Goal: Task Accomplishment & Management: Manage account settings

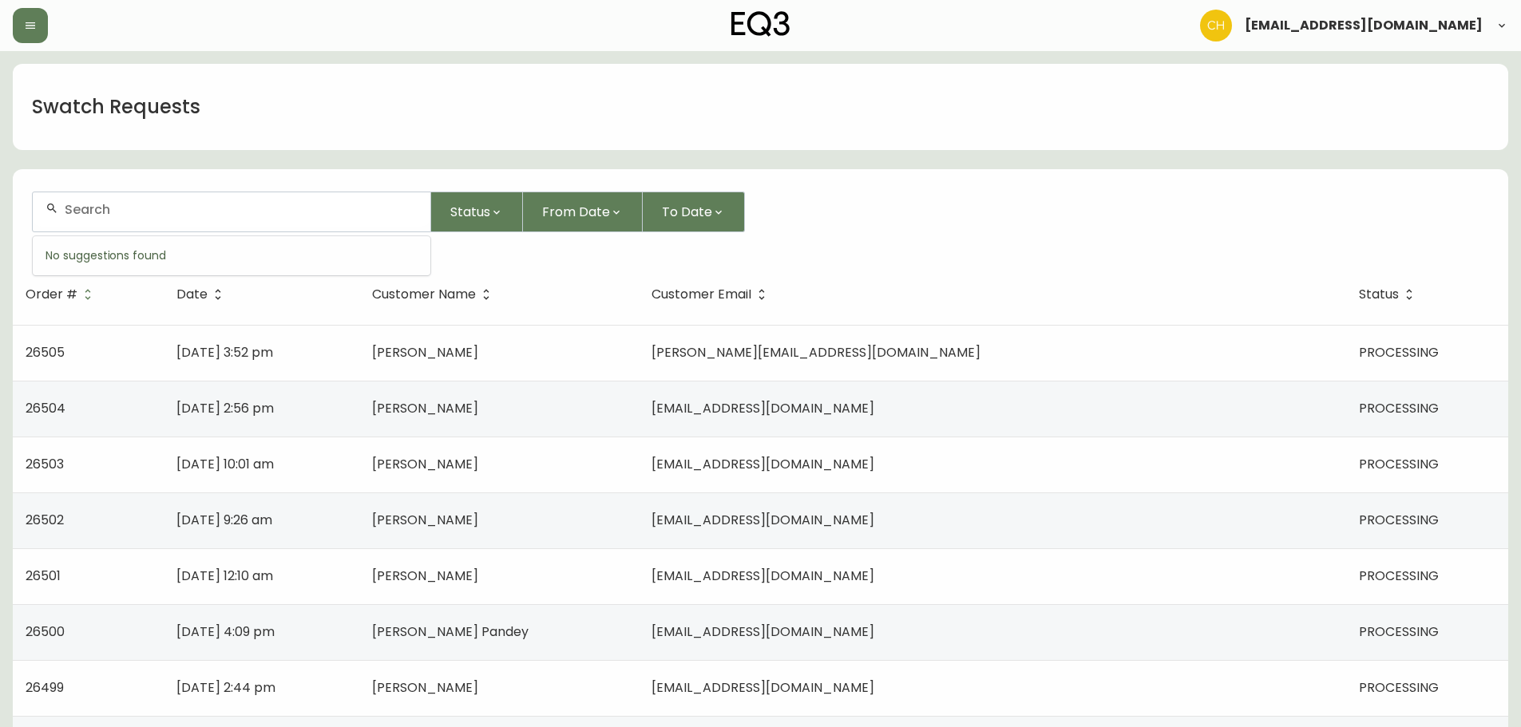
click at [204, 211] on input "text" at bounding box center [241, 209] width 353 height 15
type input "4134921"
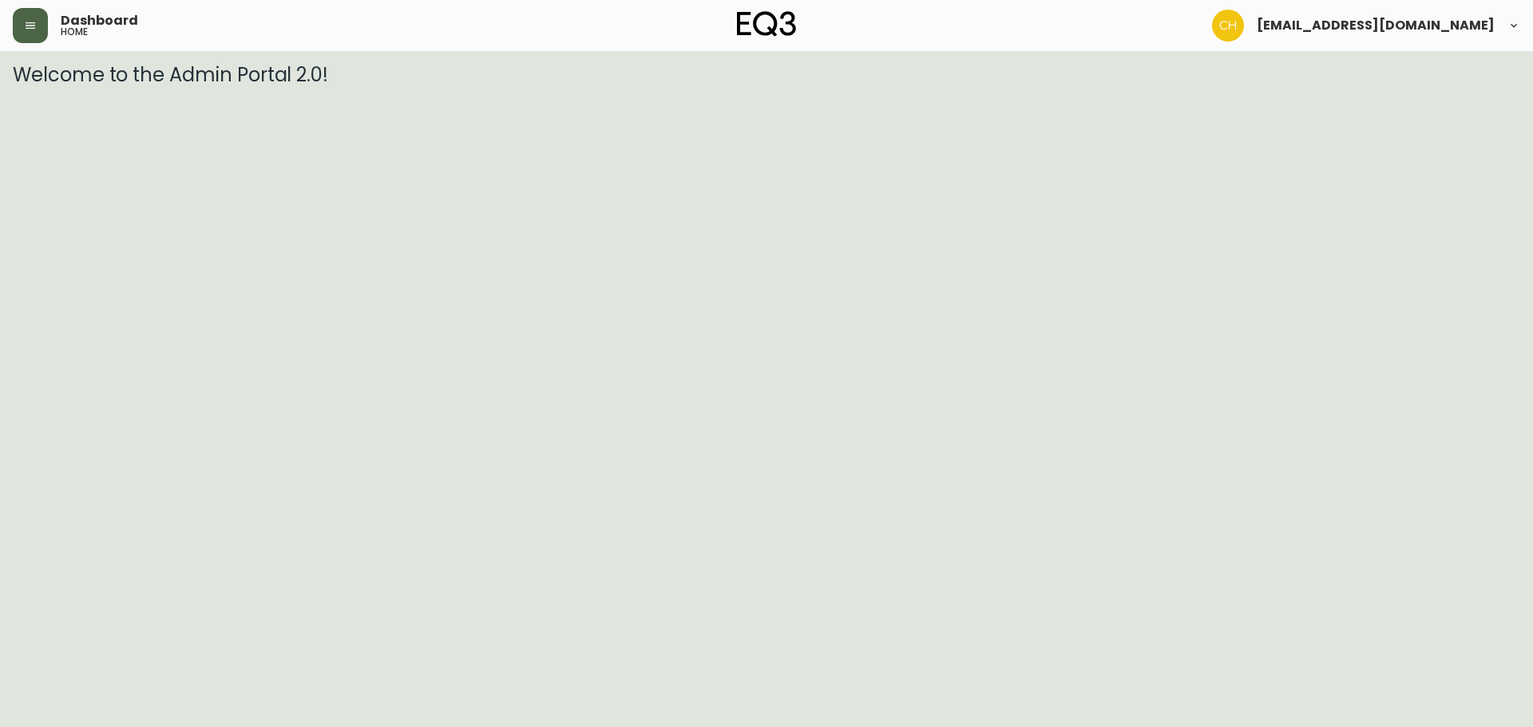
click at [46, 25] on button "button" at bounding box center [30, 25] width 35 height 35
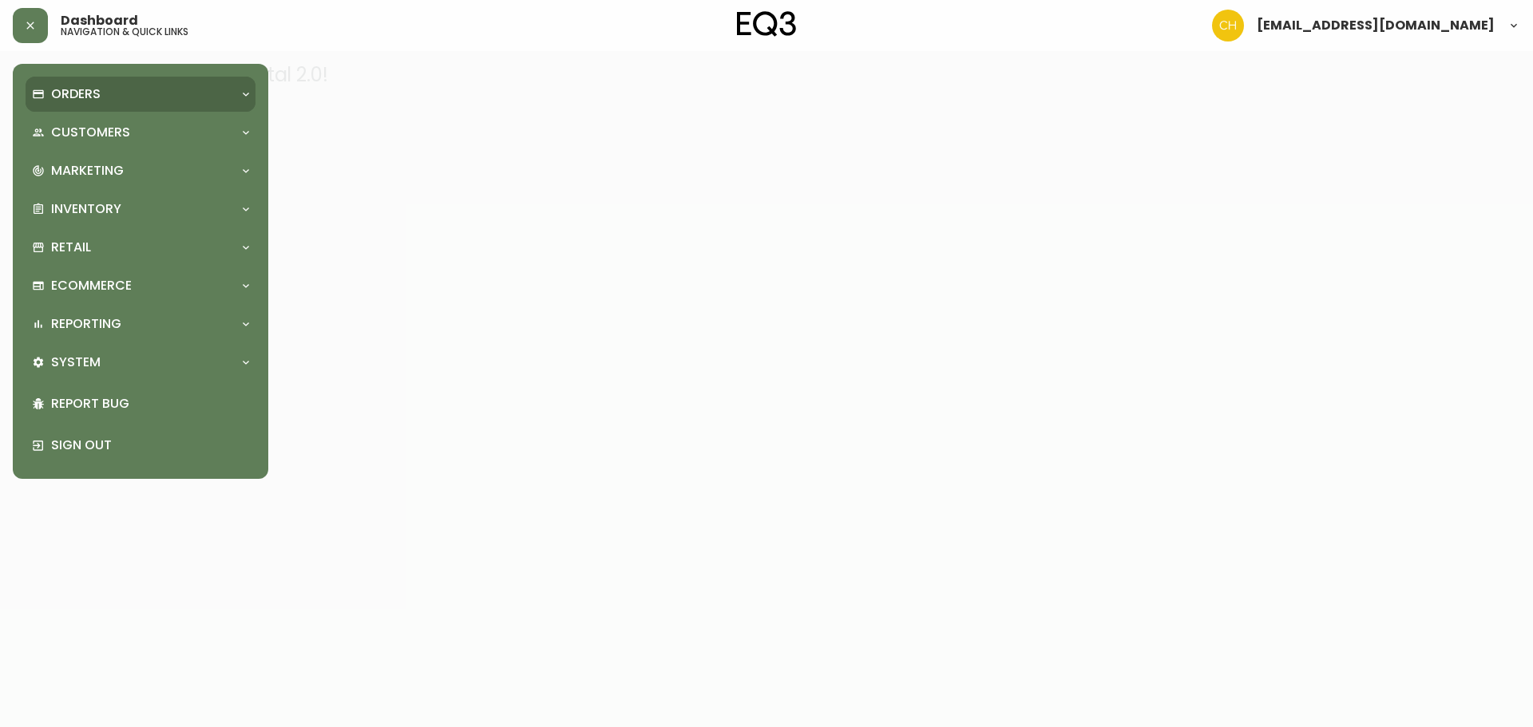
click at [68, 93] on p "Orders" at bounding box center [75, 94] width 49 height 18
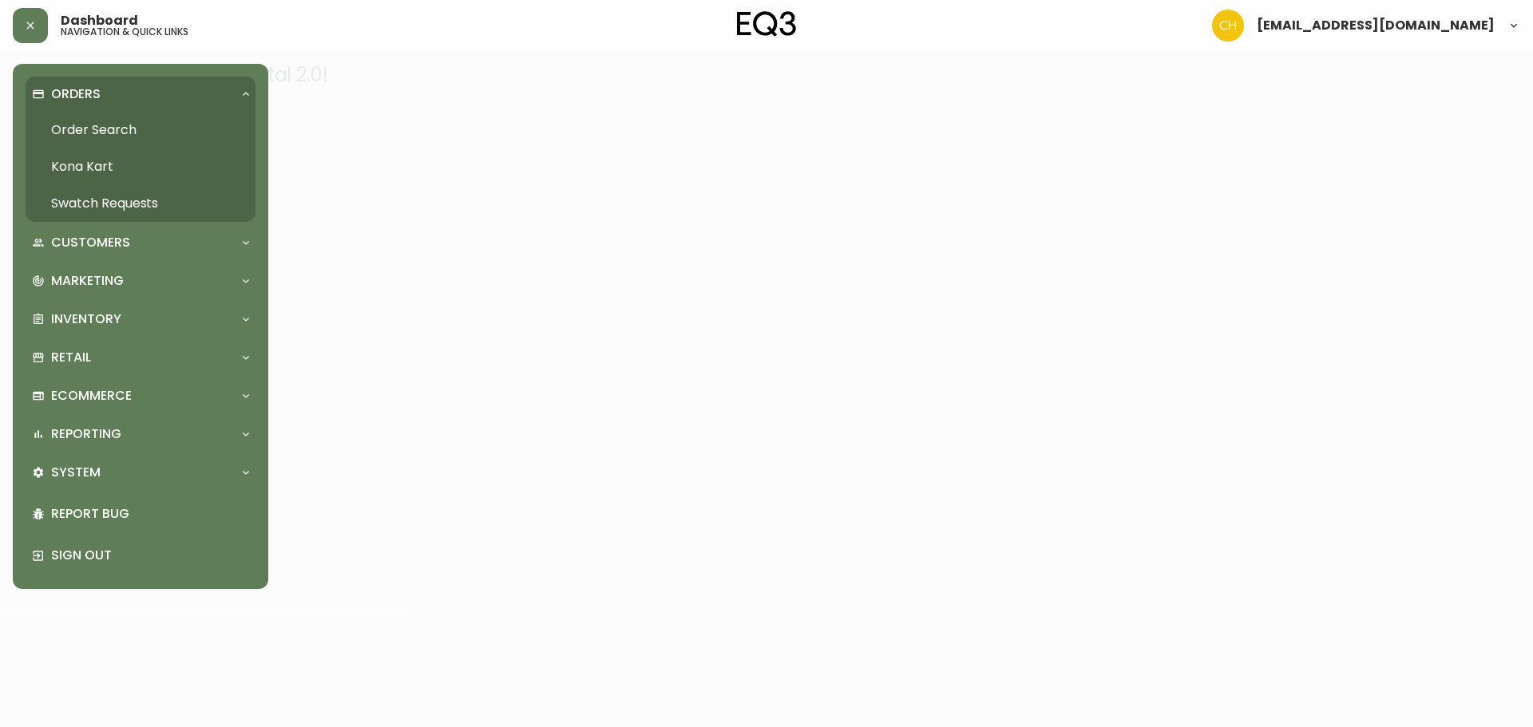
click at [77, 134] on link "Order Search" at bounding box center [141, 130] width 230 height 37
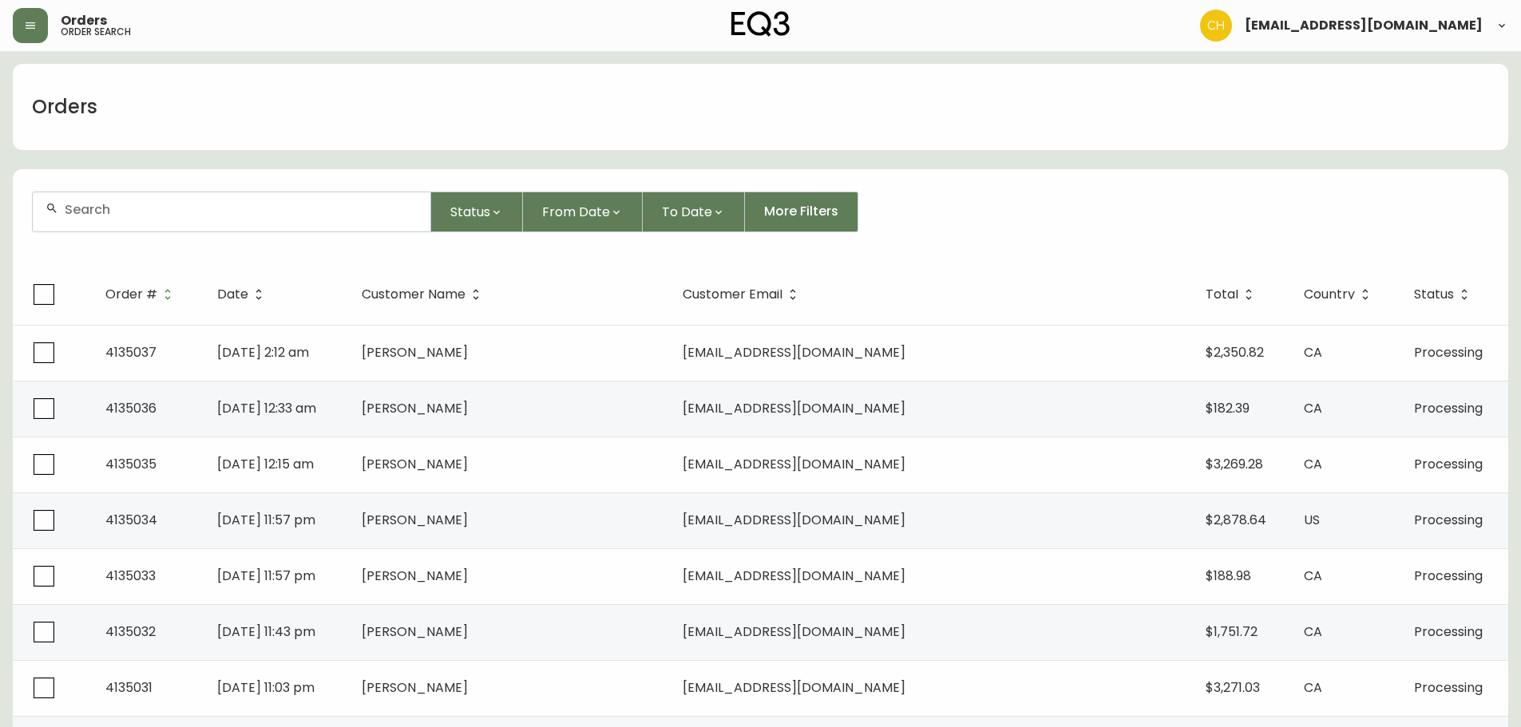
click at [231, 214] on input "text" at bounding box center [241, 209] width 353 height 15
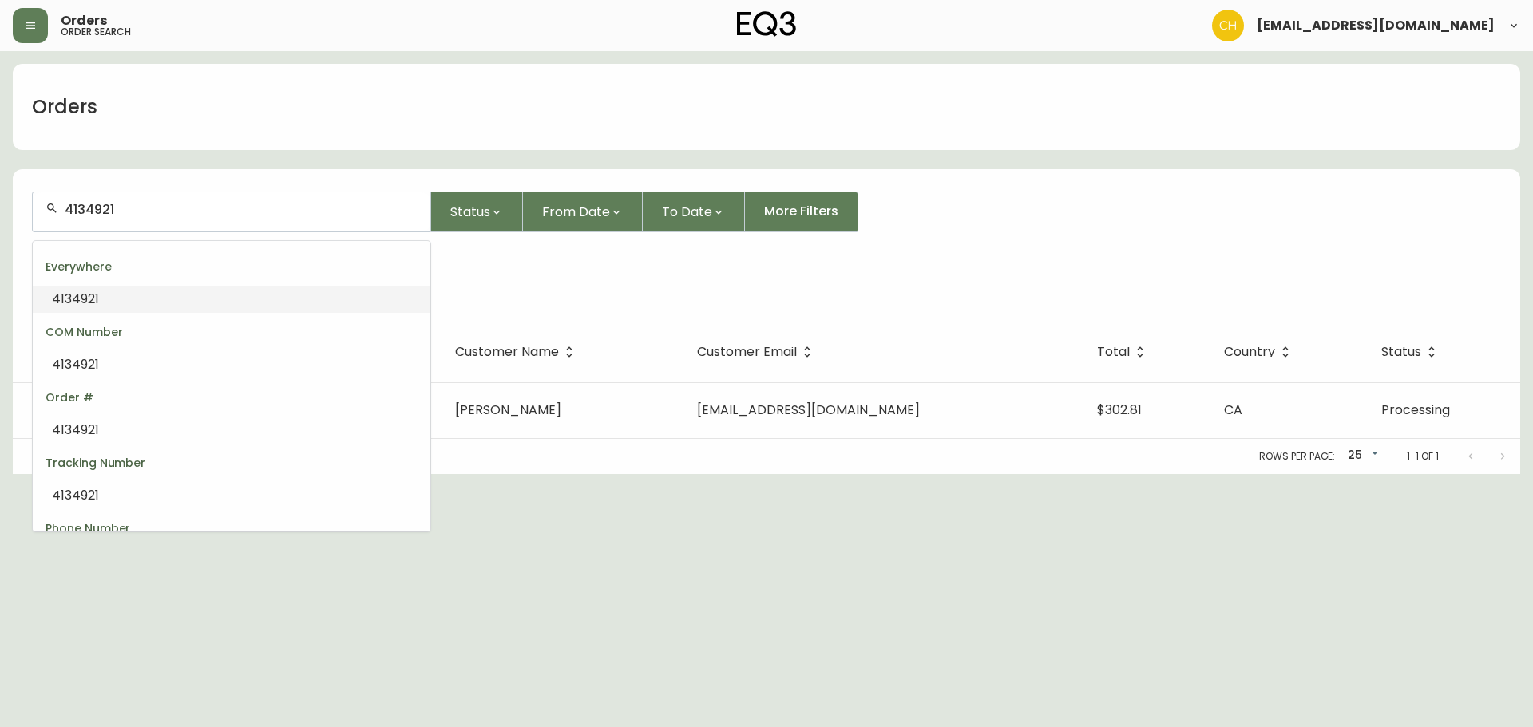
drag, startPoint x: 125, startPoint y: 209, endPoint x: 32, endPoint y: 210, distance: 93.4
click at [32, 212] on div "4134921" at bounding box center [231, 212] width 399 height 41
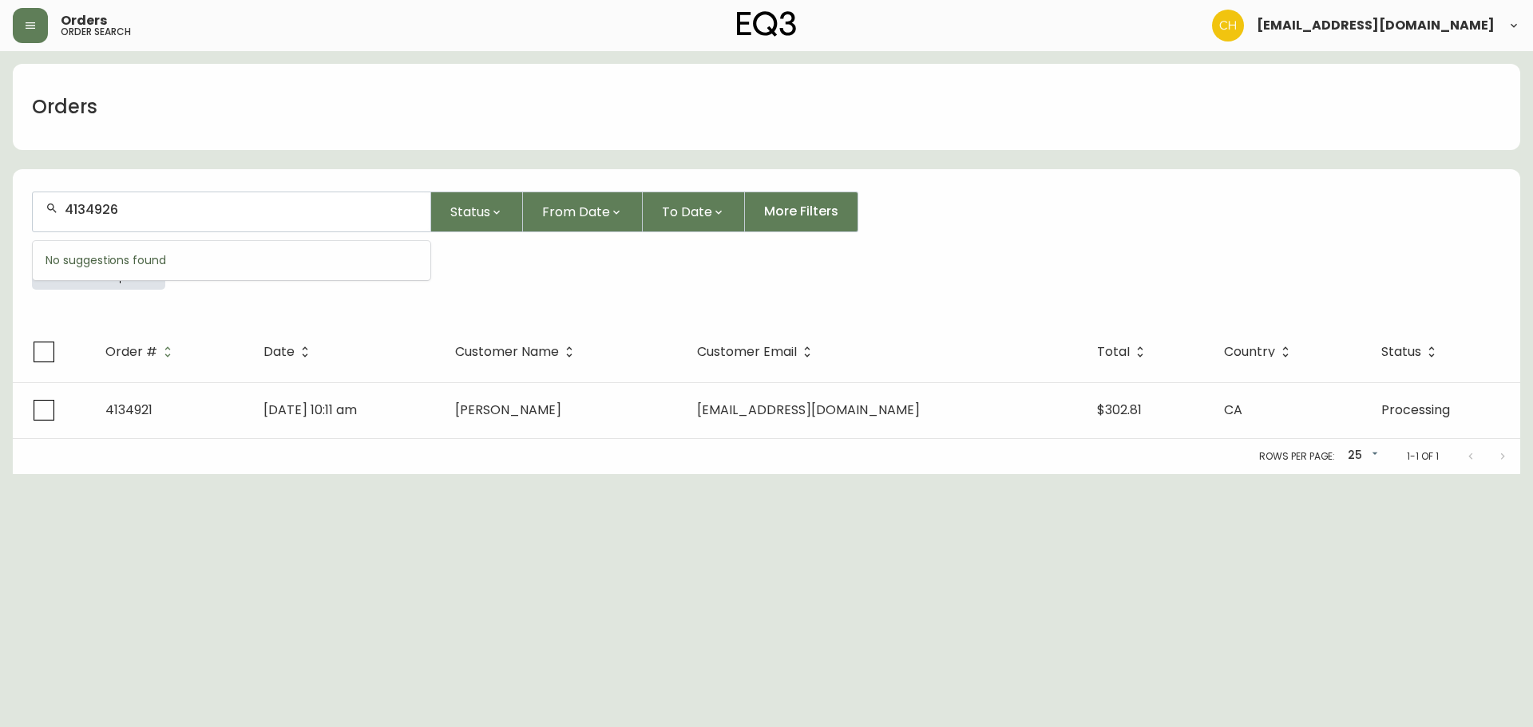
type input "4134926"
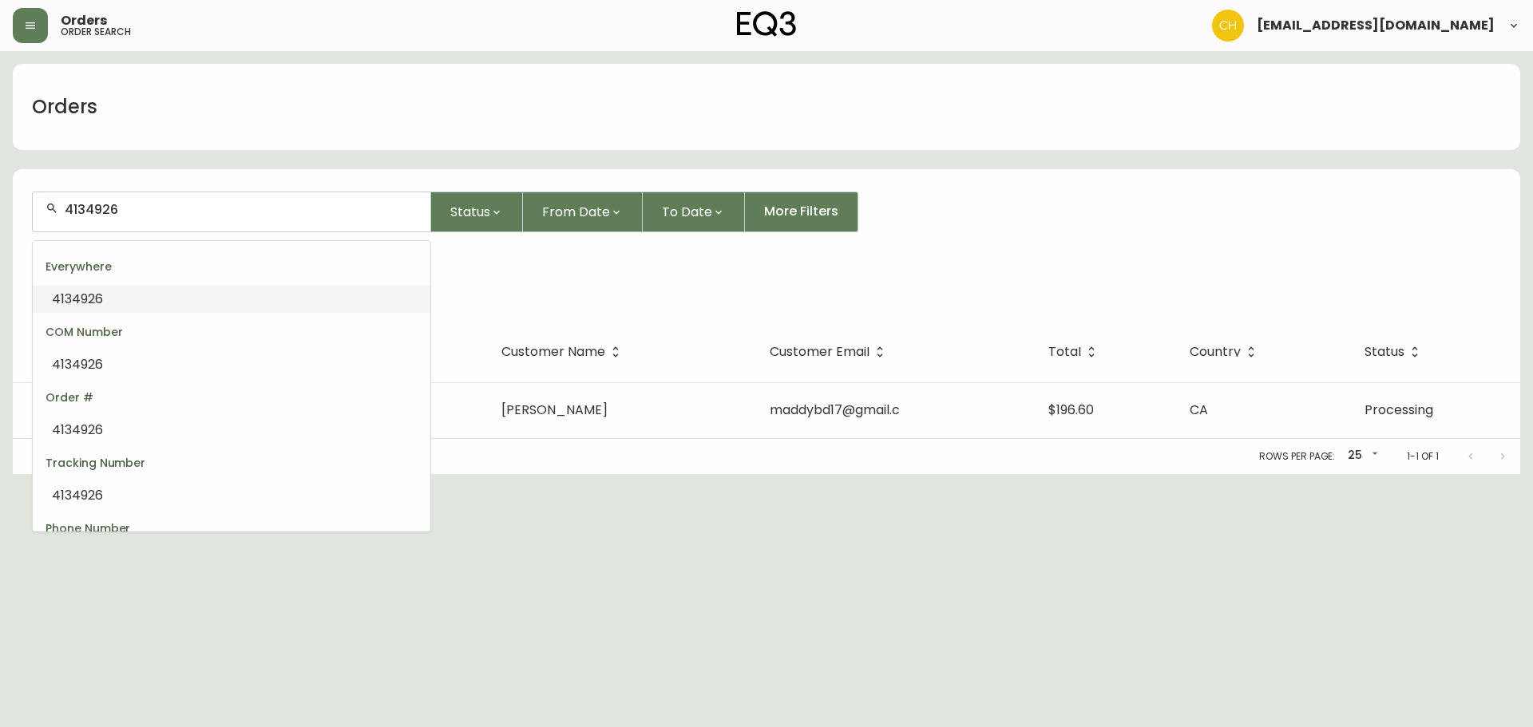
drag, startPoint x: 134, startPoint y: 213, endPoint x: 38, endPoint y: 211, distance: 96.6
click at [39, 218] on div "4134926" at bounding box center [232, 211] width 398 height 39
type input "4134928"
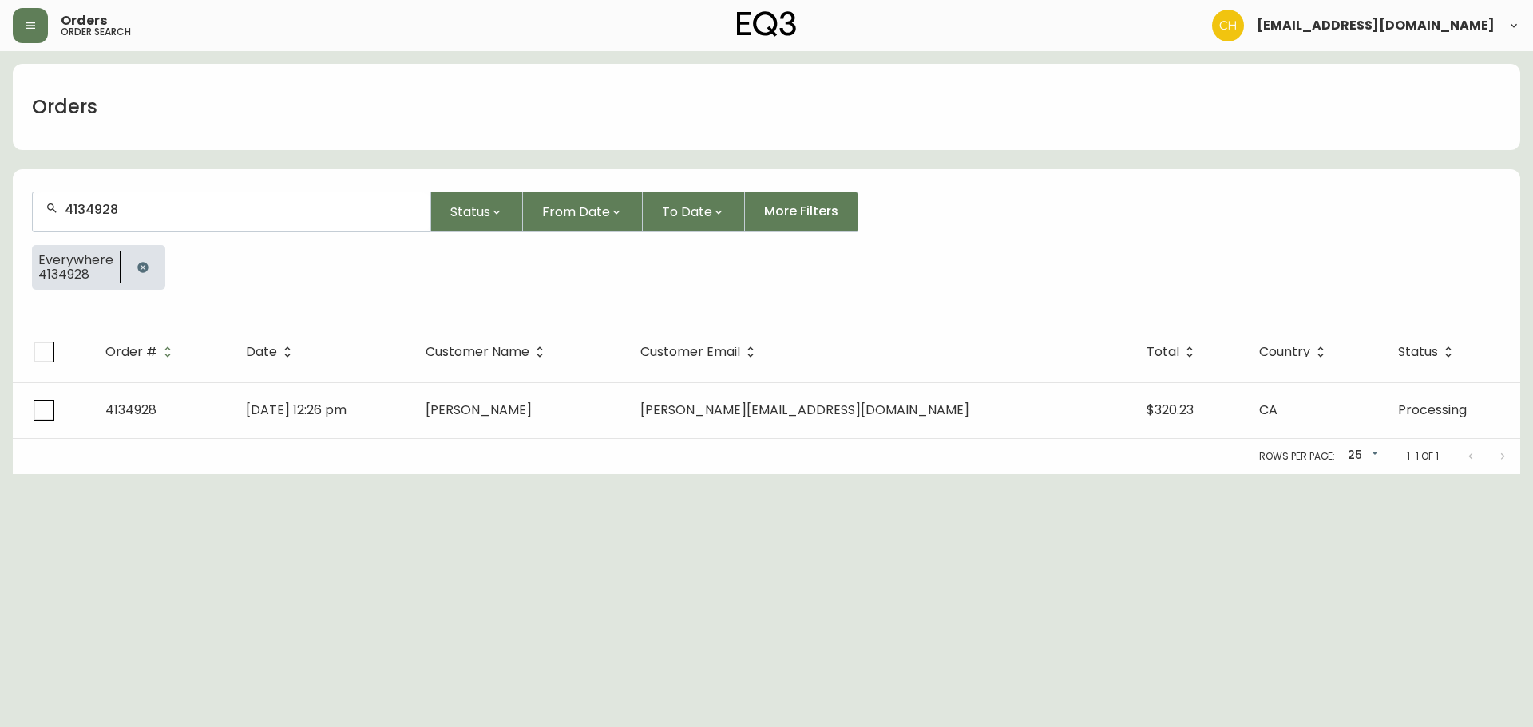
click at [627, 417] on td "[PERSON_NAME]" at bounding box center [520, 410] width 214 height 56
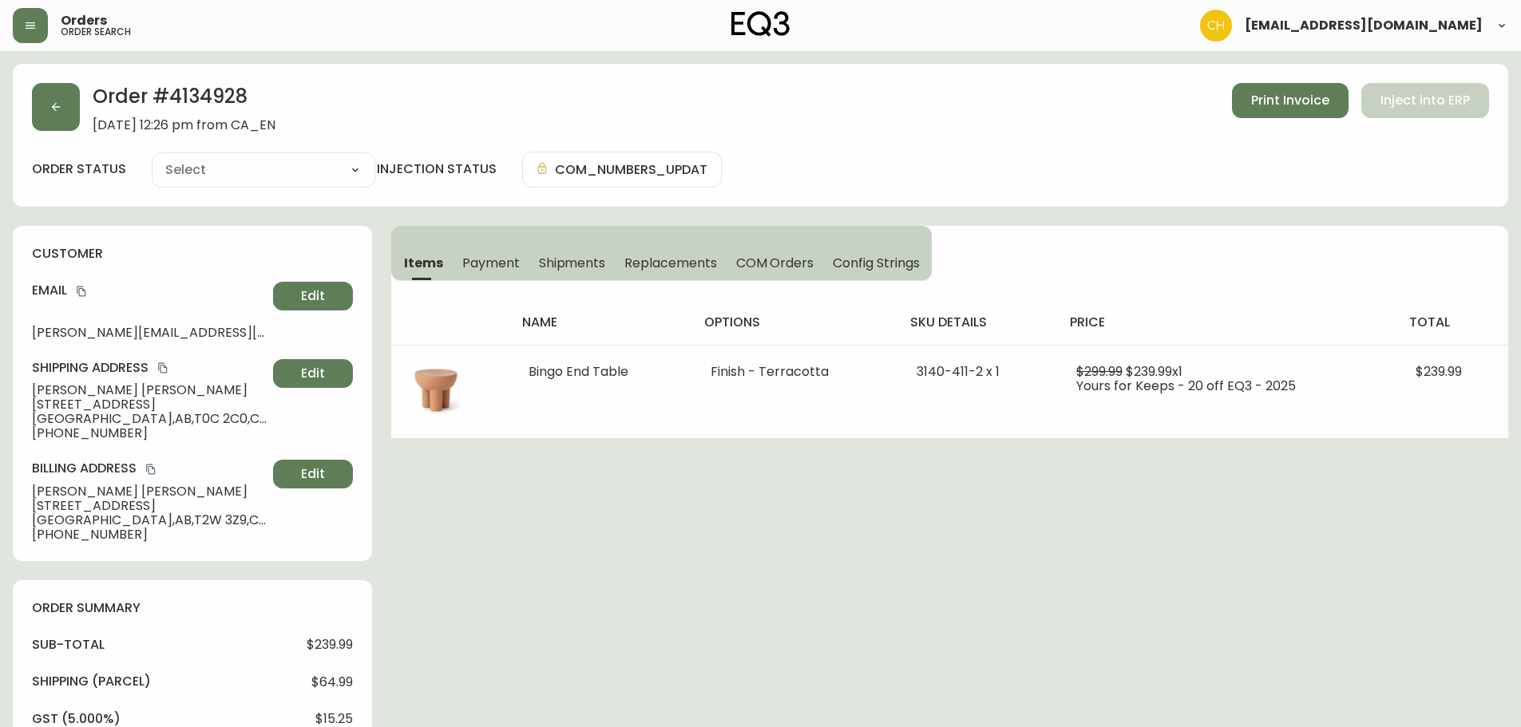
type input "Processing"
select select "PROCESSING"
click at [65, 102] on button "button" at bounding box center [56, 107] width 48 height 48
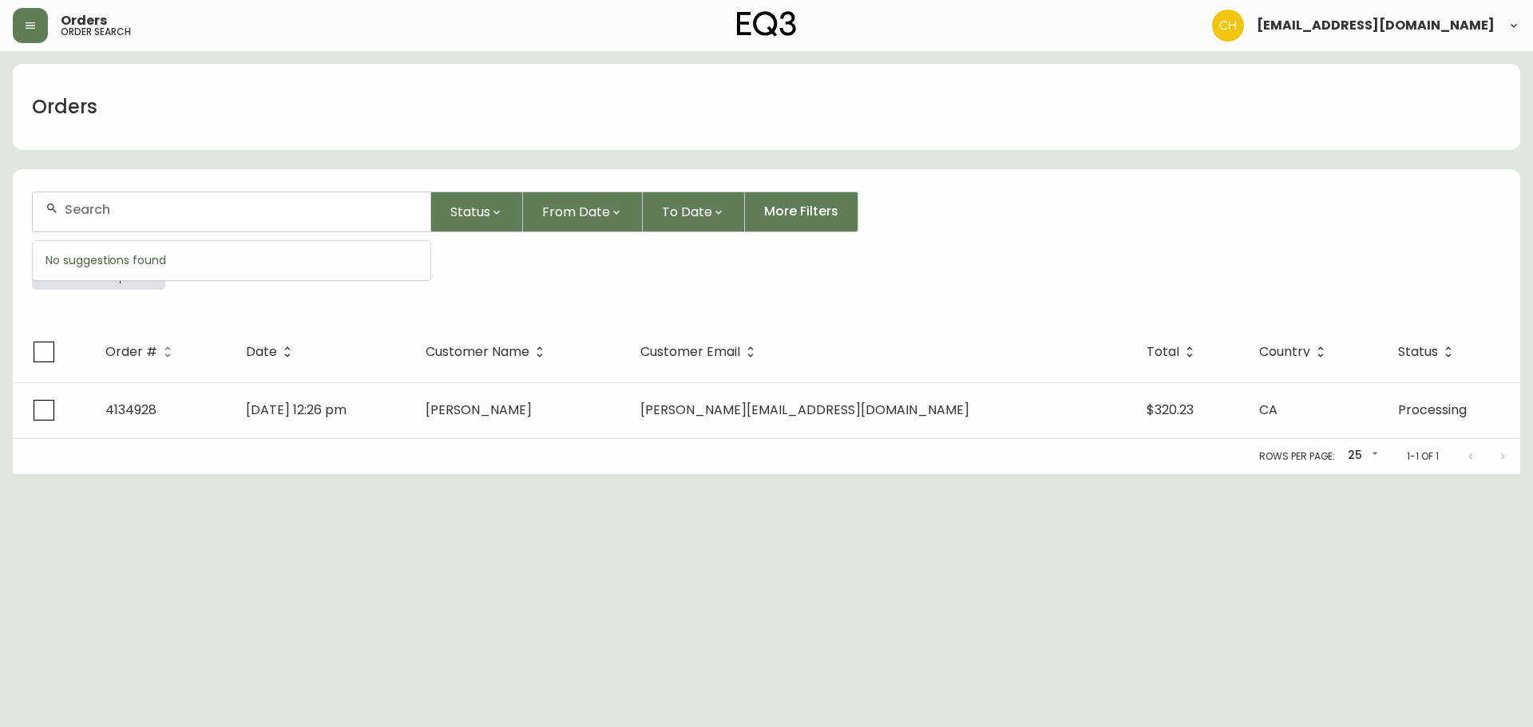
click at [106, 203] on input "text" at bounding box center [241, 209] width 353 height 15
type input "4134935"
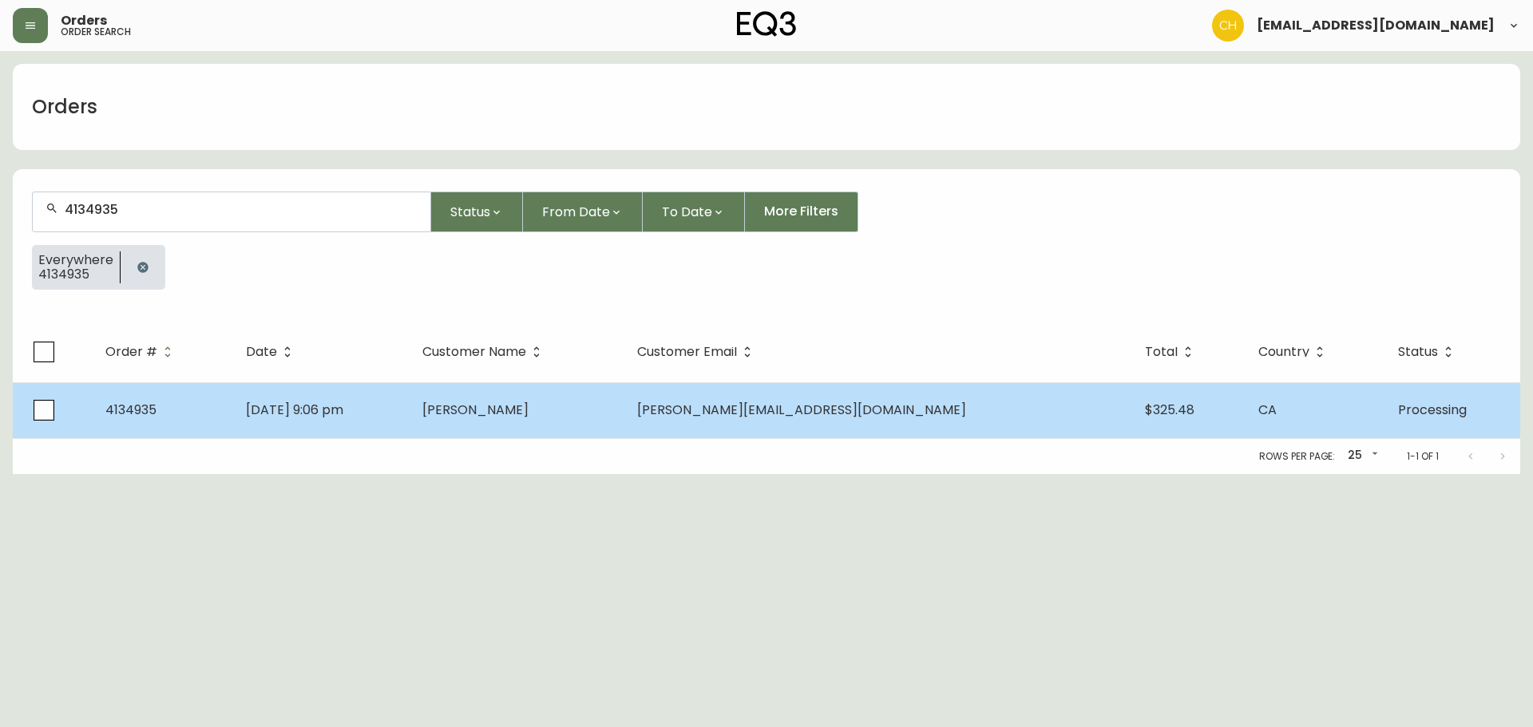
click at [409, 418] on td "[DATE] 9:06 pm" at bounding box center [321, 410] width 176 height 56
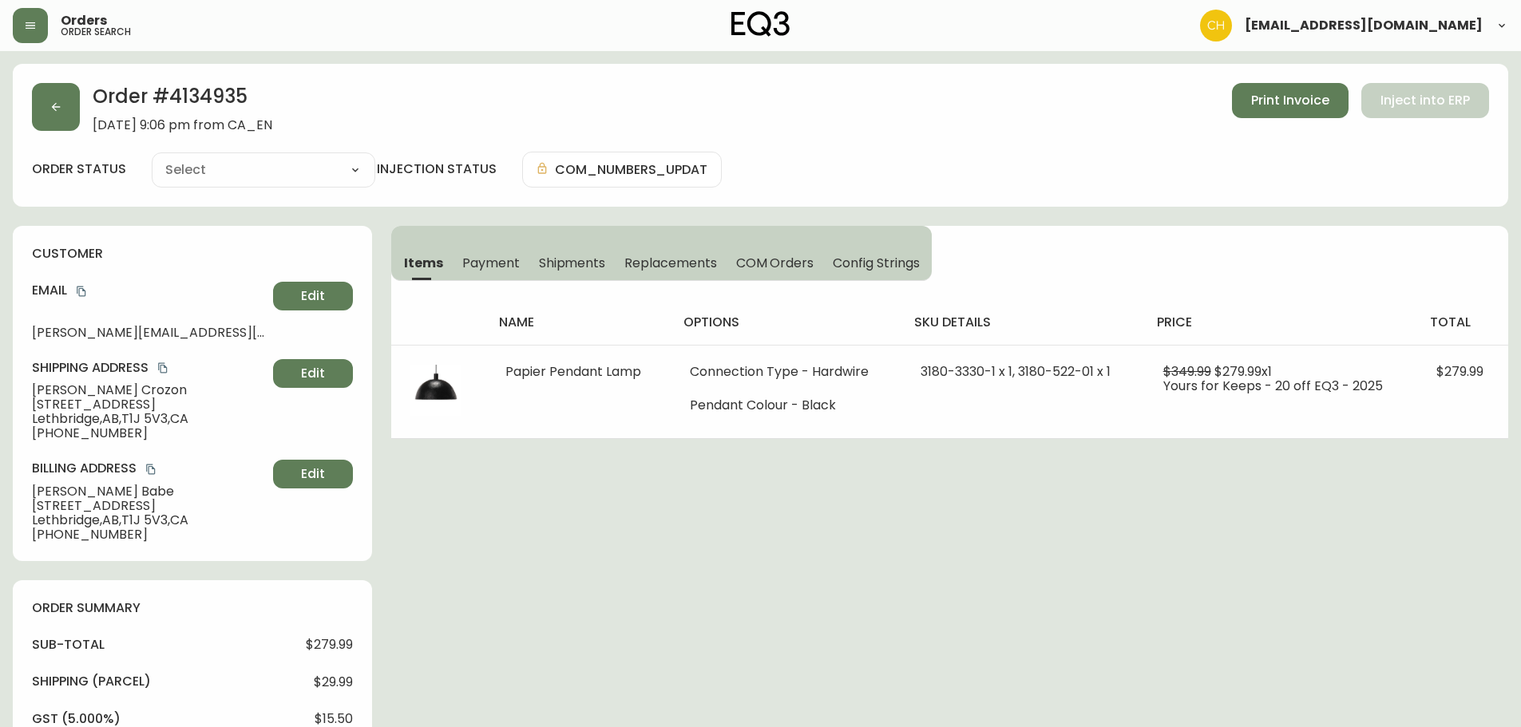
type input "Processing"
select select "PROCESSING"
click at [83, 121] on div "Order # 4134935 [DATE] 9:06 pm from CA_EN Print Invoice Inject into ERP" at bounding box center [760, 107] width 1457 height 49
click at [61, 117] on button "button" at bounding box center [56, 107] width 48 height 48
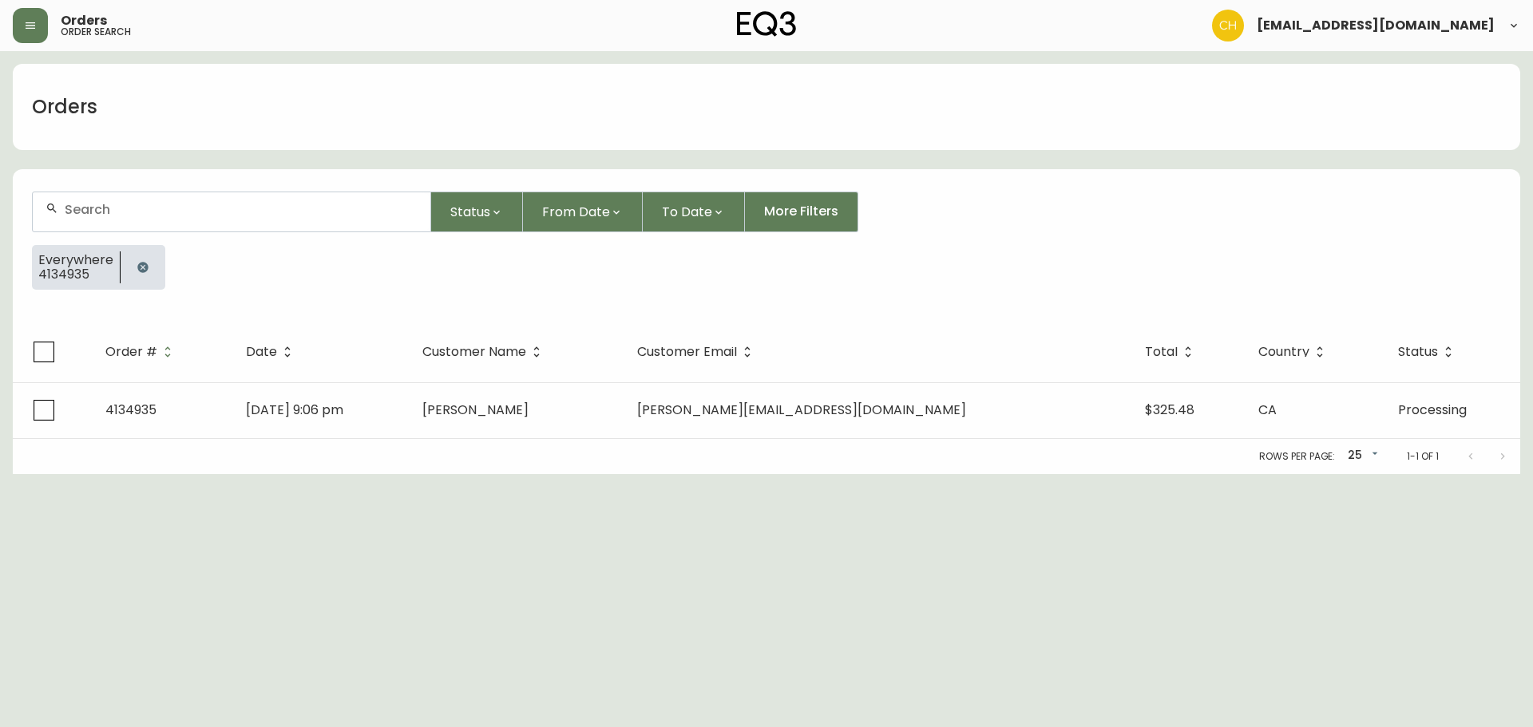
drag, startPoint x: 108, startPoint y: 210, endPoint x: 125, endPoint y: 212, distance: 16.9
click at [125, 212] on input "text" at bounding box center [241, 209] width 353 height 15
type input "4134936"
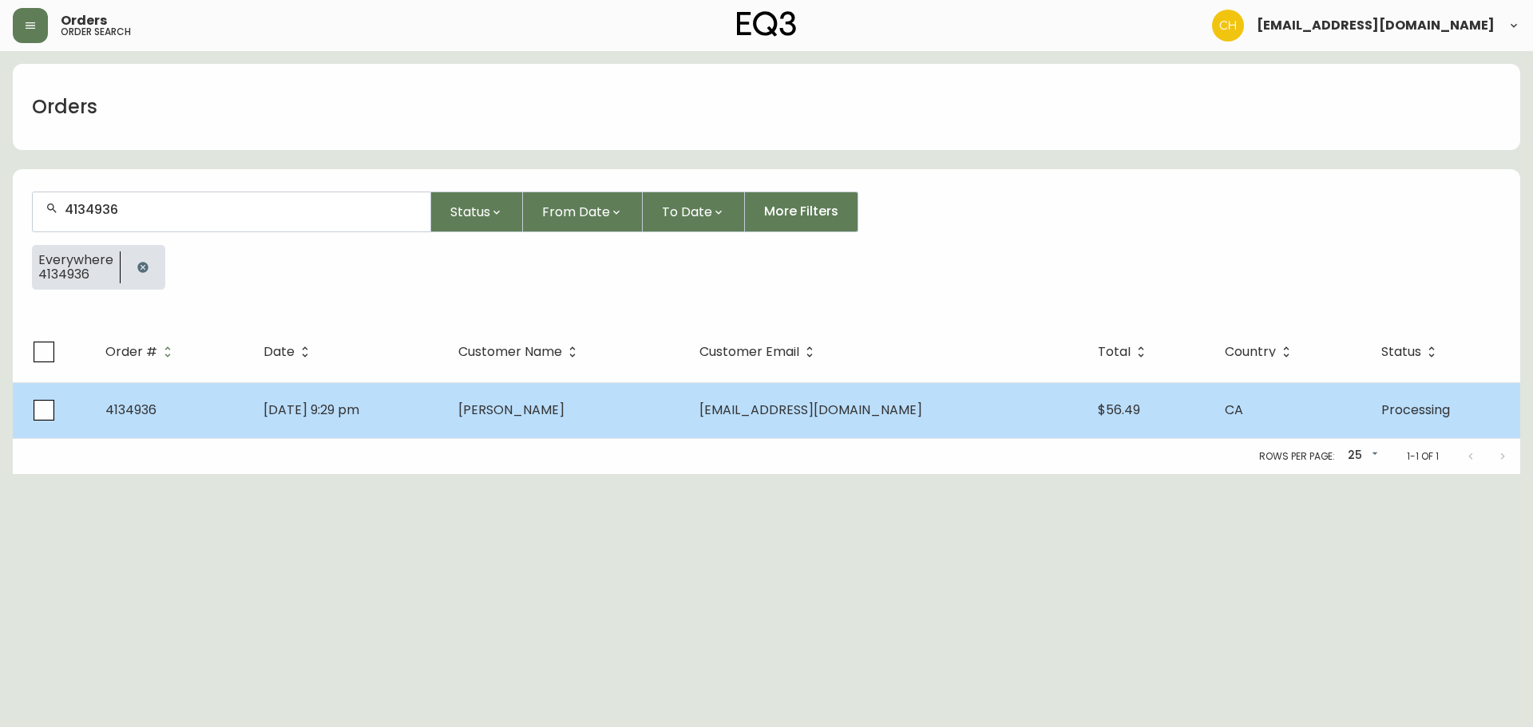
click at [548, 409] on span "[PERSON_NAME]" at bounding box center [511, 410] width 106 height 18
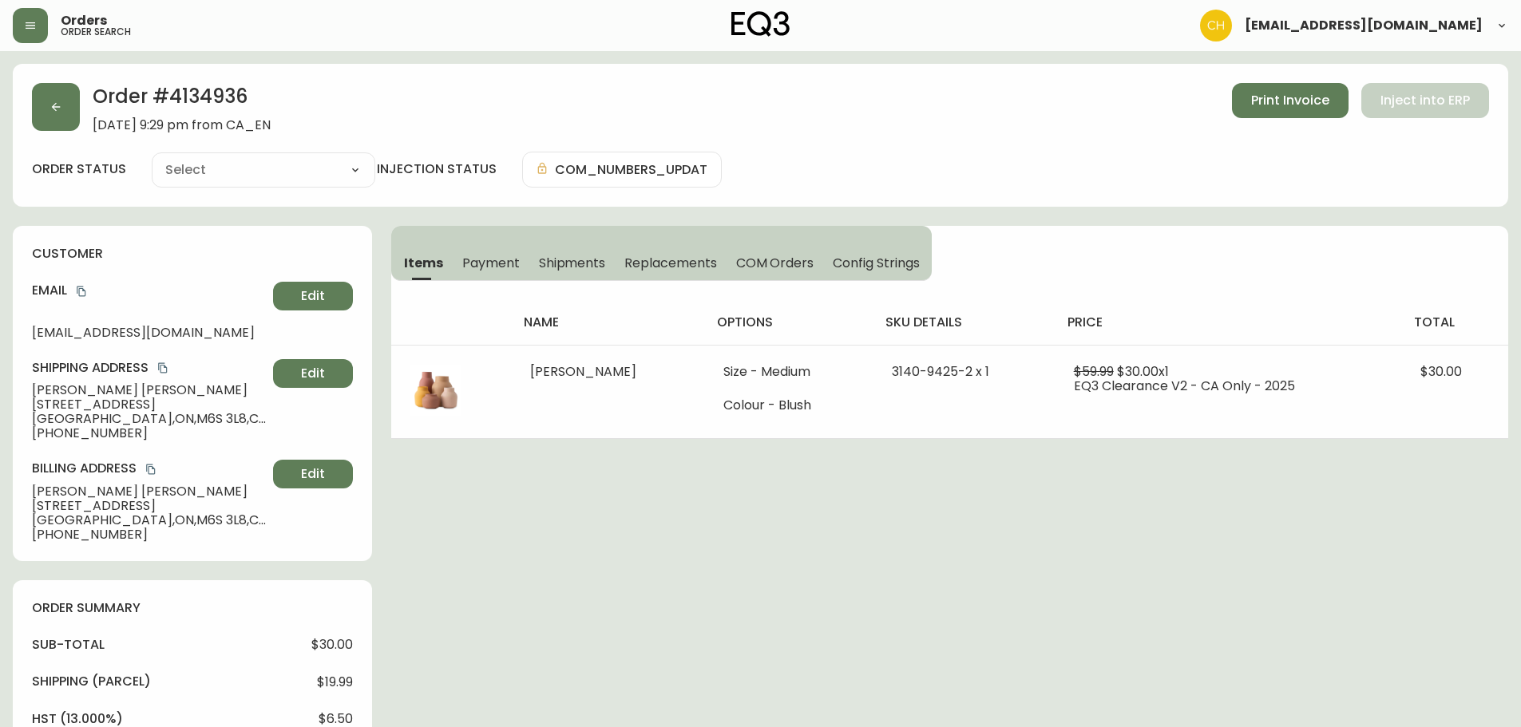
type input "Processing"
select select "PROCESSING"
click at [49, 121] on button "button" at bounding box center [56, 107] width 48 height 48
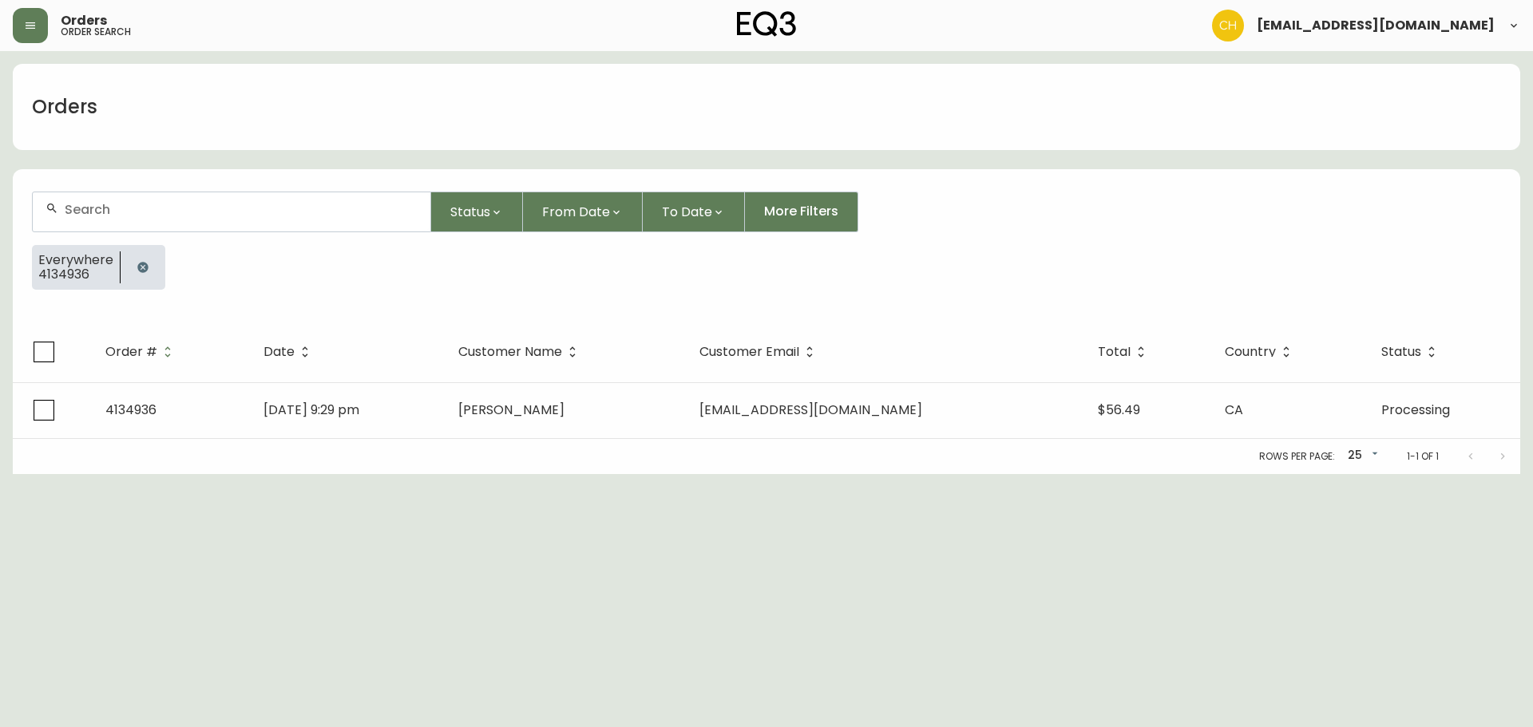
drag, startPoint x: 83, startPoint y: 208, endPoint x: 73, endPoint y: 183, distance: 26.8
click at [82, 202] on input "text" at bounding box center [241, 209] width 353 height 15
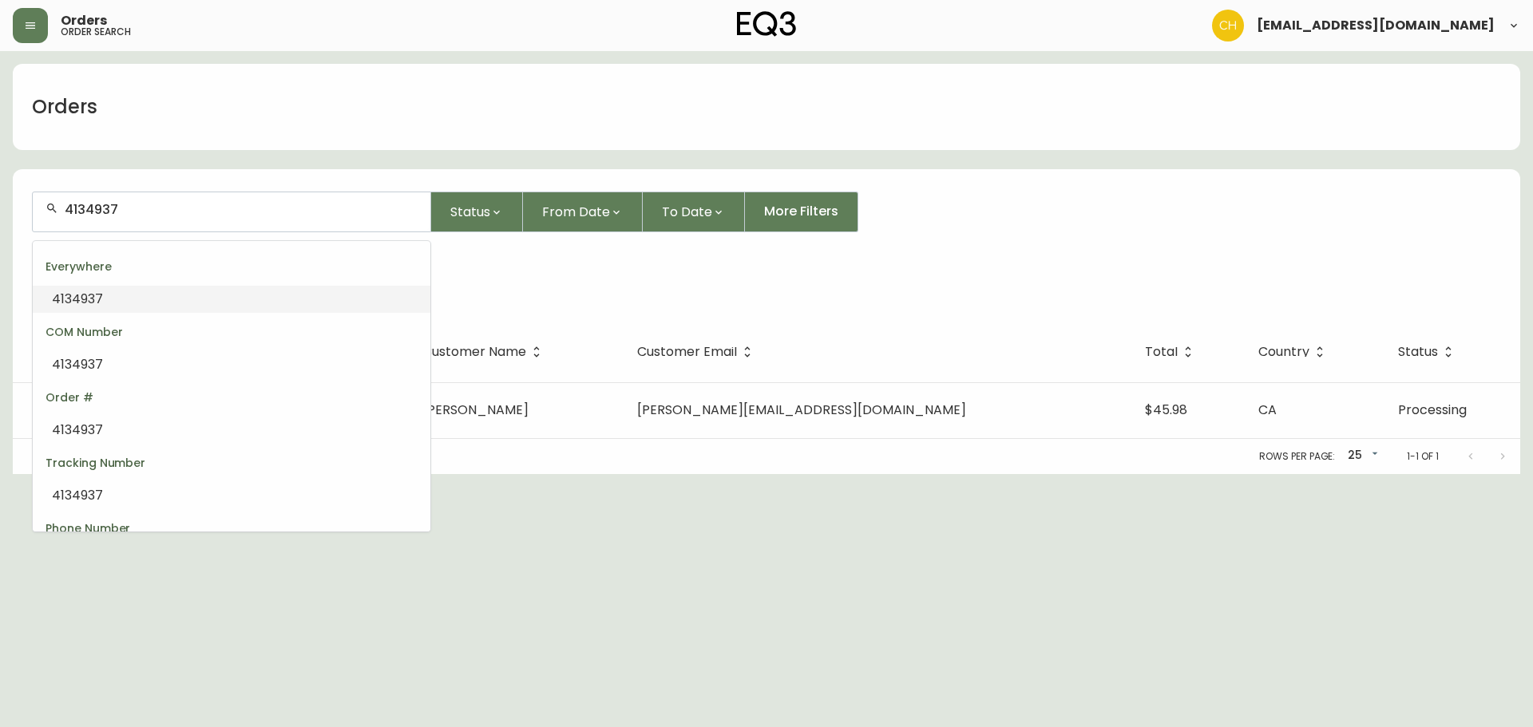
drag, startPoint x: 145, startPoint y: 212, endPoint x: 84, endPoint y: 192, distance: 64.9
click at [65, 214] on input "4134937" at bounding box center [241, 209] width 353 height 15
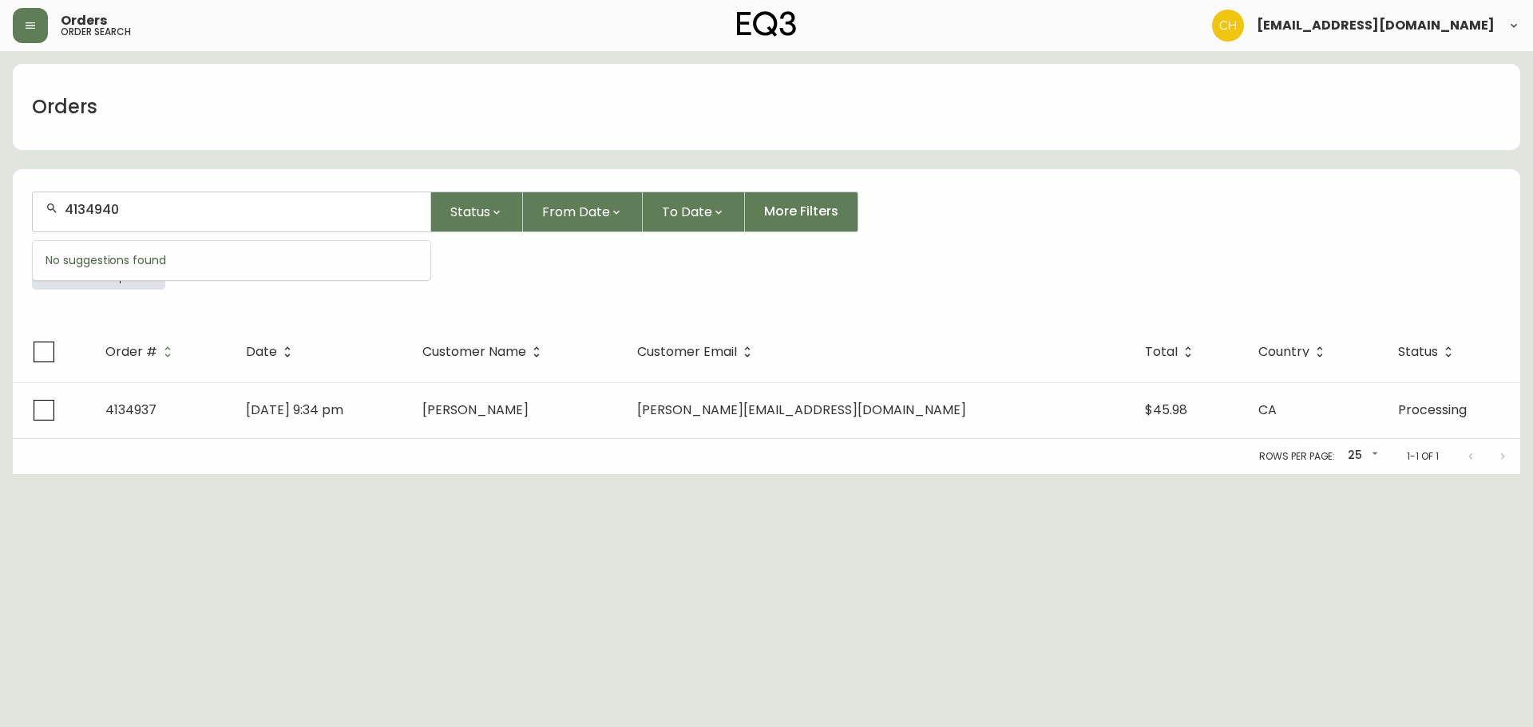
type input "4134940"
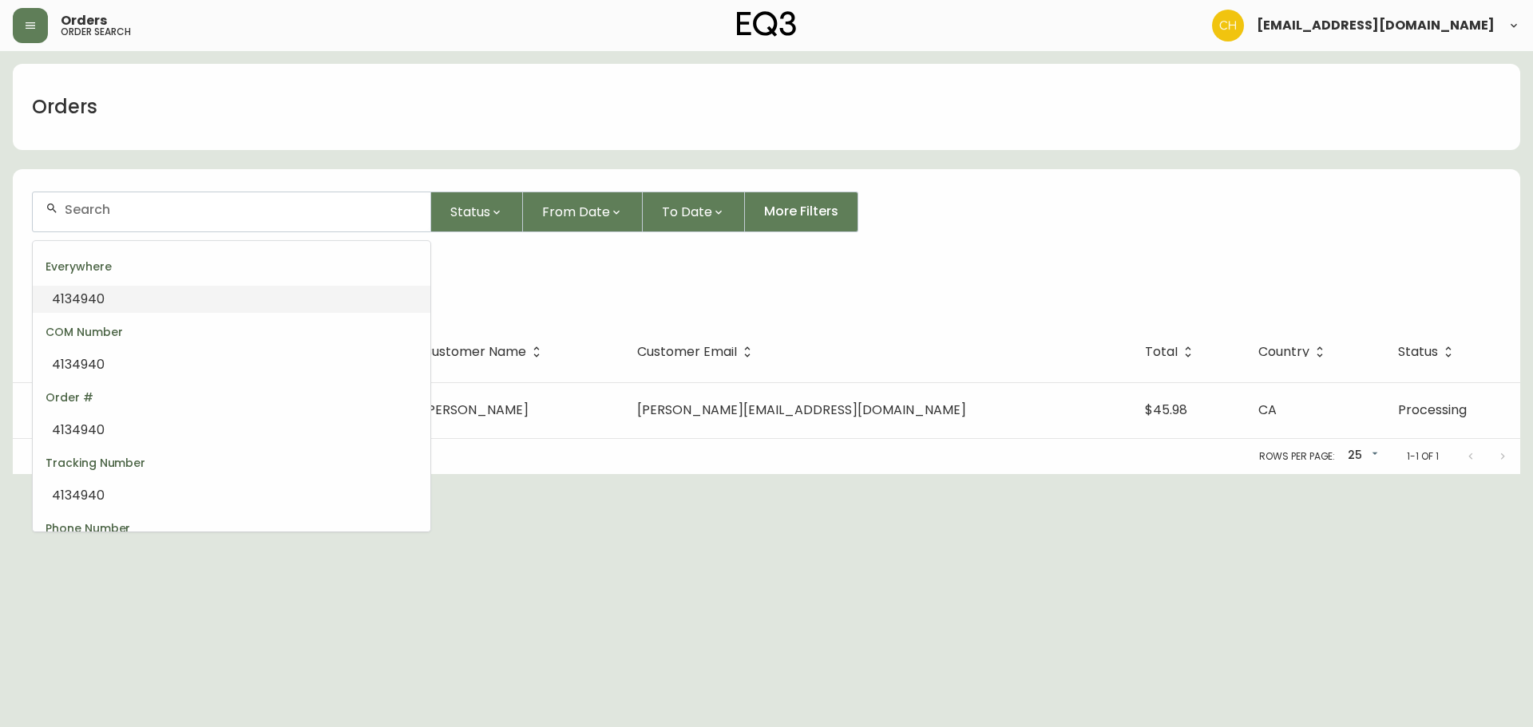
type input "4134940"
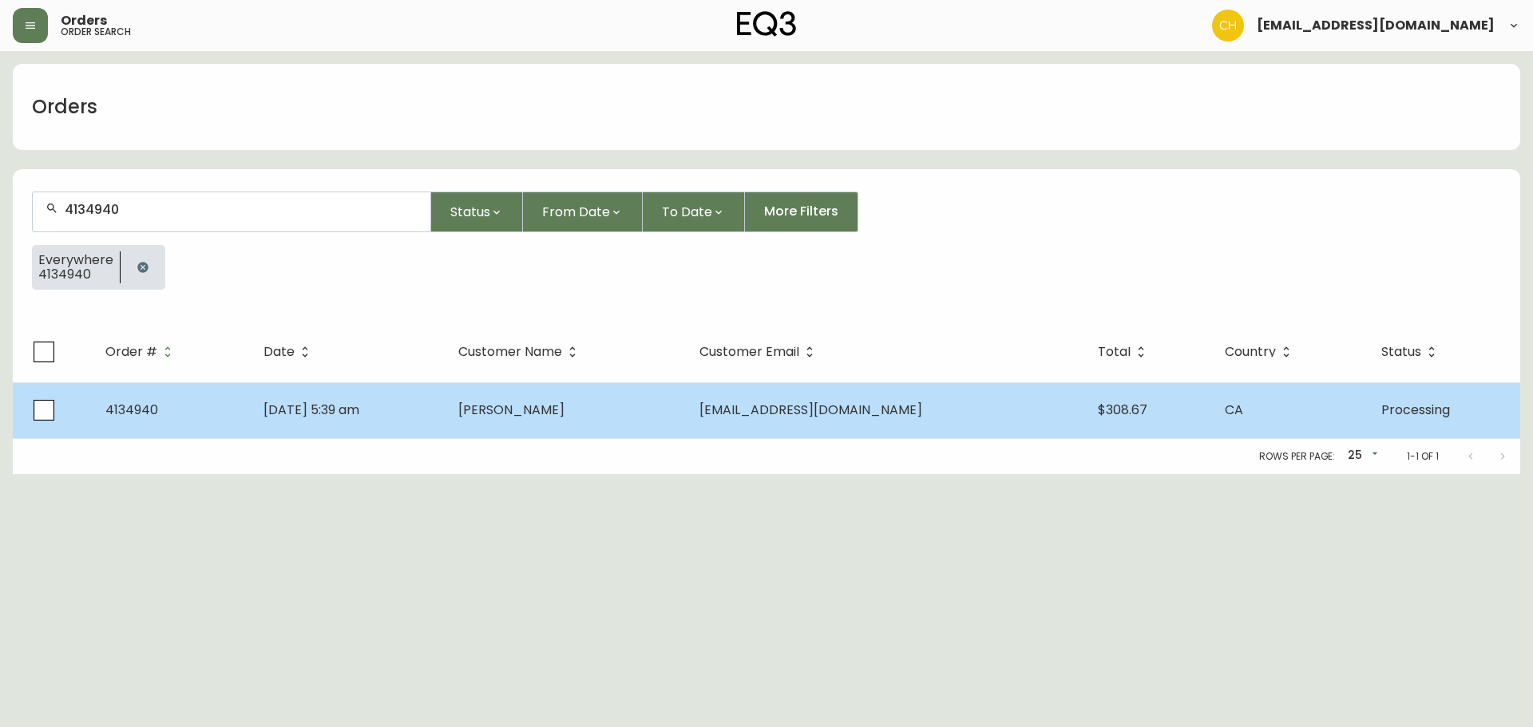
click at [564, 402] on span "[PERSON_NAME]" at bounding box center [511, 410] width 106 height 18
click at [678, 415] on td "[PERSON_NAME]" at bounding box center [565, 410] width 241 height 56
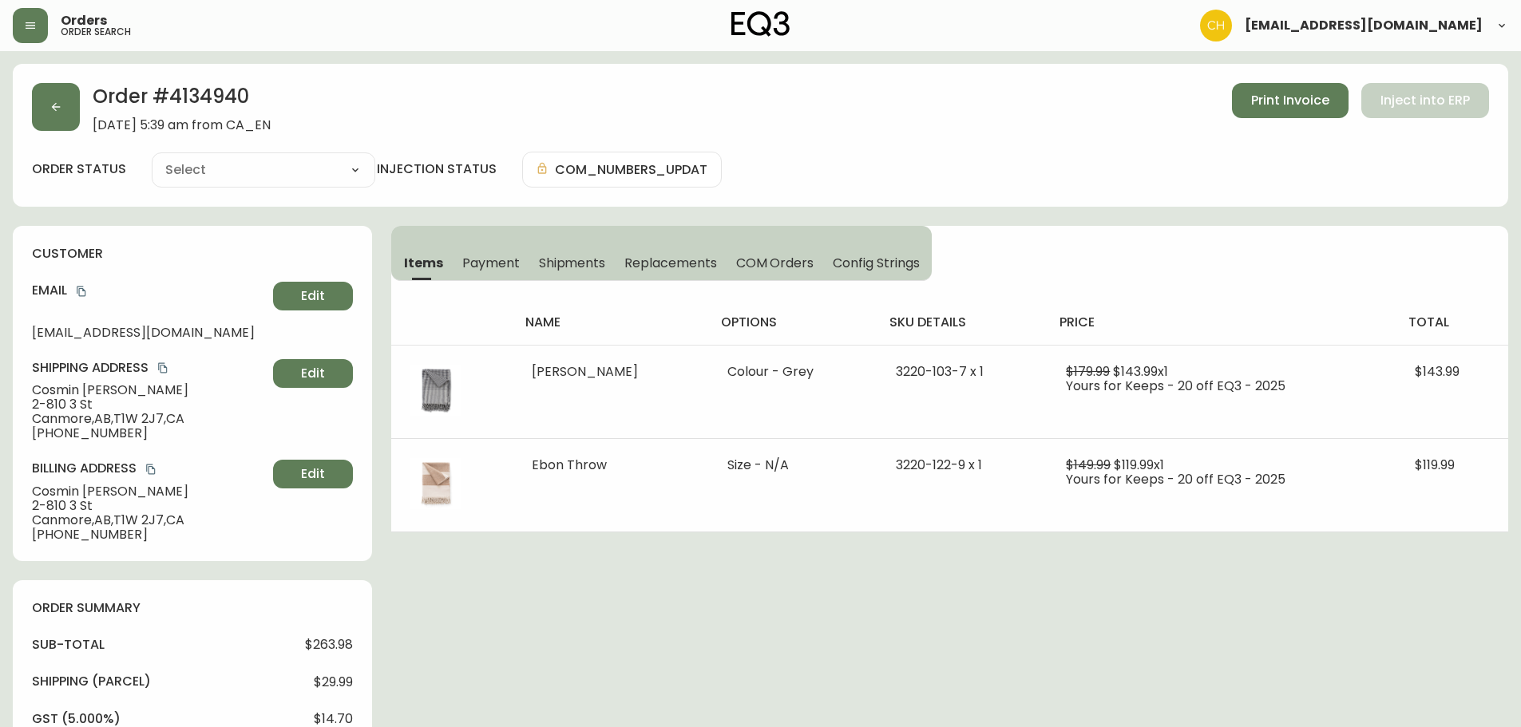
type input "Processing"
select select "PROCESSING"
click at [69, 123] on button "button" at bounding box center [56, 107] width 48 height 48
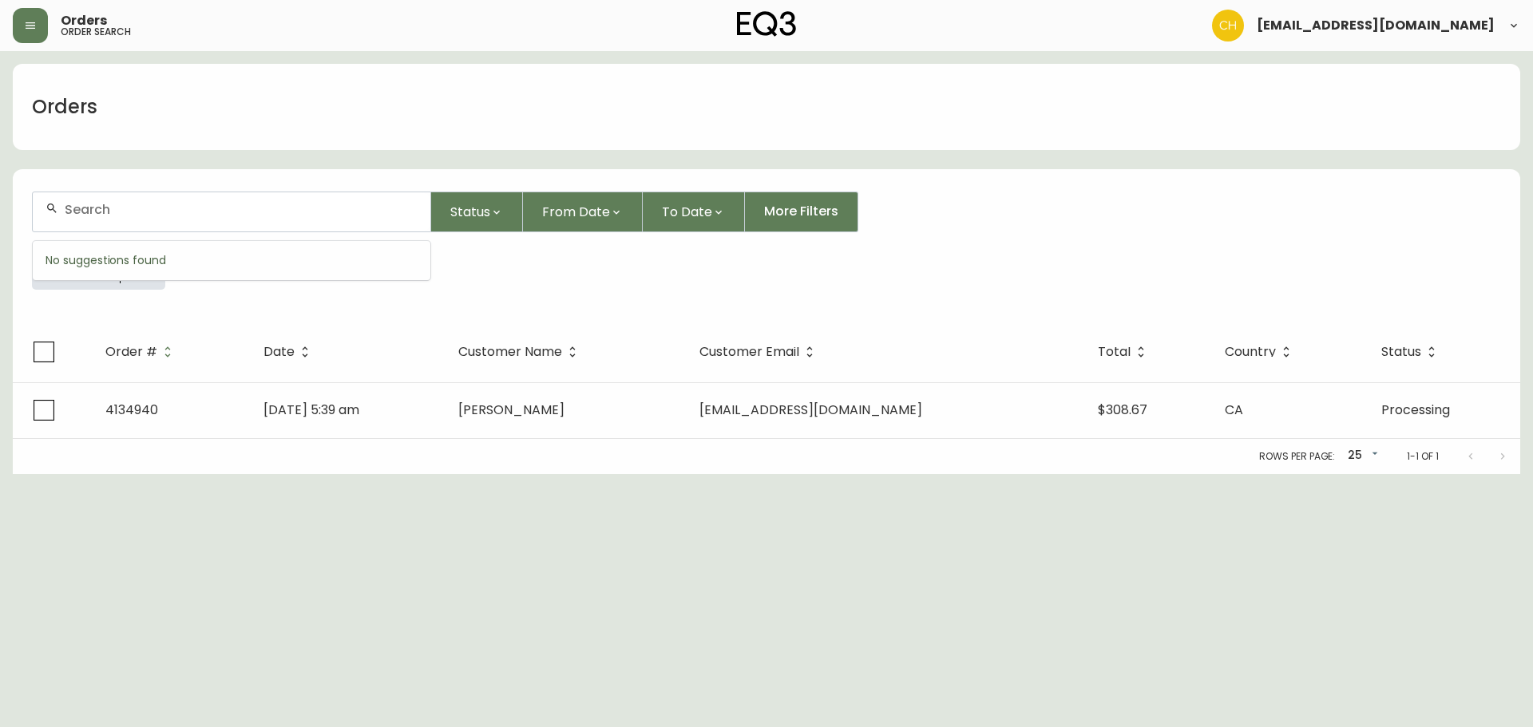
click at [94, 204] on input "text" at bounding box center [241, 209] width 353 height 15
type input "4134945"
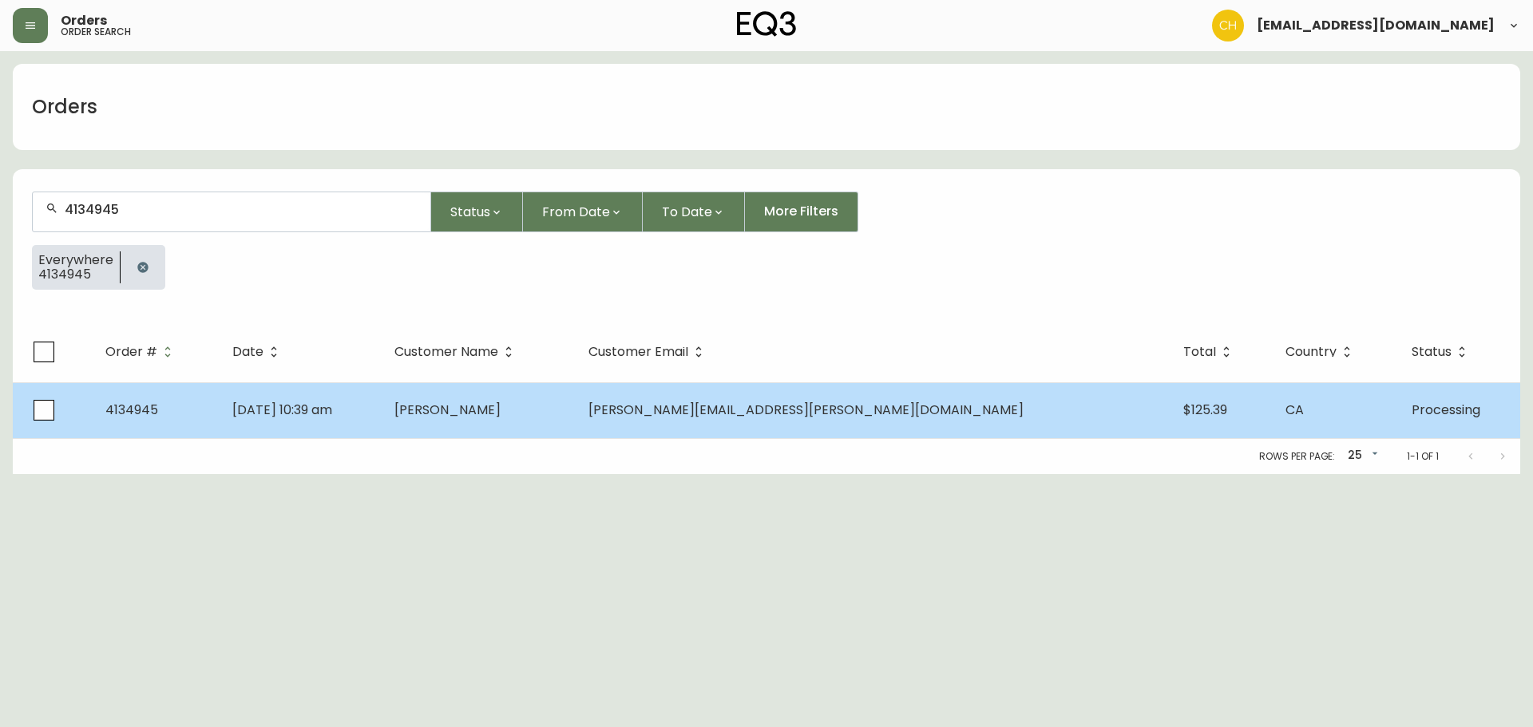
click at [560, 429] on td "[PERSON_NAME]" at bounding box center [479, 410] width 194 height 56
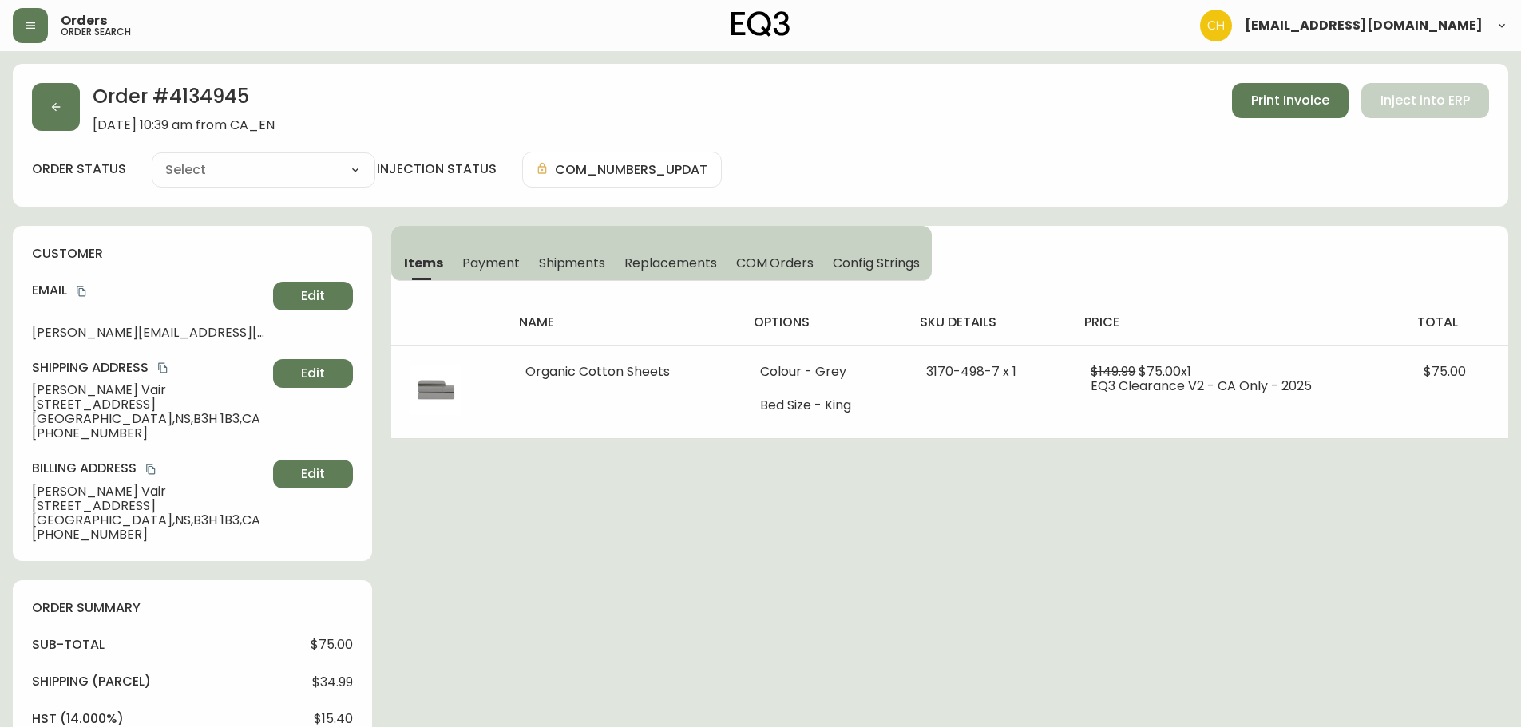
type input "Processing"
select select "PROCESSING"
click at [70, 112] on button "button" at bounding box center [56, 107] width 48 height 48
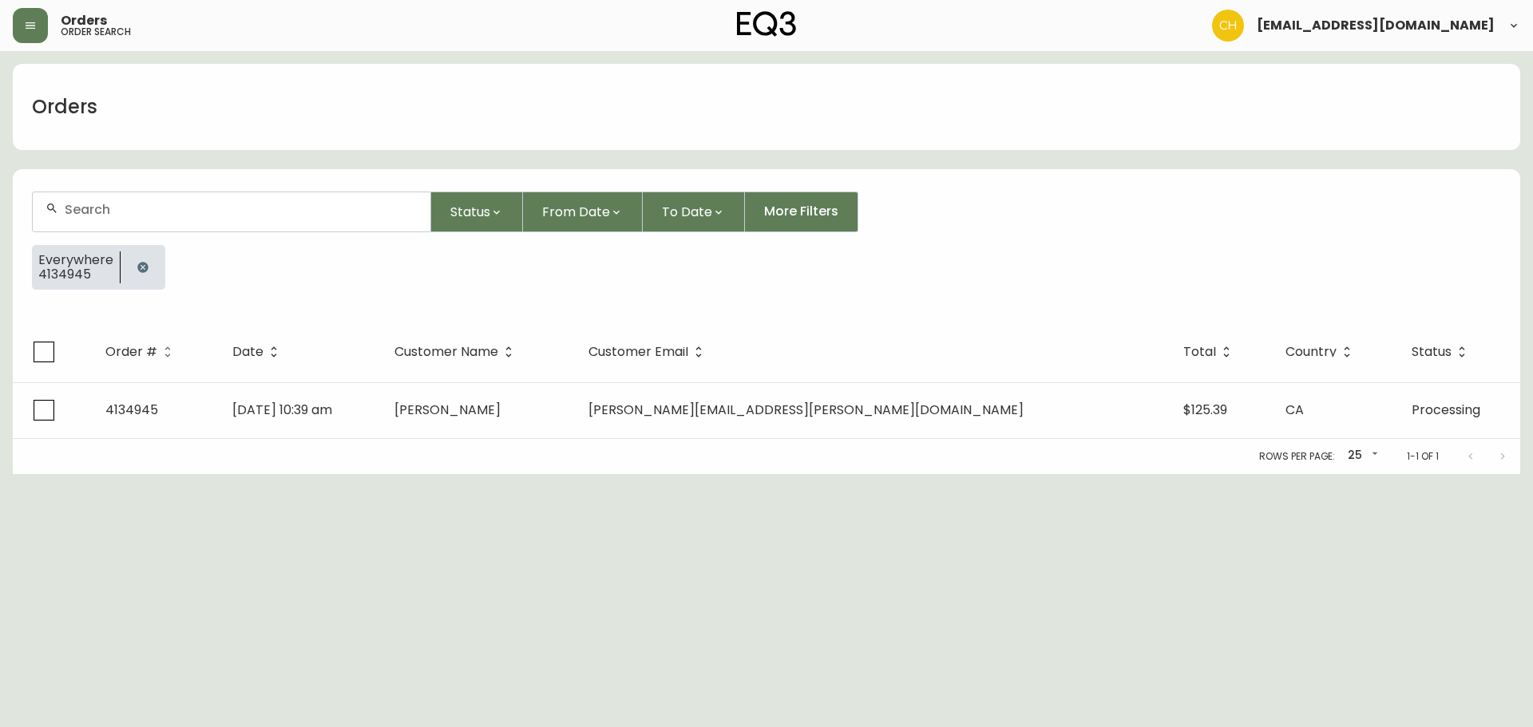
click at [109, 210] on input "text" at bounding box center [241, 209] width 353 height 15
type input "4134957"
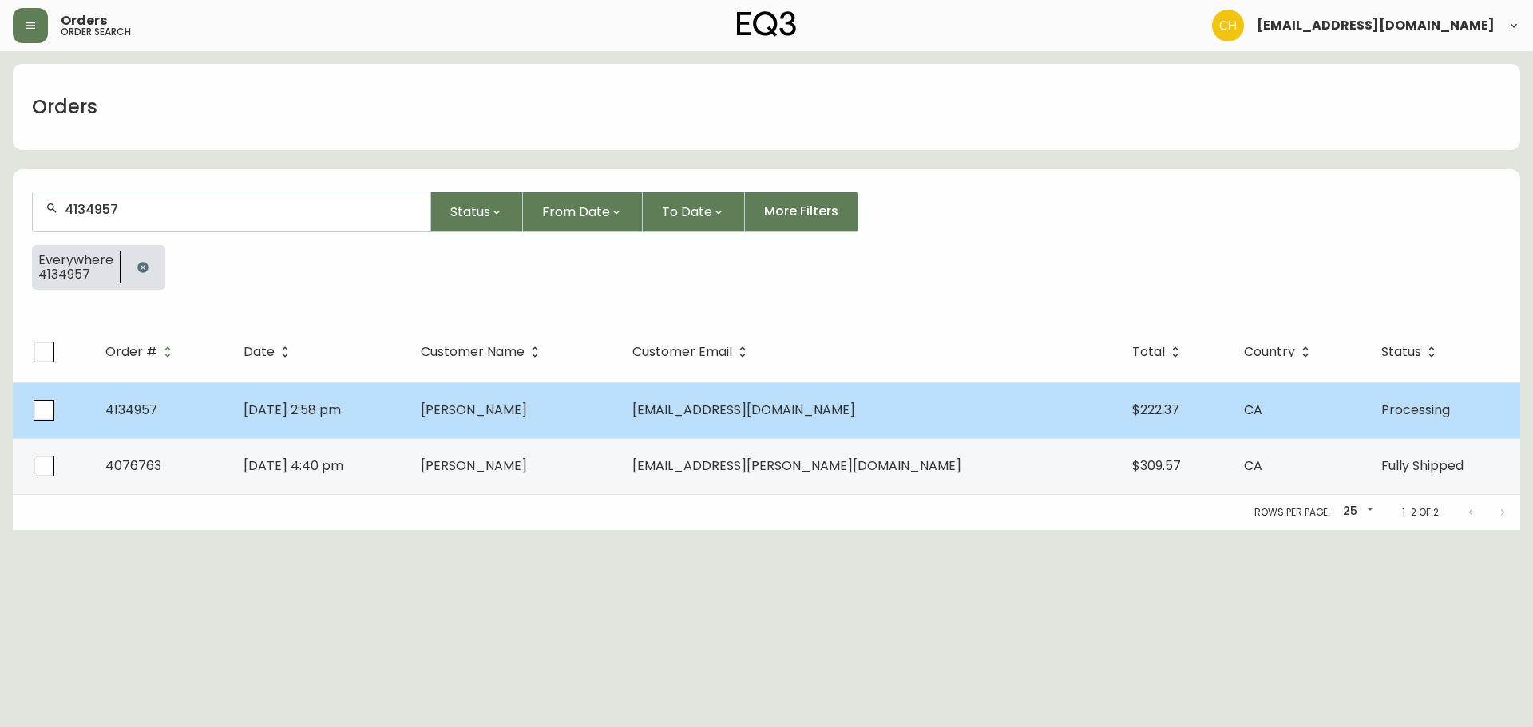
click at [507, 429] on td "[PERSON_NAME]" at bounding box center [514, 410] width 212 height 56
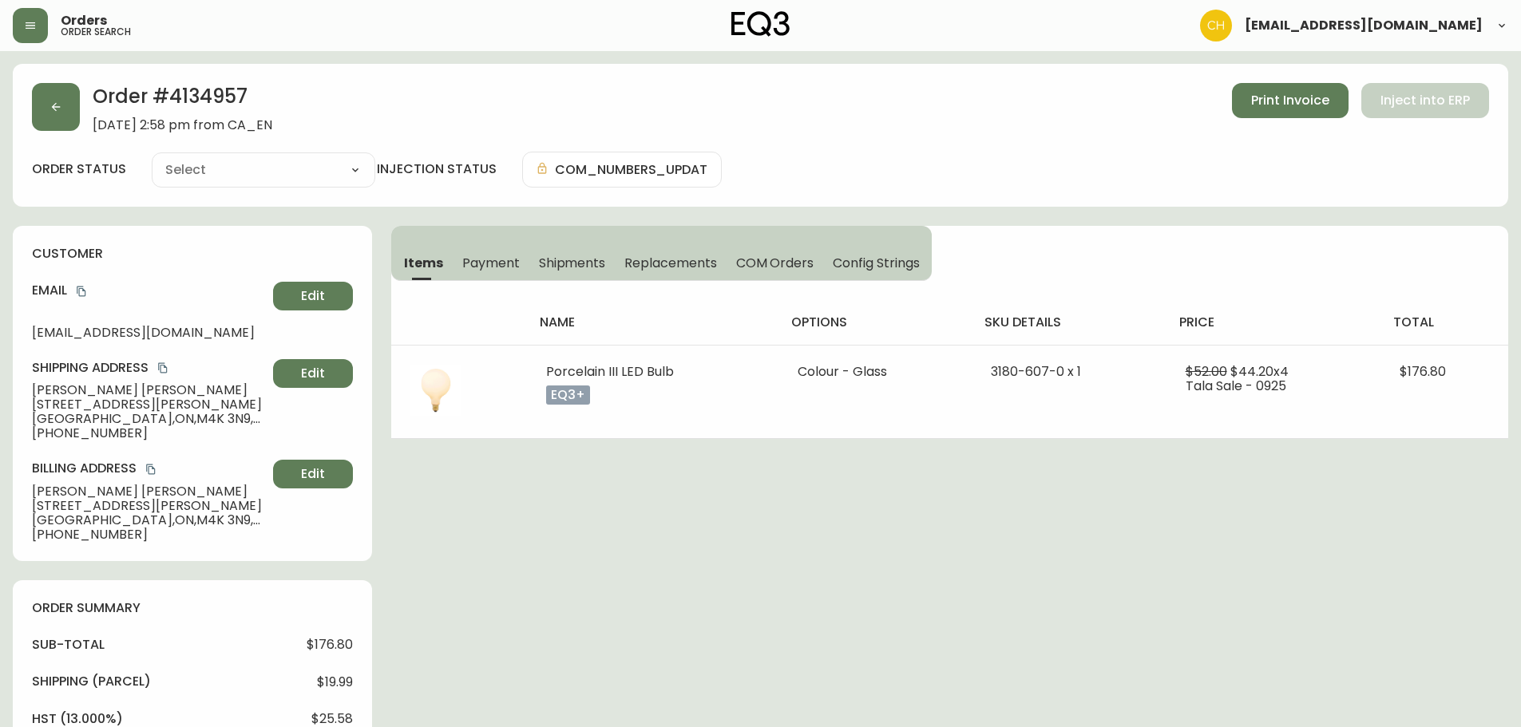
type input "Processing"
select select "PROCESSING"
click at [45, 103] on button "button" at bounding box center [56, 107] width 48 height 48
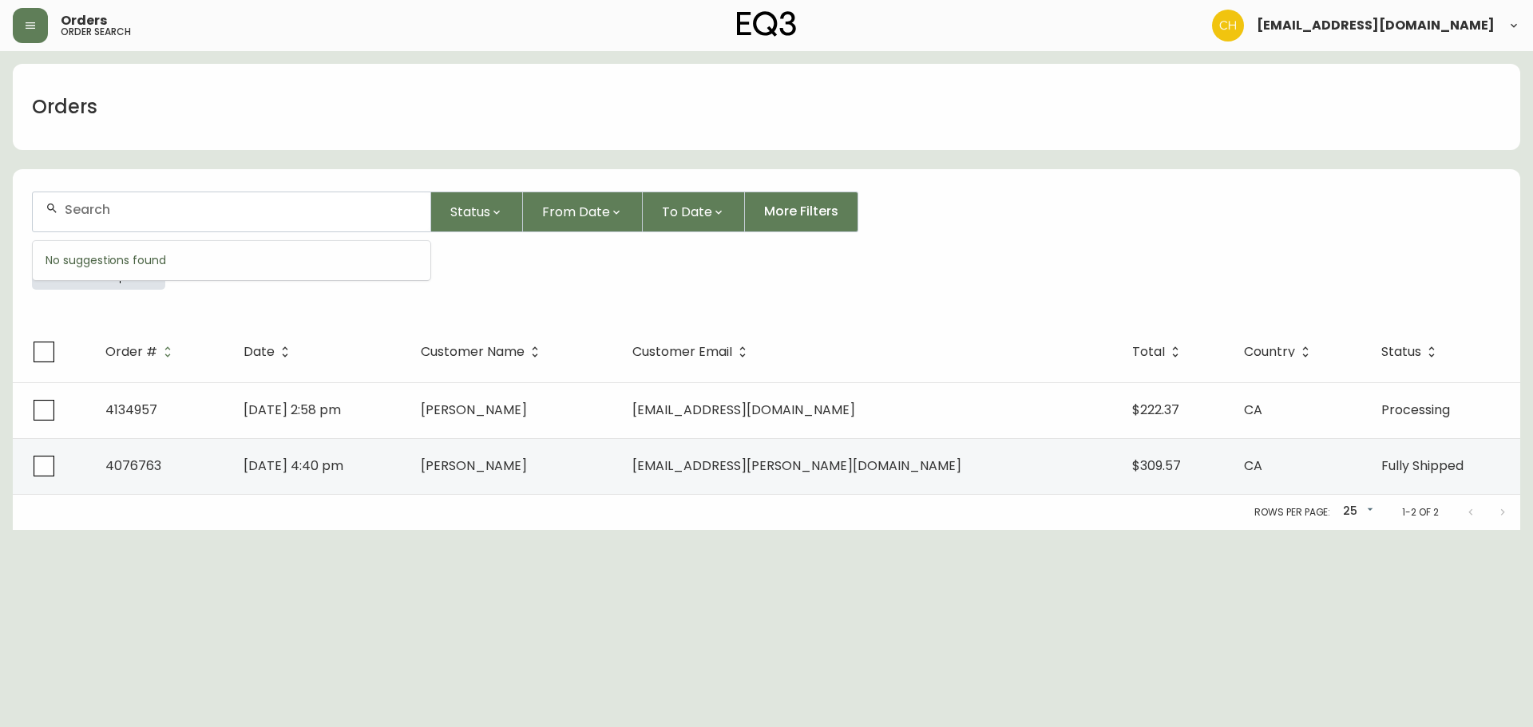
click at [89, 205] on input "text" at bounding box center [241, 209] width 353 height 15
type input "4134960"
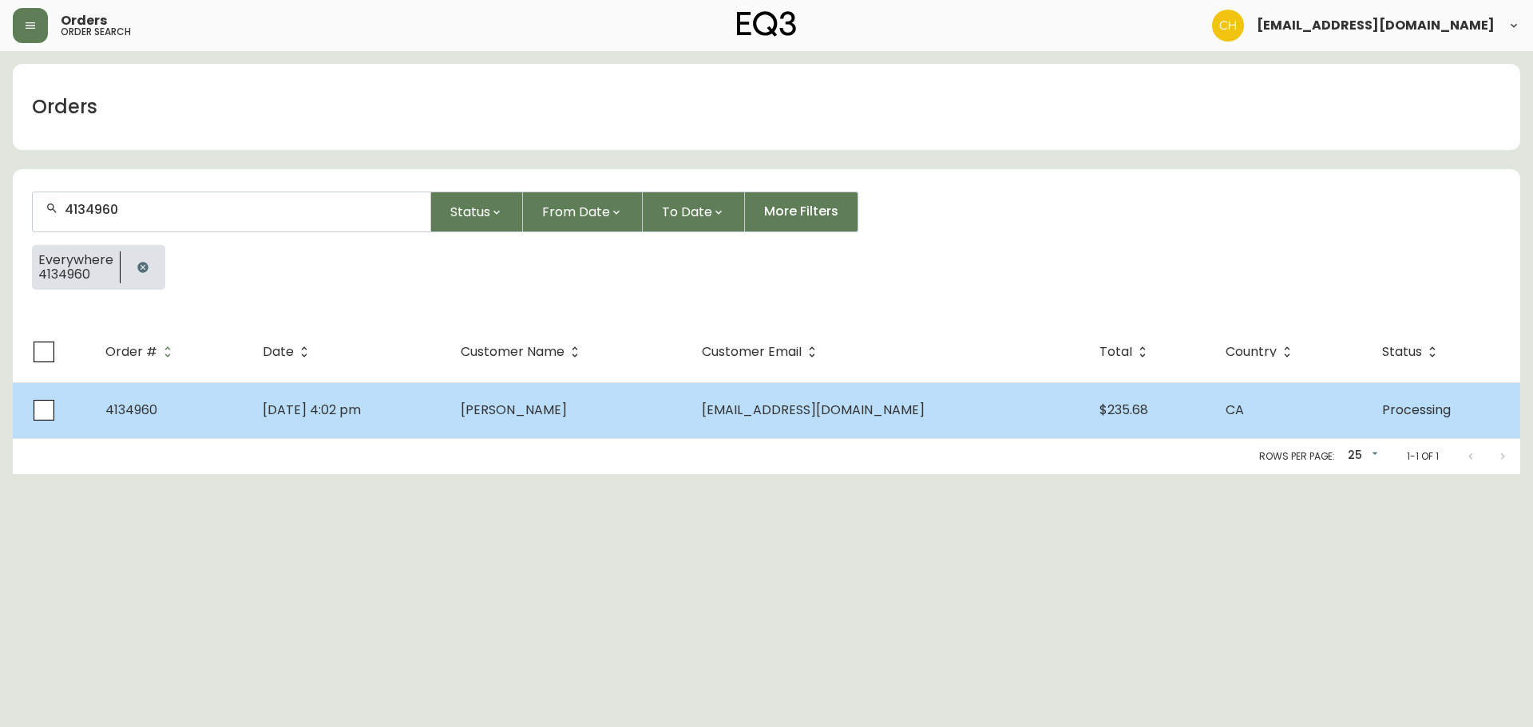
click at [541, 412] on td "[PERSON_NAME]" at bounding box center [568, 410] width 240 height 56
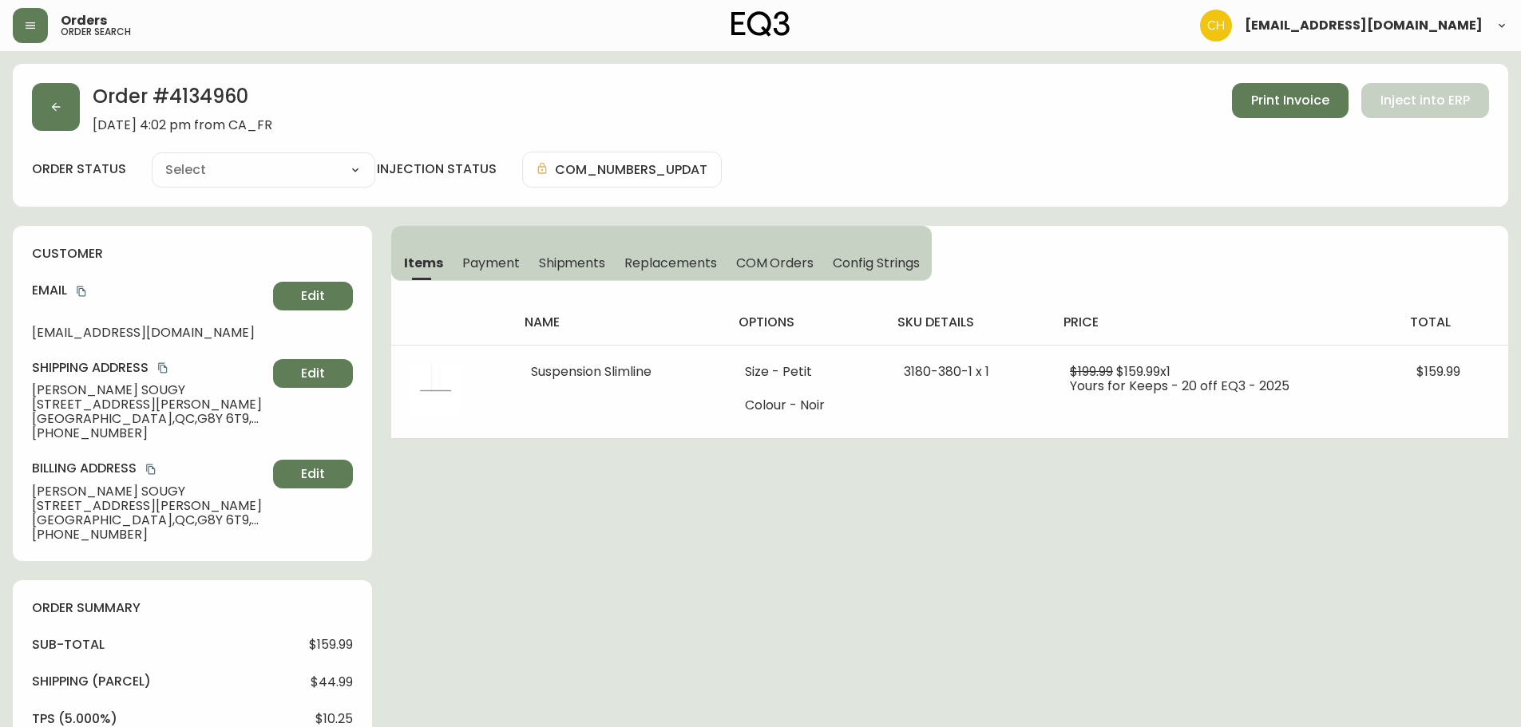
type input "Processing"
select select "PROCESSING"
click at [61, 111] on icon "button" at bounding box center [55, 107] width 13 height 13
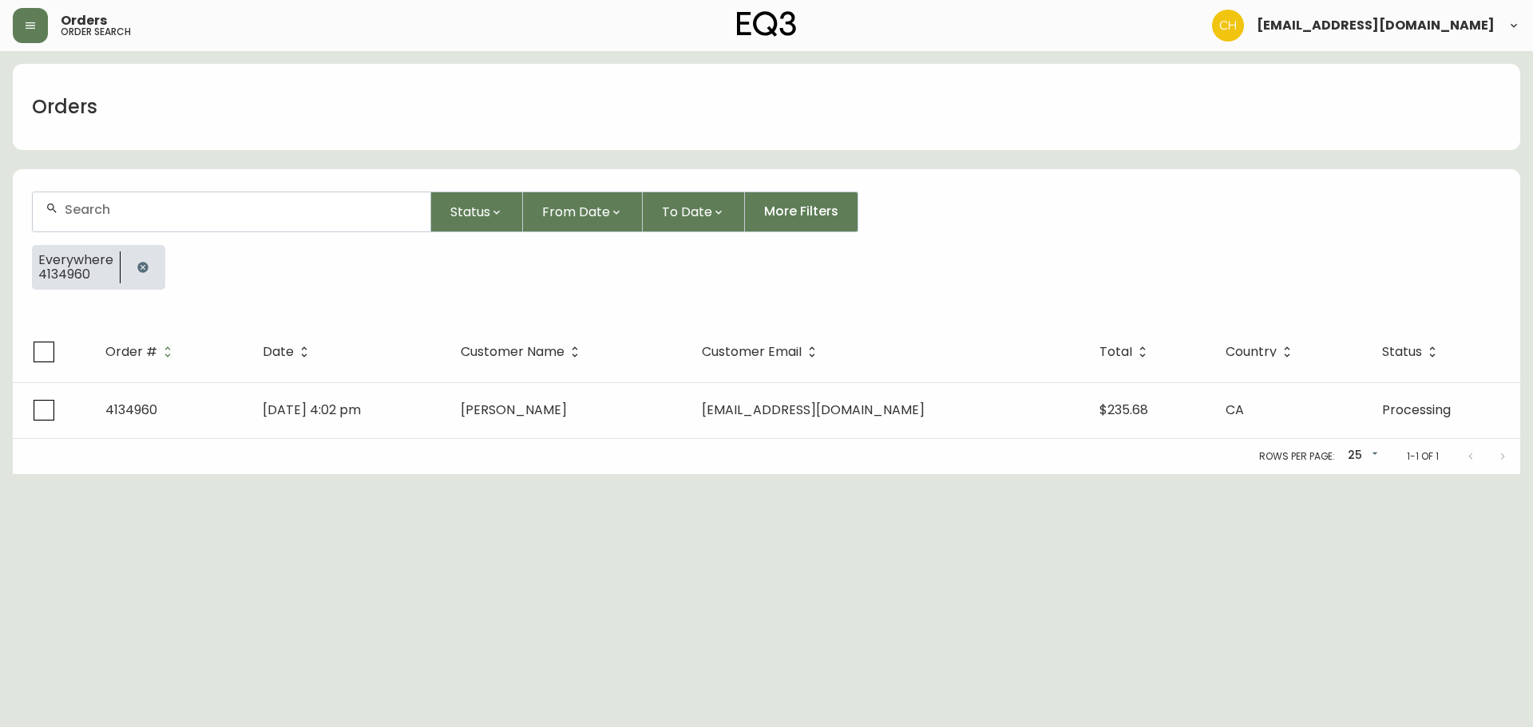
click at [96, 214] on input "text" at bounding box center [241, 209] width 353 height 15
type input "4134964"
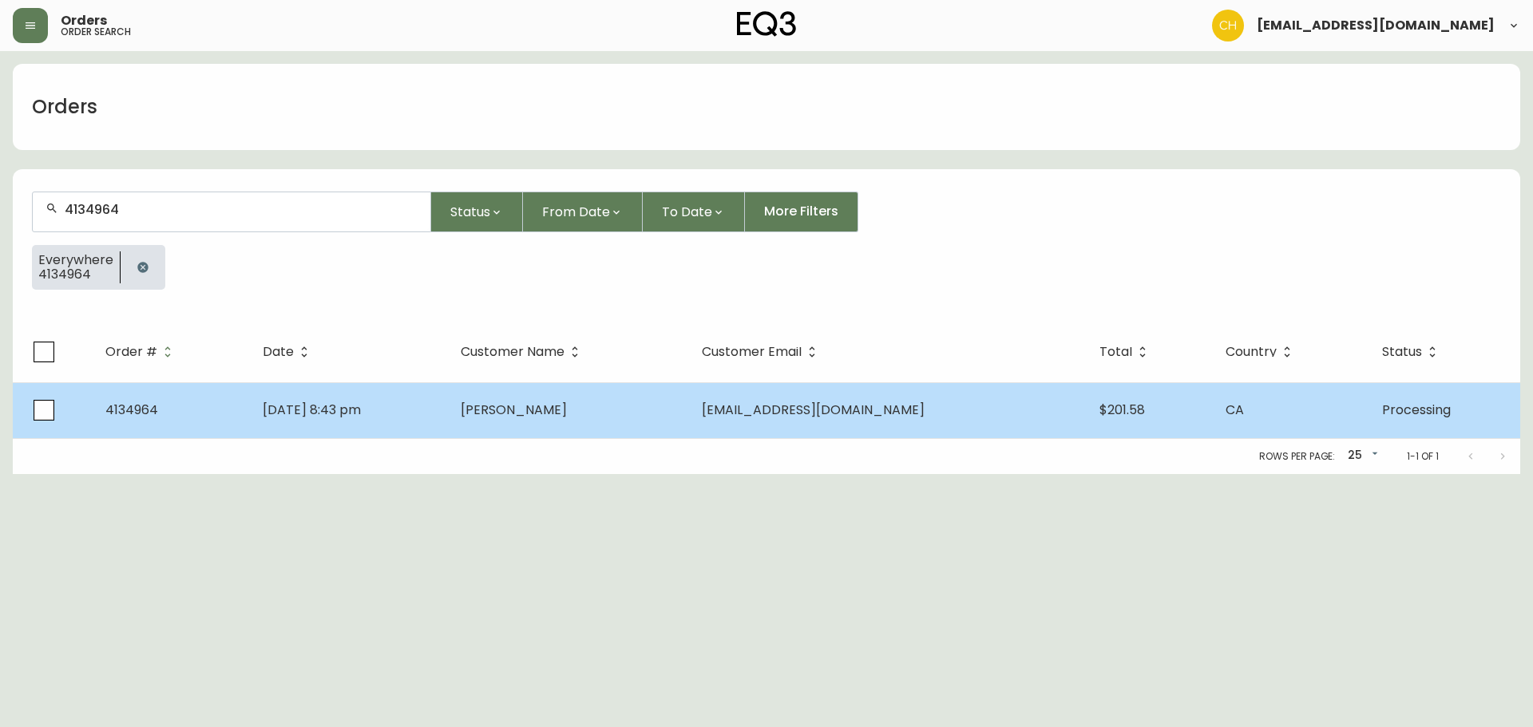
click at [550, 409] on span "[PERSON_NAME]" at bounding box center [514, 410] width 106 height 18
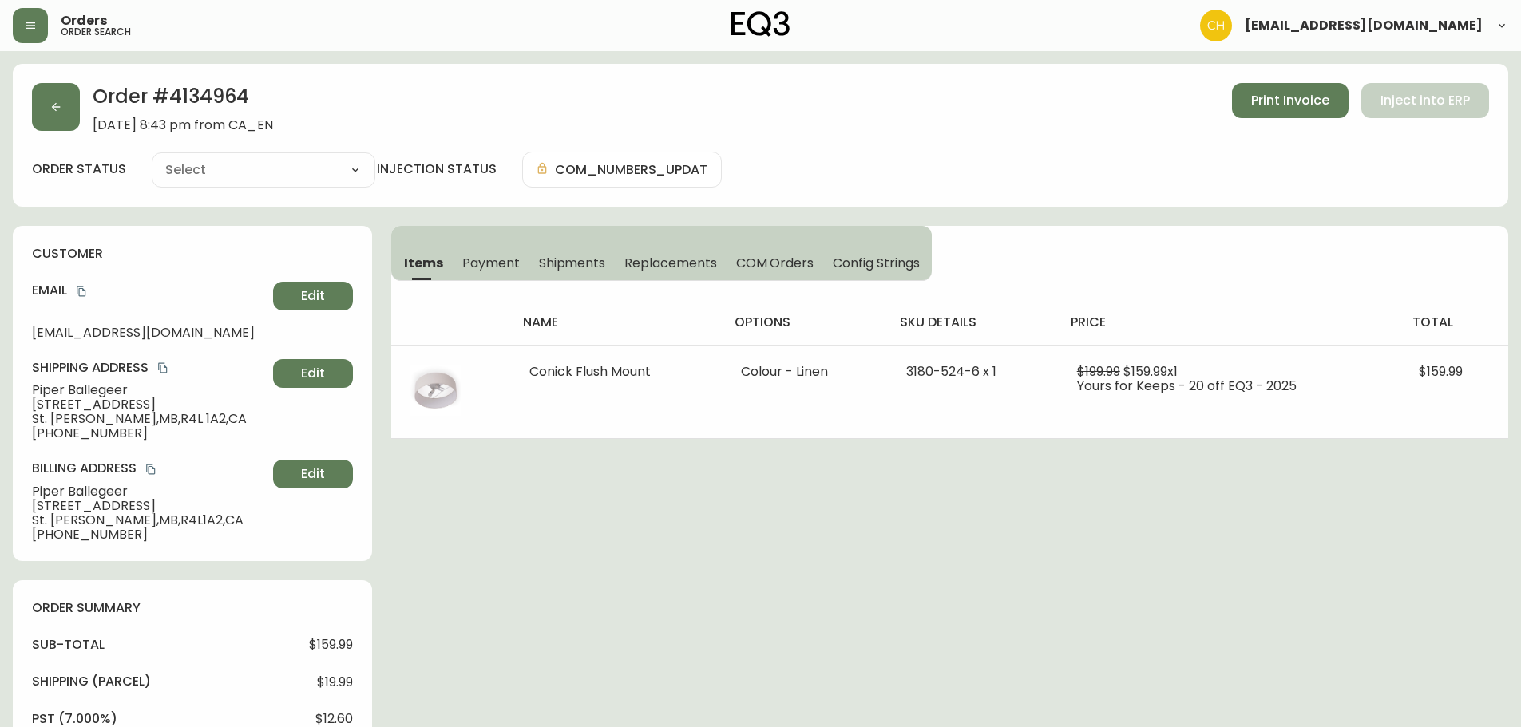
type input "Processing"
select select "PROCESSING"
click at [36, 98] on button "button" at bounding box center [56, 107] width 48 height 48
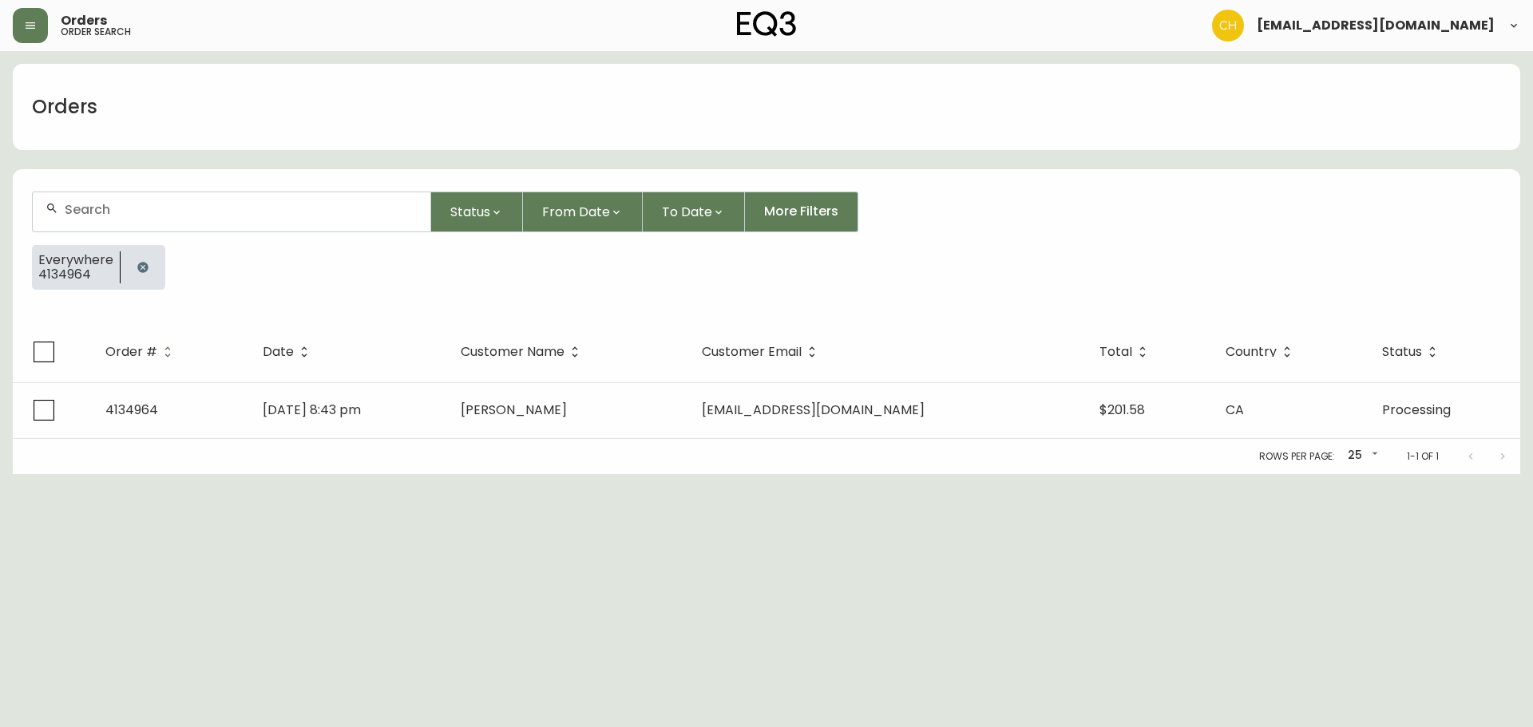
click at [109, 225] on div at bounding box center [232, 211] width 398 height 39
type input "4134969"
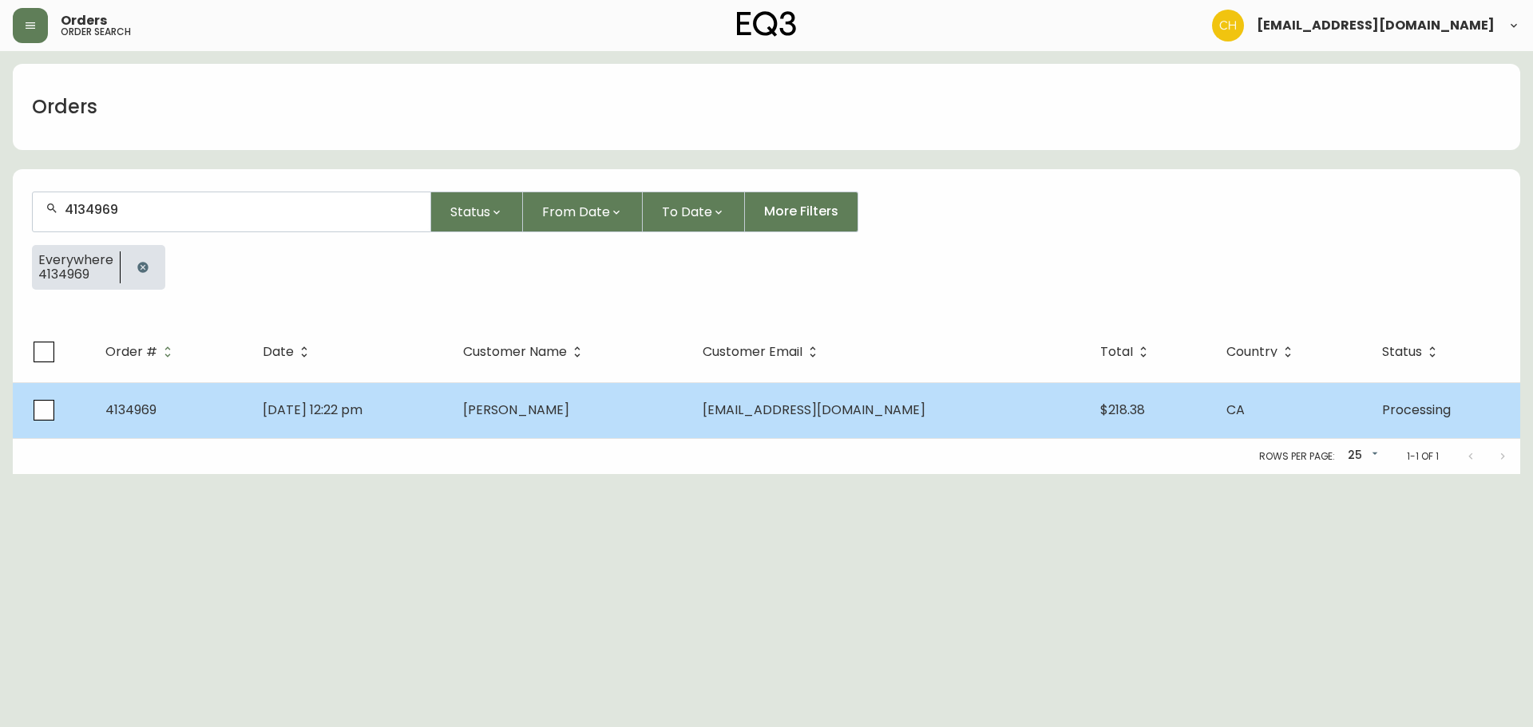
click at [538, 404] on span "[PERSON_NAME]" at bounding box center [516, 410] width 106 height 18
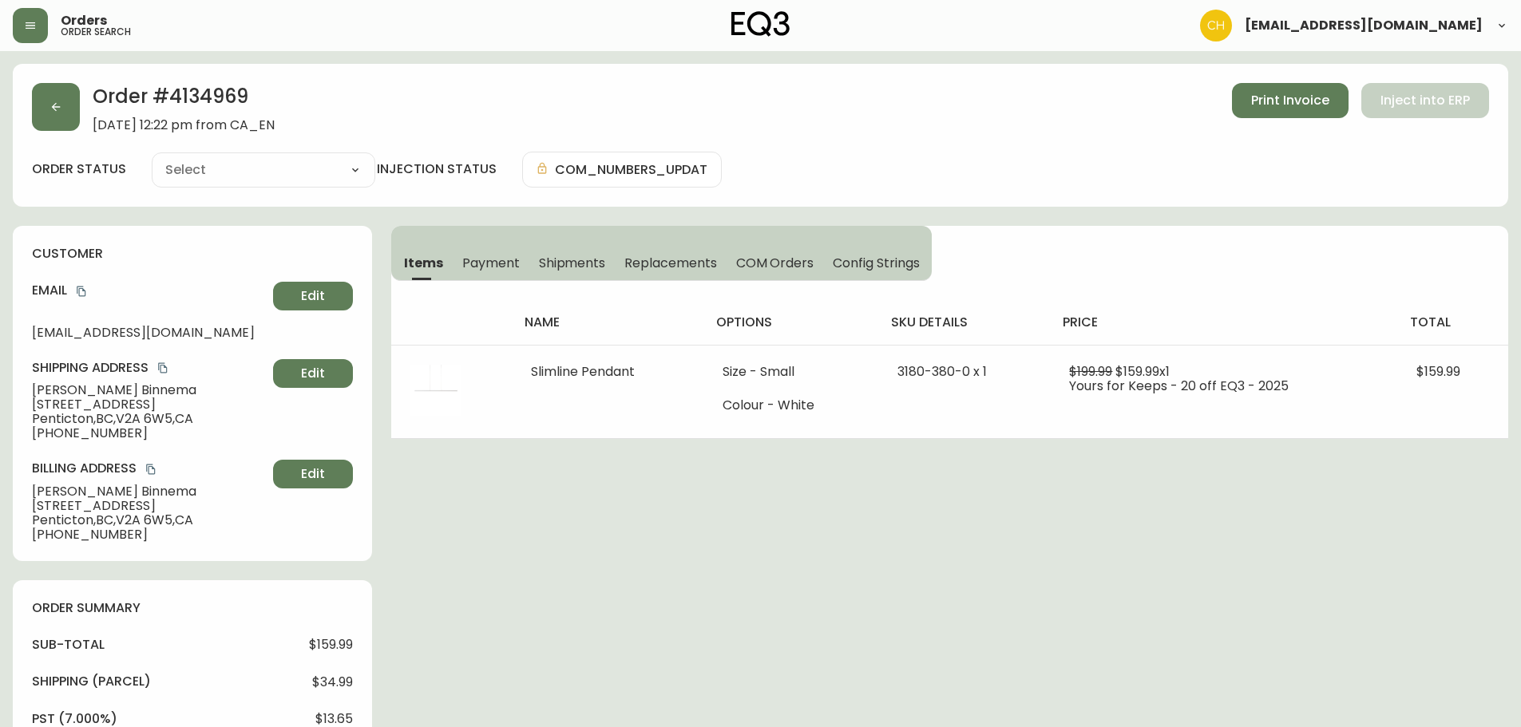
type input "Processing"
select select "PROCESSING"
click at [53, 101] on icon "button" at bounding box center [55, 107] width 13 height 13
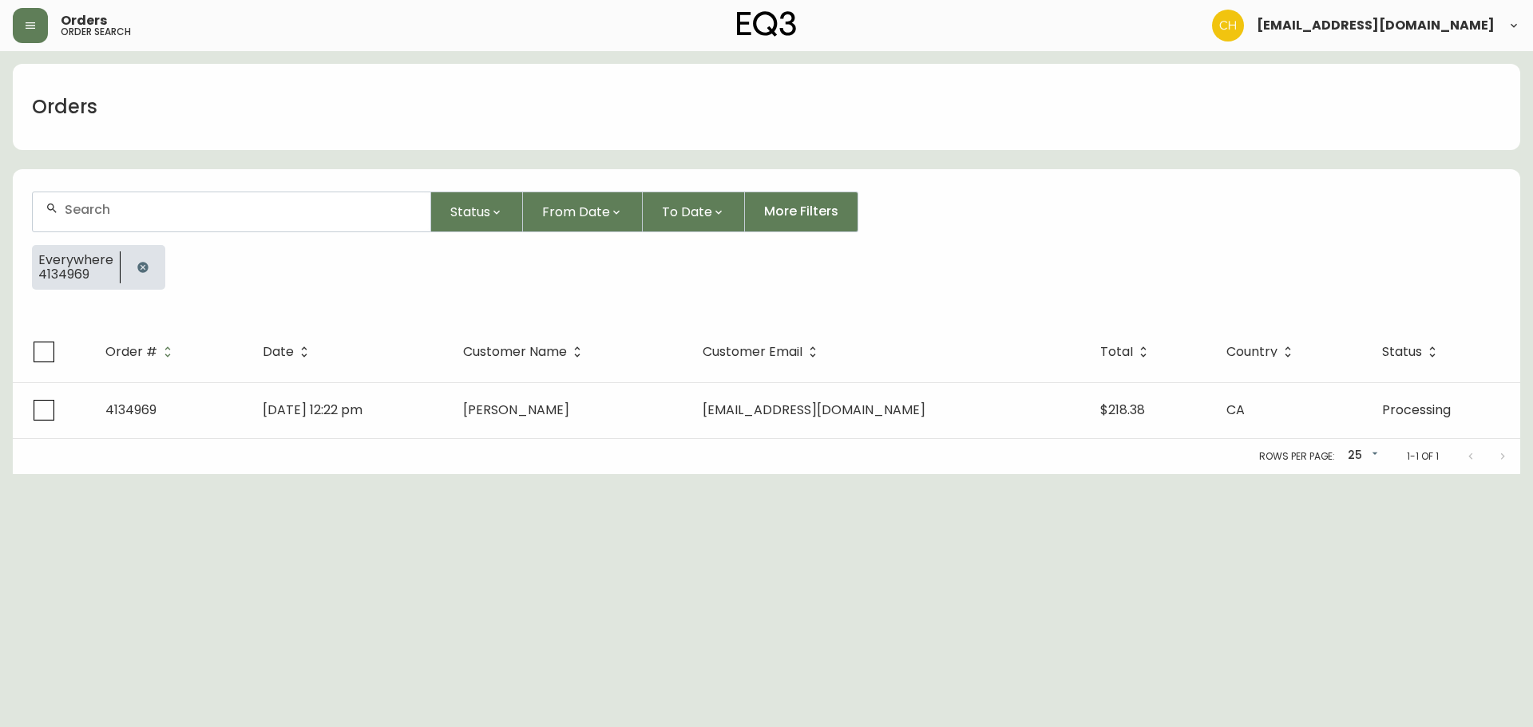
drag, startPoint x: 81, startPoint y: 211, endPoint x: 93, endPoint y: 210, distance: 12.8
click at [93, 210] on input "text" at bounding box center [241, 209] width 353 height 15
type input "4134973"
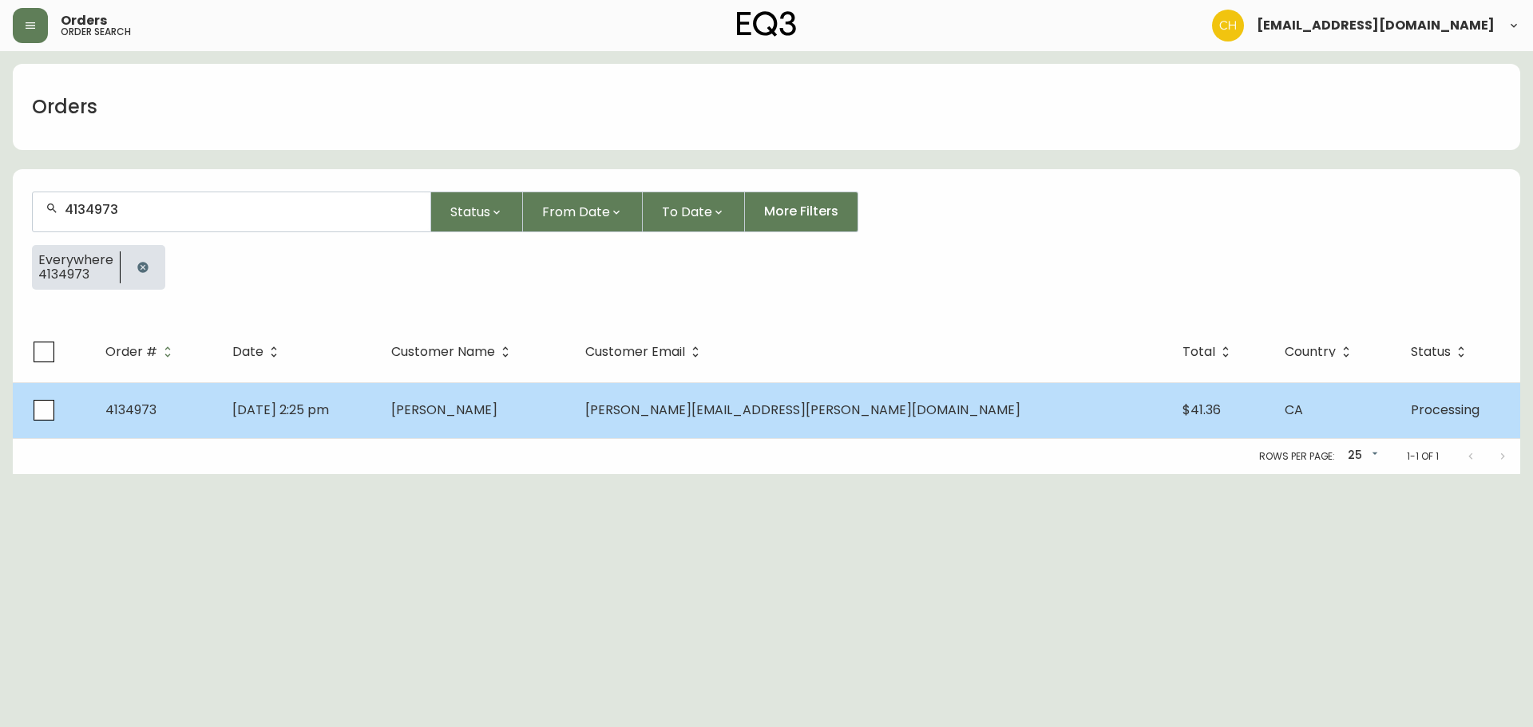
click at [573, 422] on td "[PERSON_NAME]" at bounding box center [475, 410] width 195 height 56
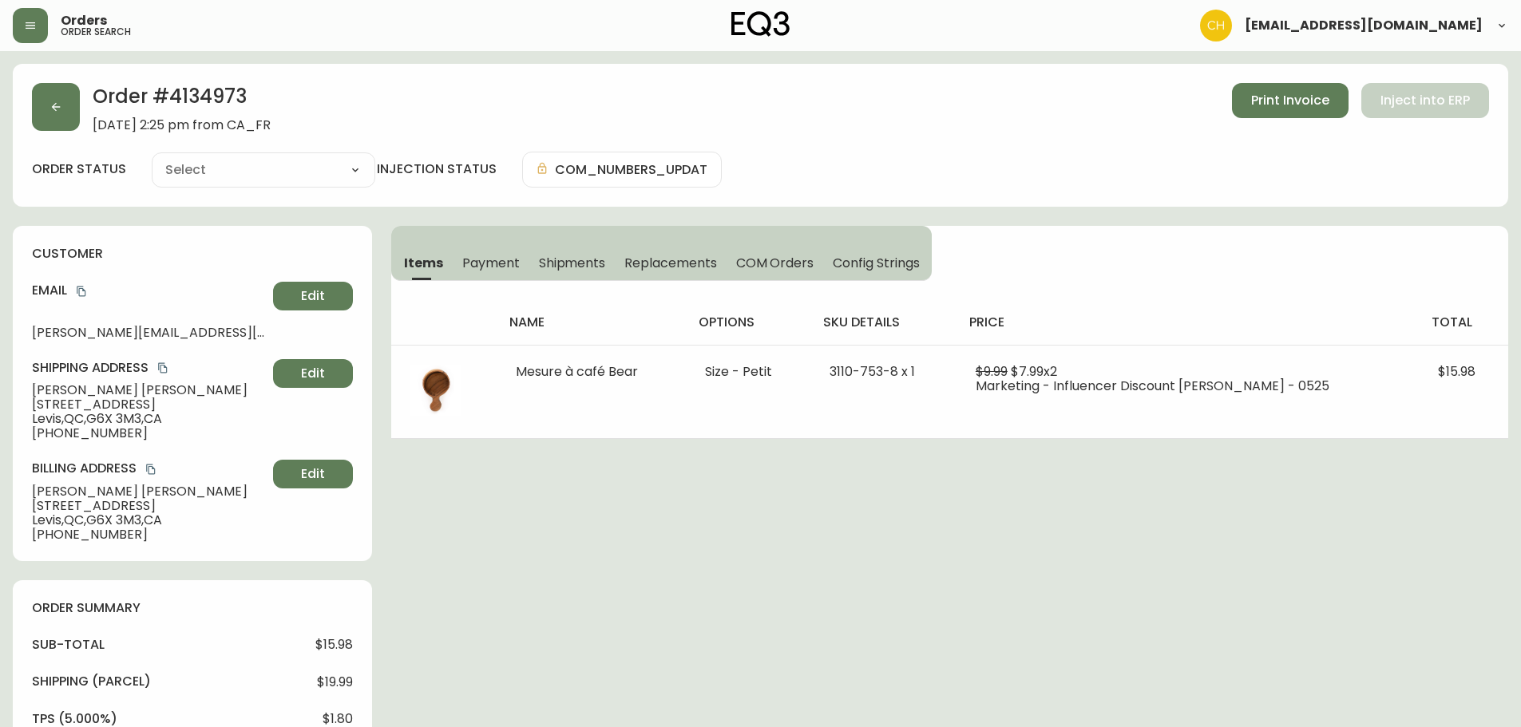
type input "Processing"
select select "PROCESSING"
drag, startPoint x: 69, startPoint y: 95, endPoint x: 79, endPoint y: 104, distance: 13.0
click at [79, 104] on button "button" at bounding box center [56, 107] width 48 height 48
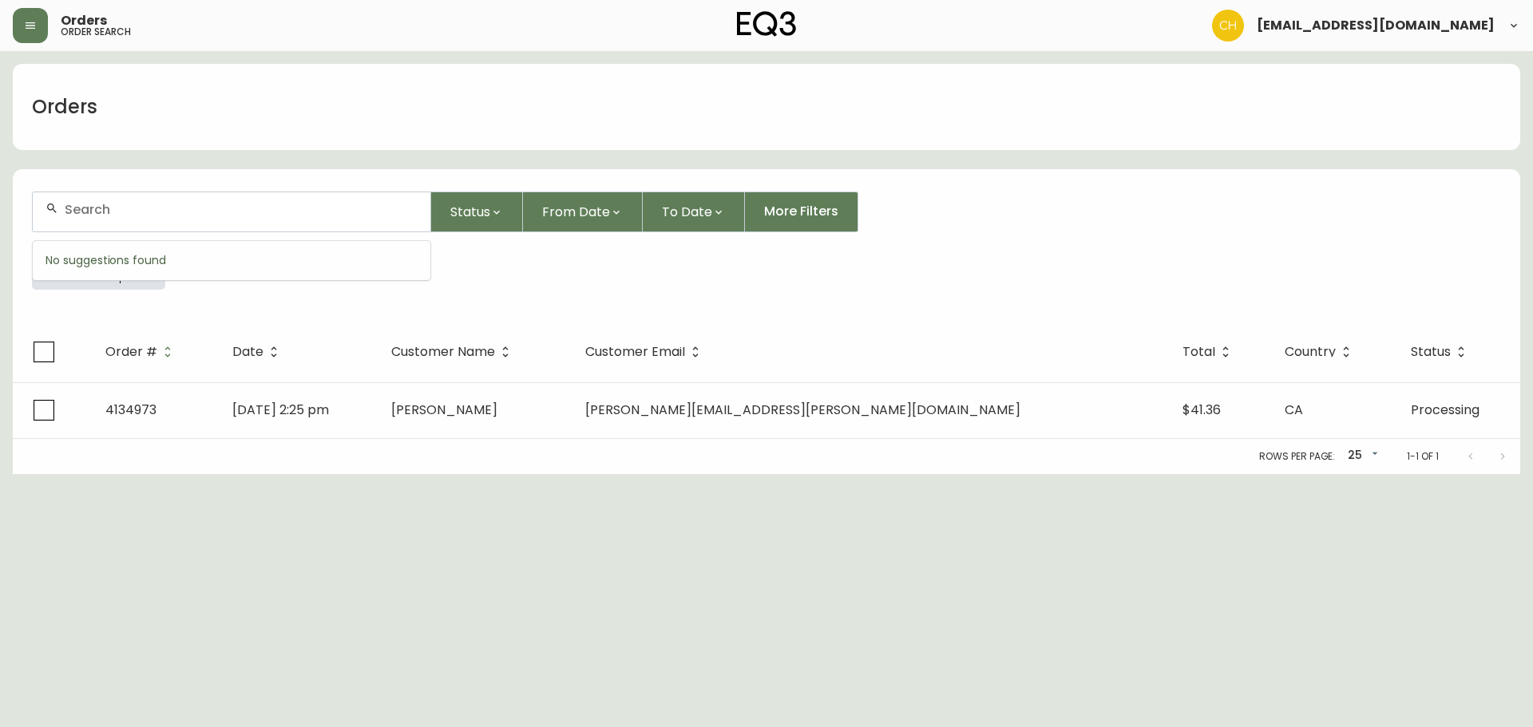
drag, startPoint x: 107, startPoint y: 204, endPoint x: 99, endPoint y: 194, distance: 12.5
click at [104, 202] on input "text" at bounding box center [241, 209] width 353 height 15
type input "4134975"
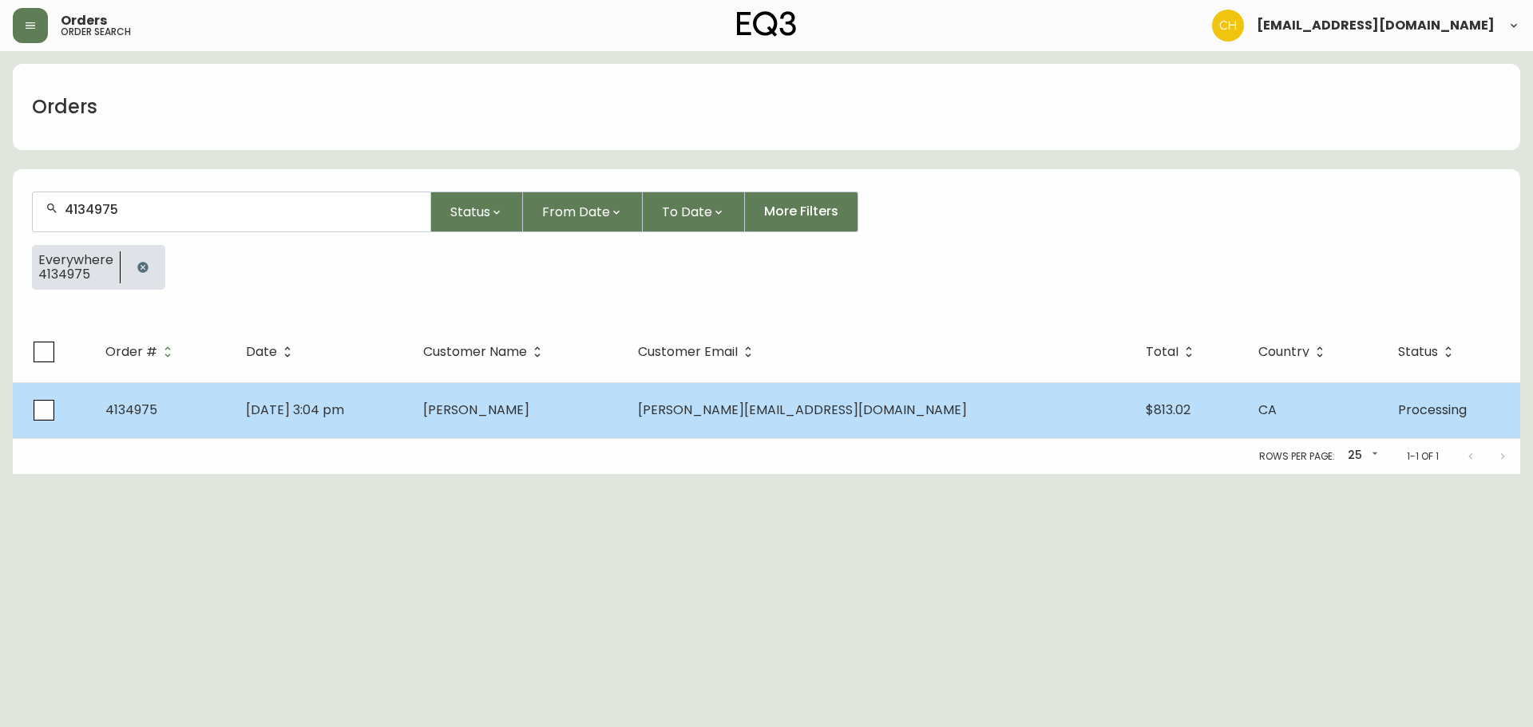
click at [529, 415] on span "[PERSON_NAME]" at bounding box center [476, 410] width 106 height 18
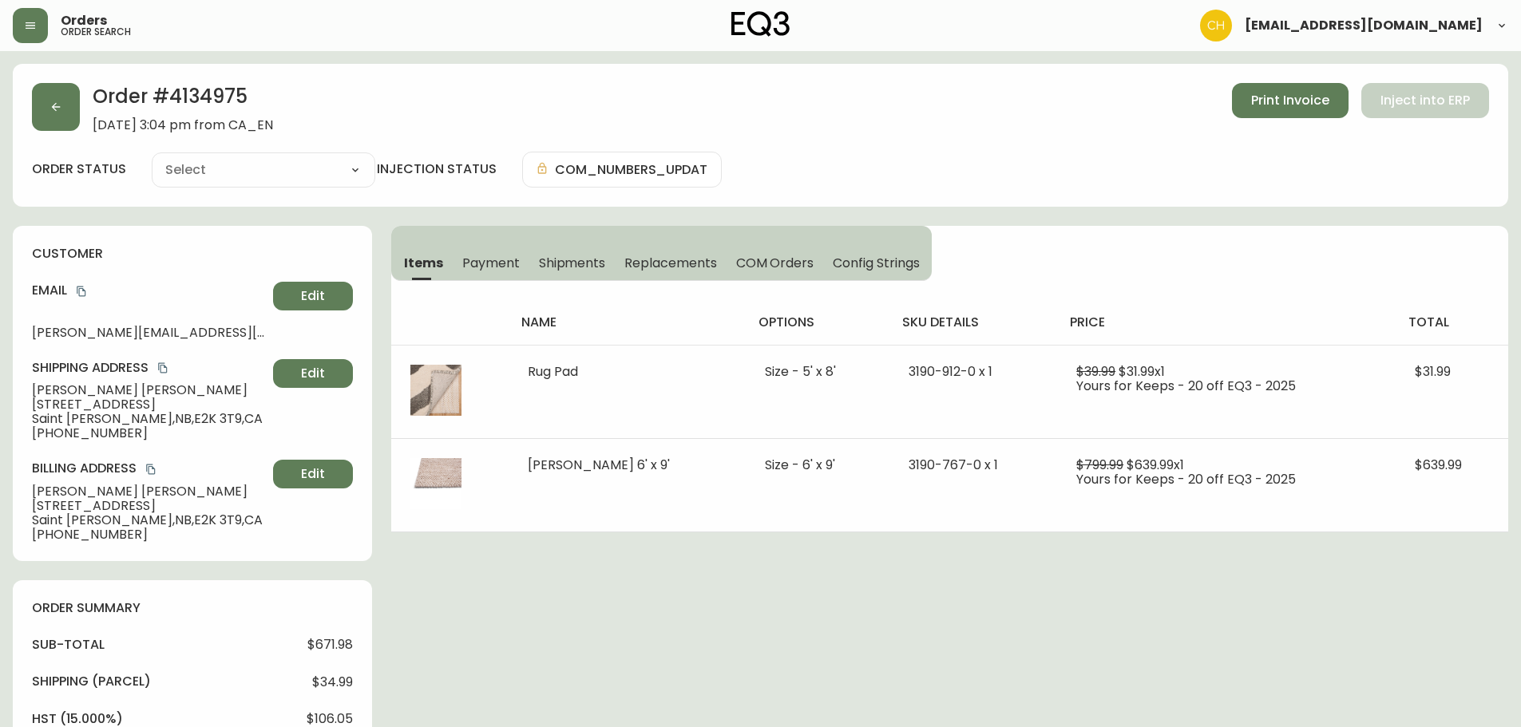
type input "Processing"
select select "PROCESSING"
click at [54, 109] on icon "button" at bounding box center [56, 107] width 9 height 9
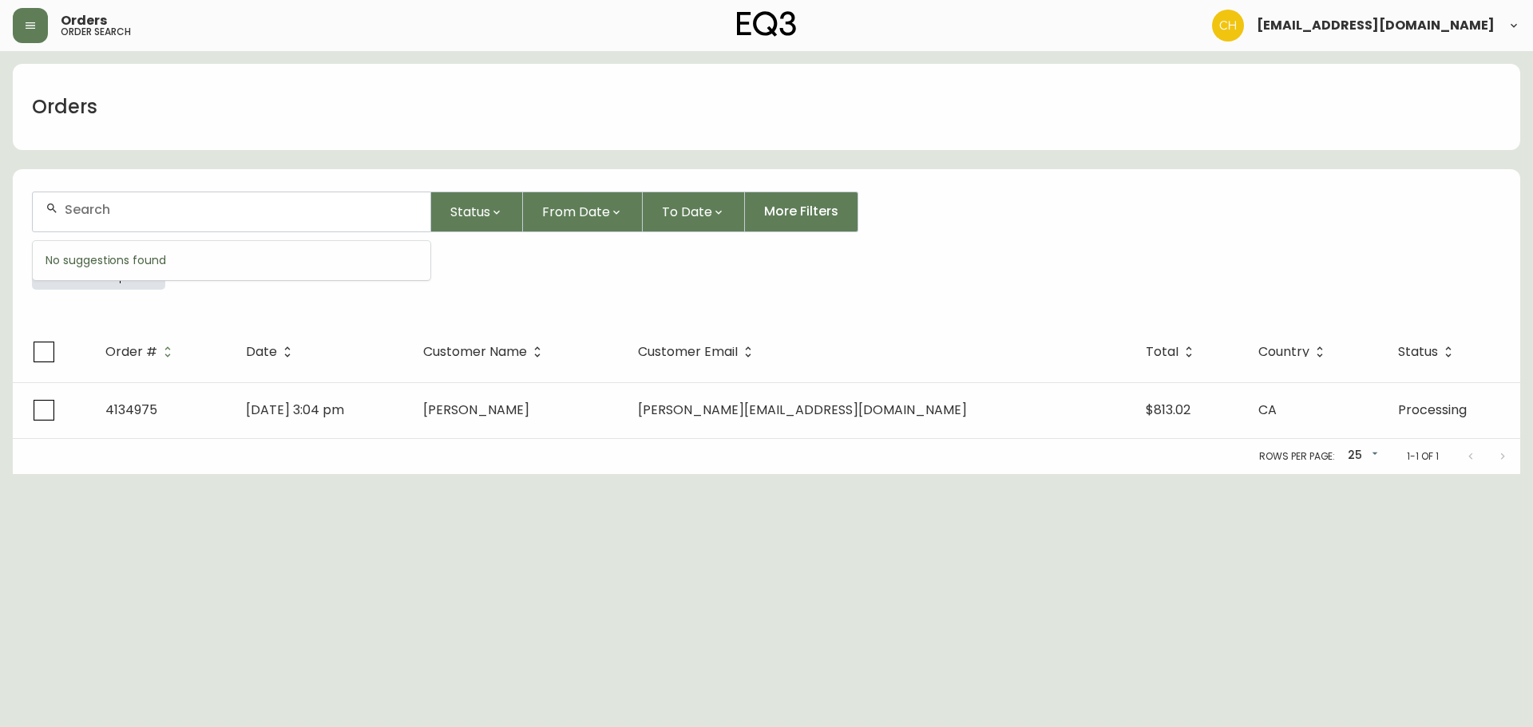
drag, startPoint x: 89, startPoint y: 215, endPoint x: 104, endPoint y: 202, distance: 19.2
click at [107, 211] on input "text" at bounding box center [241, 209] width 353 height 15
type input "4134988"
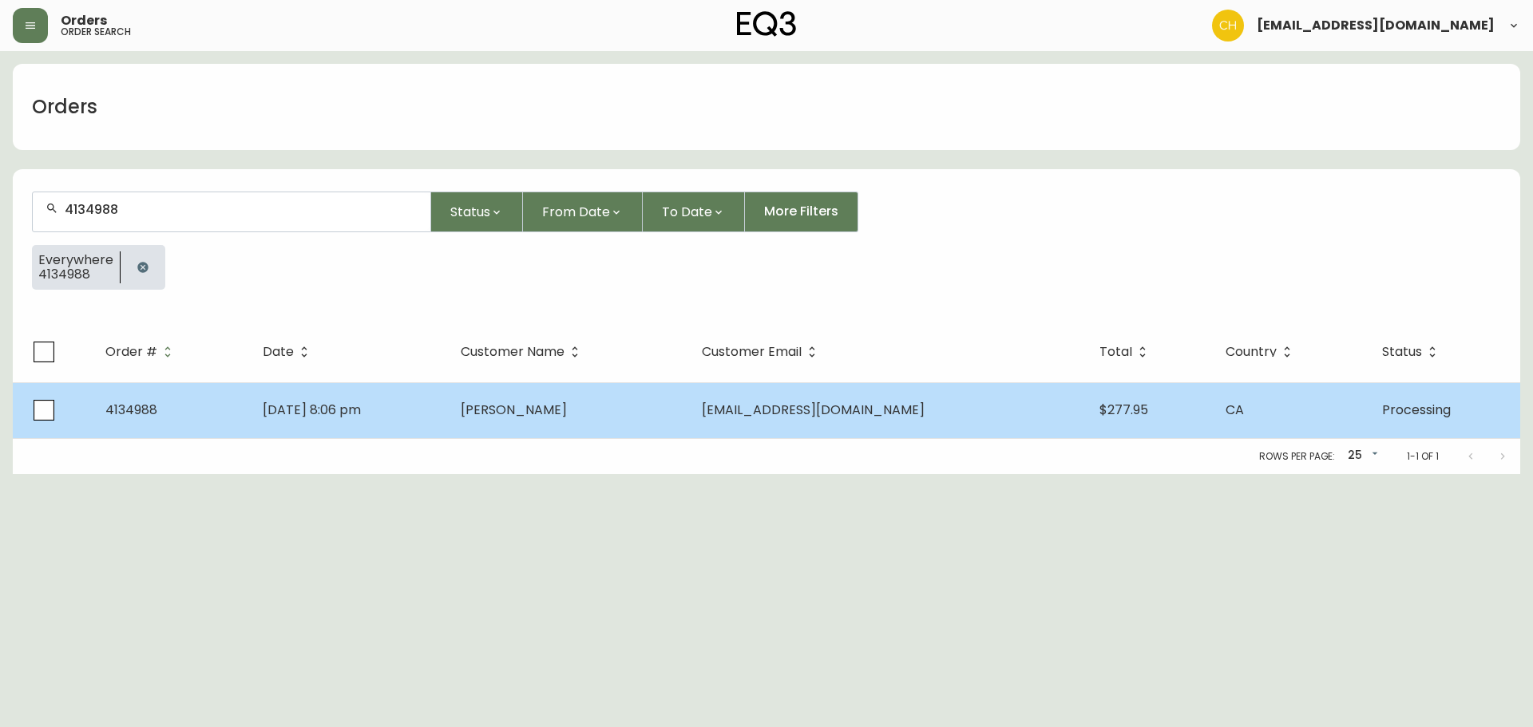
click at [559, 409] on span "[PERSON_NAME]" at bounding box center [514, 410] width 106 height 18
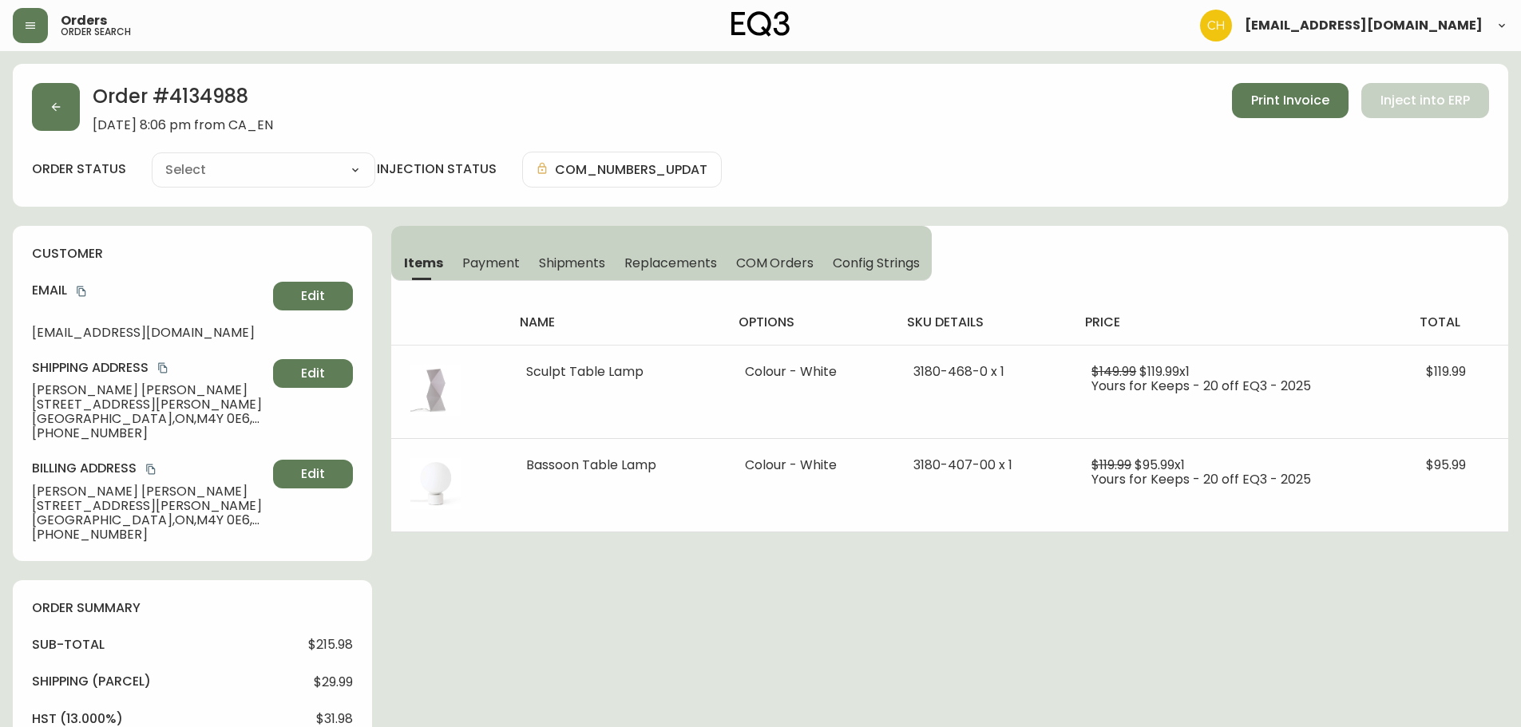
type input "Processing"
select select "PROCESSING"
click at [73, 110] on button "button" at bounding box center [56, 107] width 48 height 48
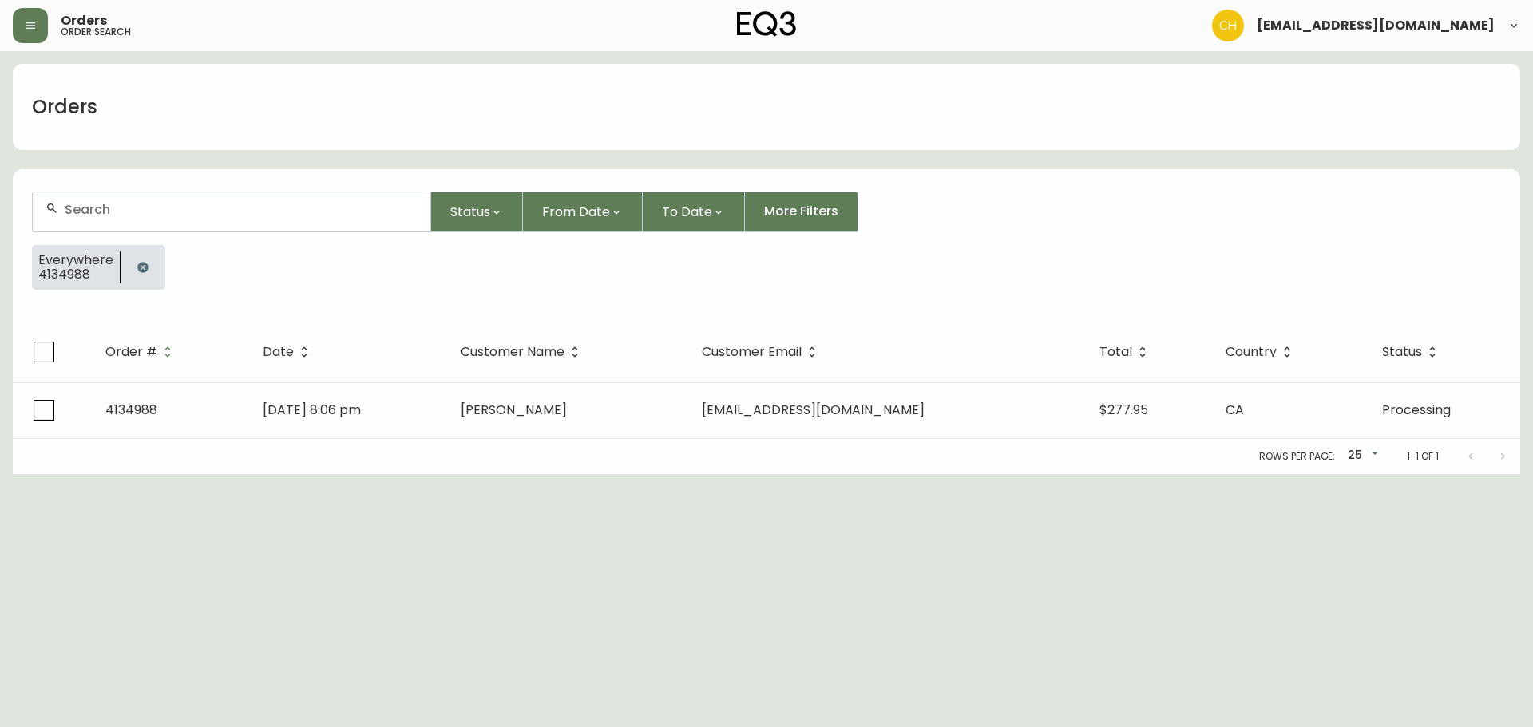
click at [93, 199] on div at bounding box center [232, 211] width 398 height 39
type input "4134994"
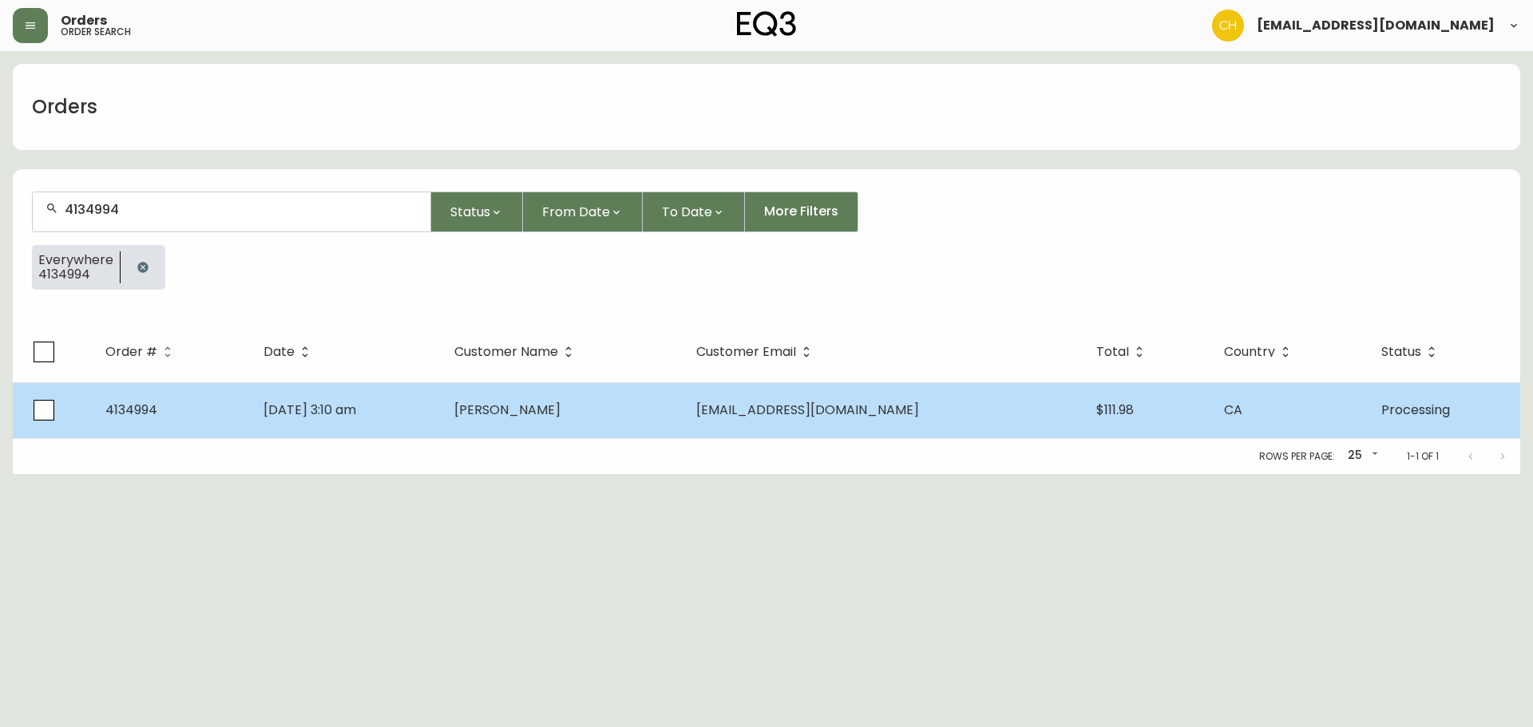
click at [603, 417] on td "[PERSON_NAME]" at bounding box center [562, 410] width 242 height 56
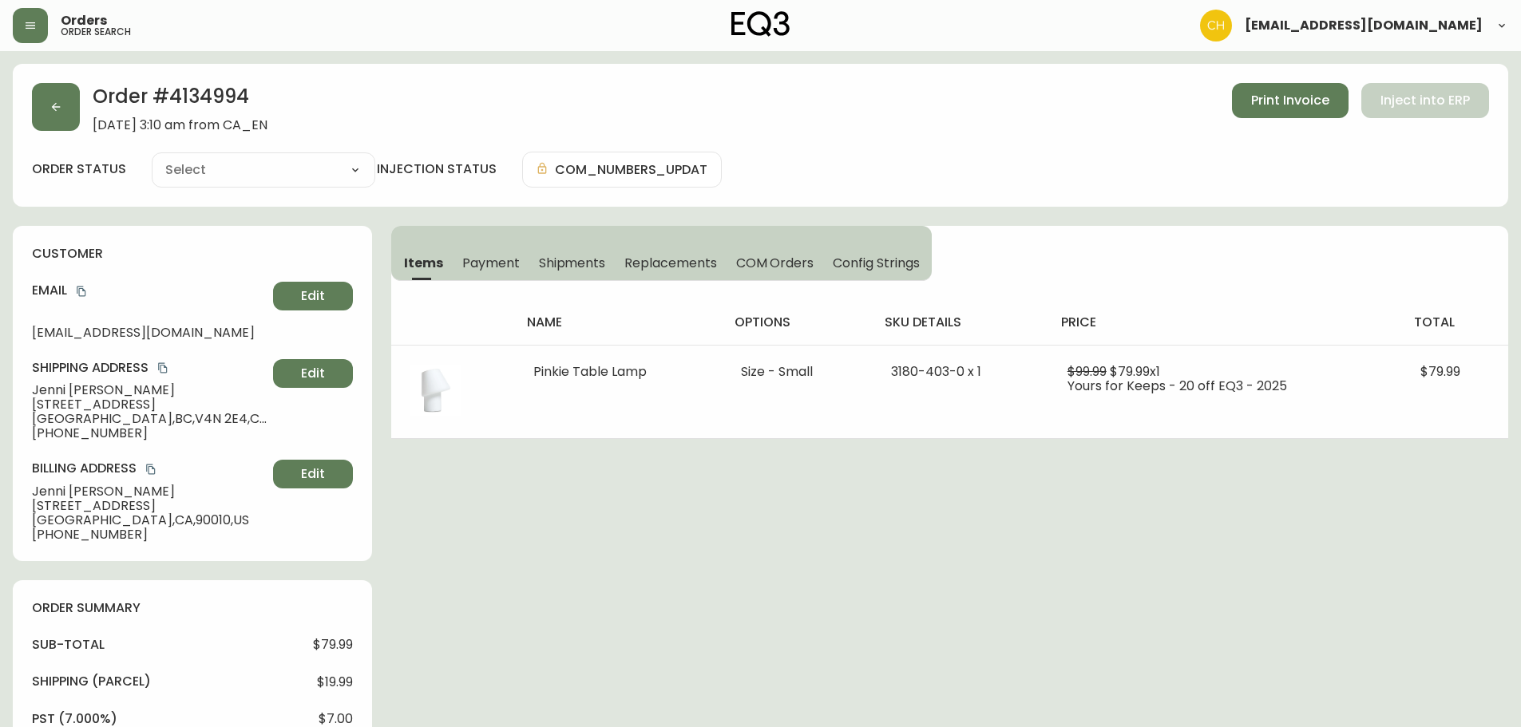
type input "Processing"
select select "PROCESSING"
click at [73, 112] on button "button" at bounding box center [56, 107] width 48 height 48
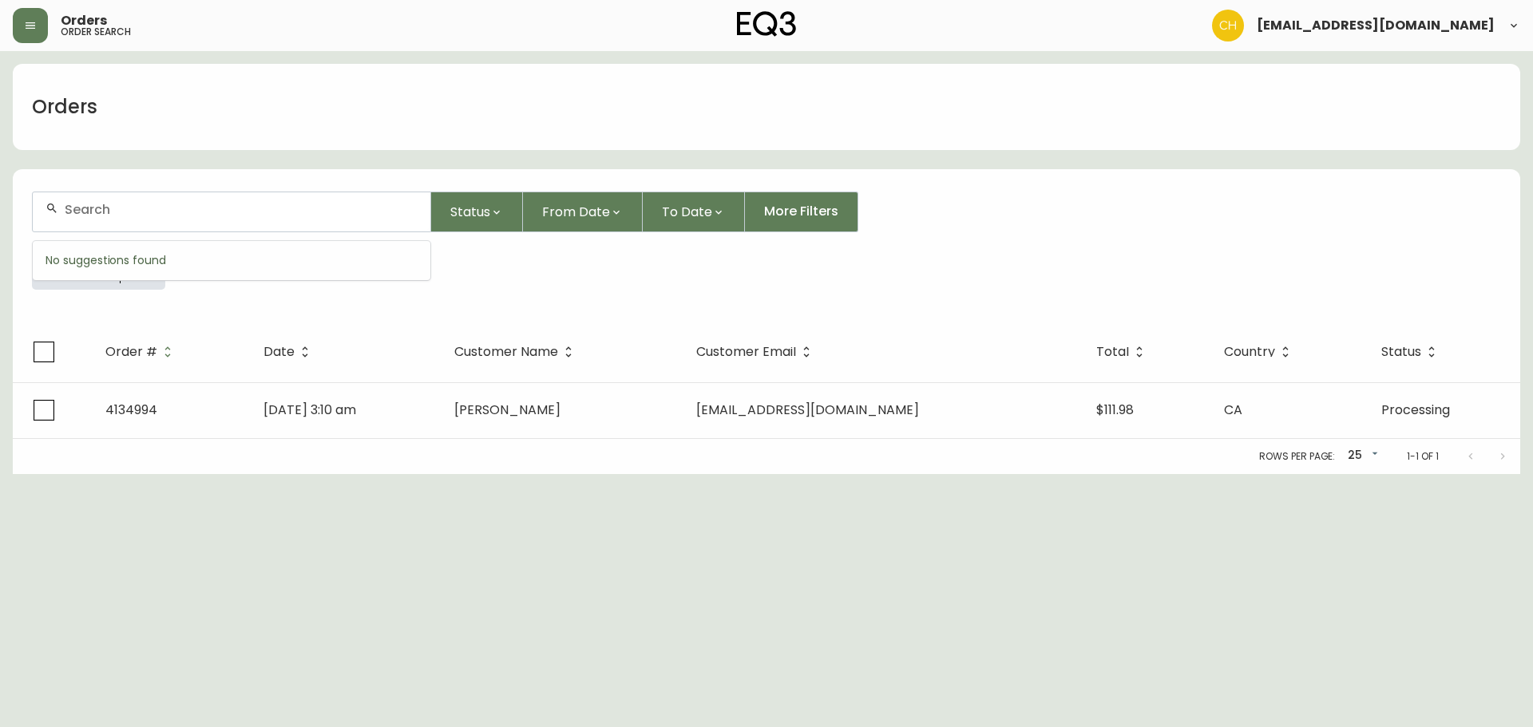
click at [144, 203] on input "text" at bounding box center [241, 209] width 353 height 15
type input "4134998"
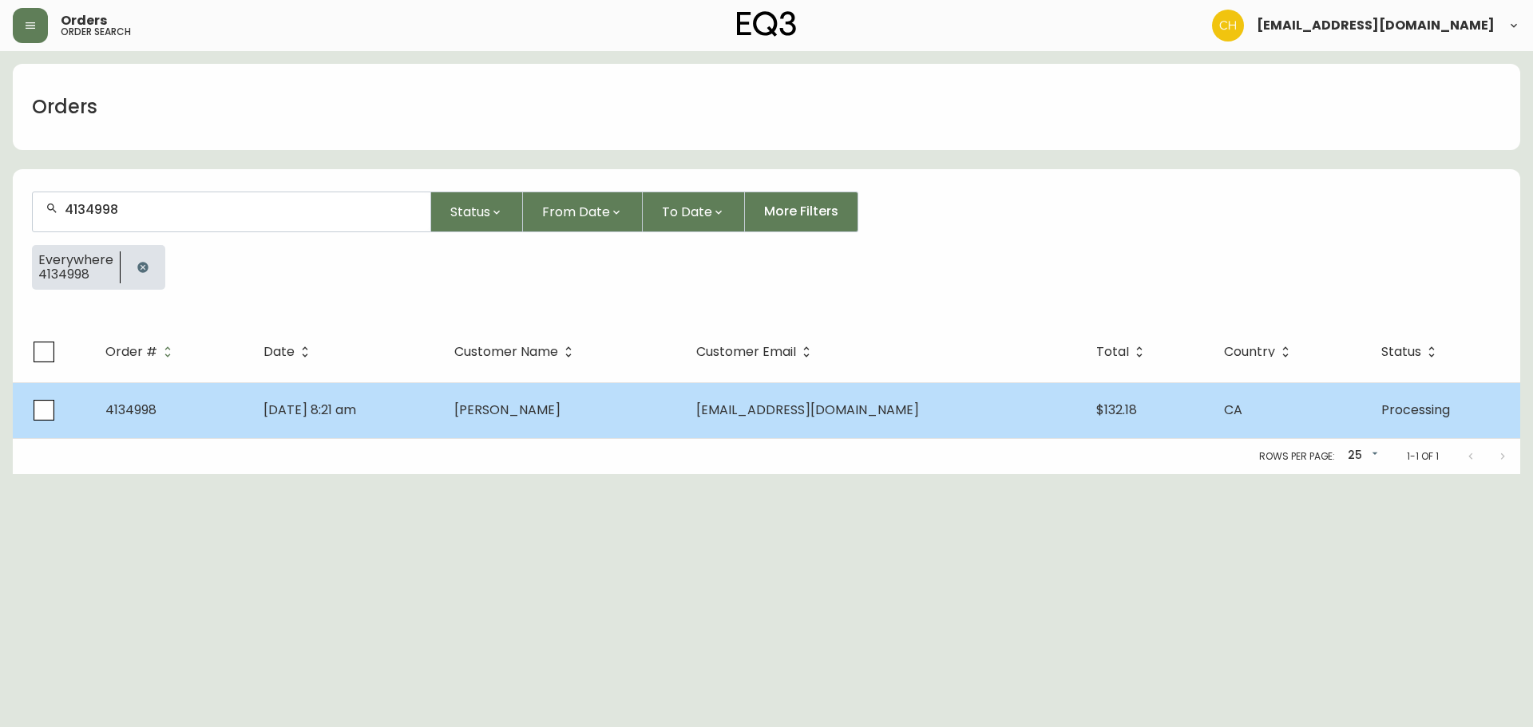
click at [524, 413] on td "[PERSON_NAME]" at bounding box center [562, 410] width 242 height 56
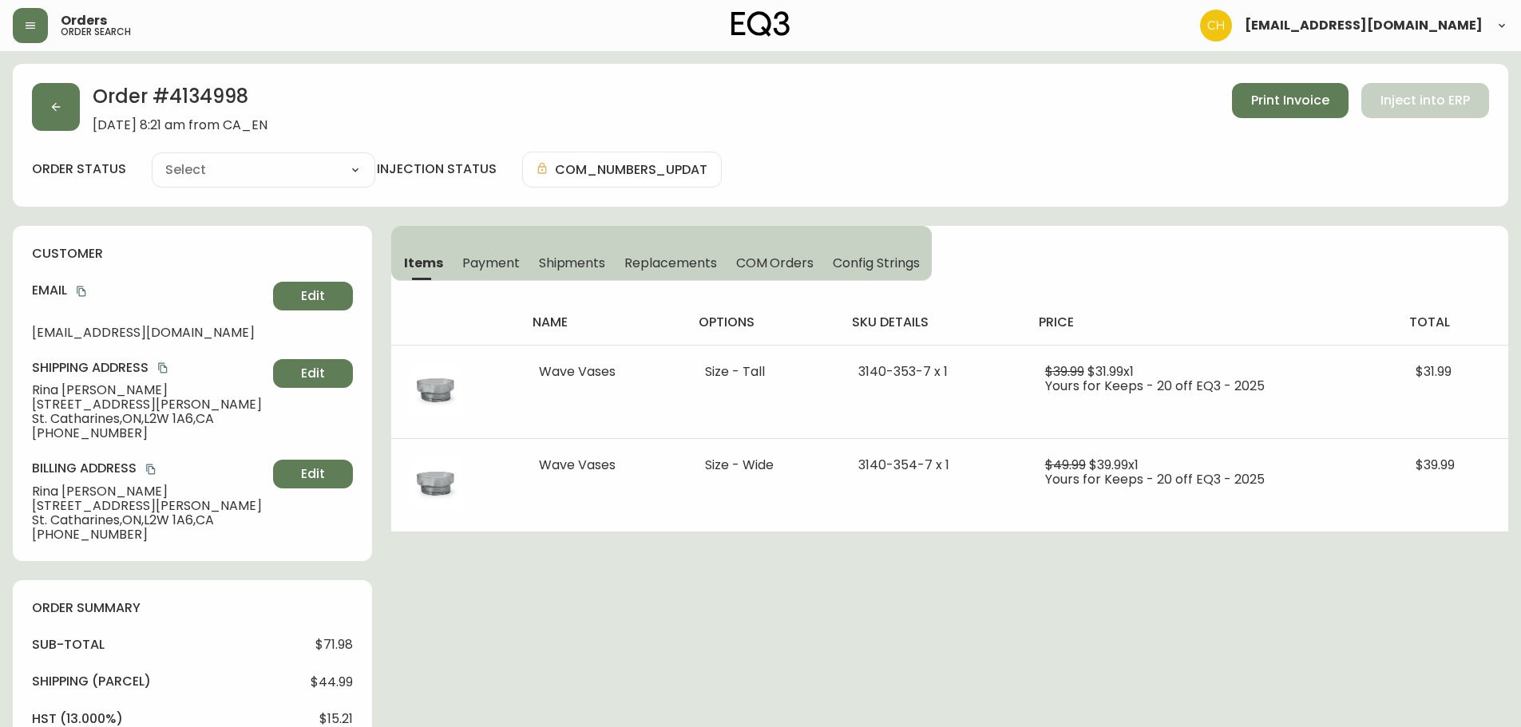
type input "Processing"
select select "PROCESSING"
click at [69, 117] on button "button" at bounding box center [56, 107] width 48 height 48
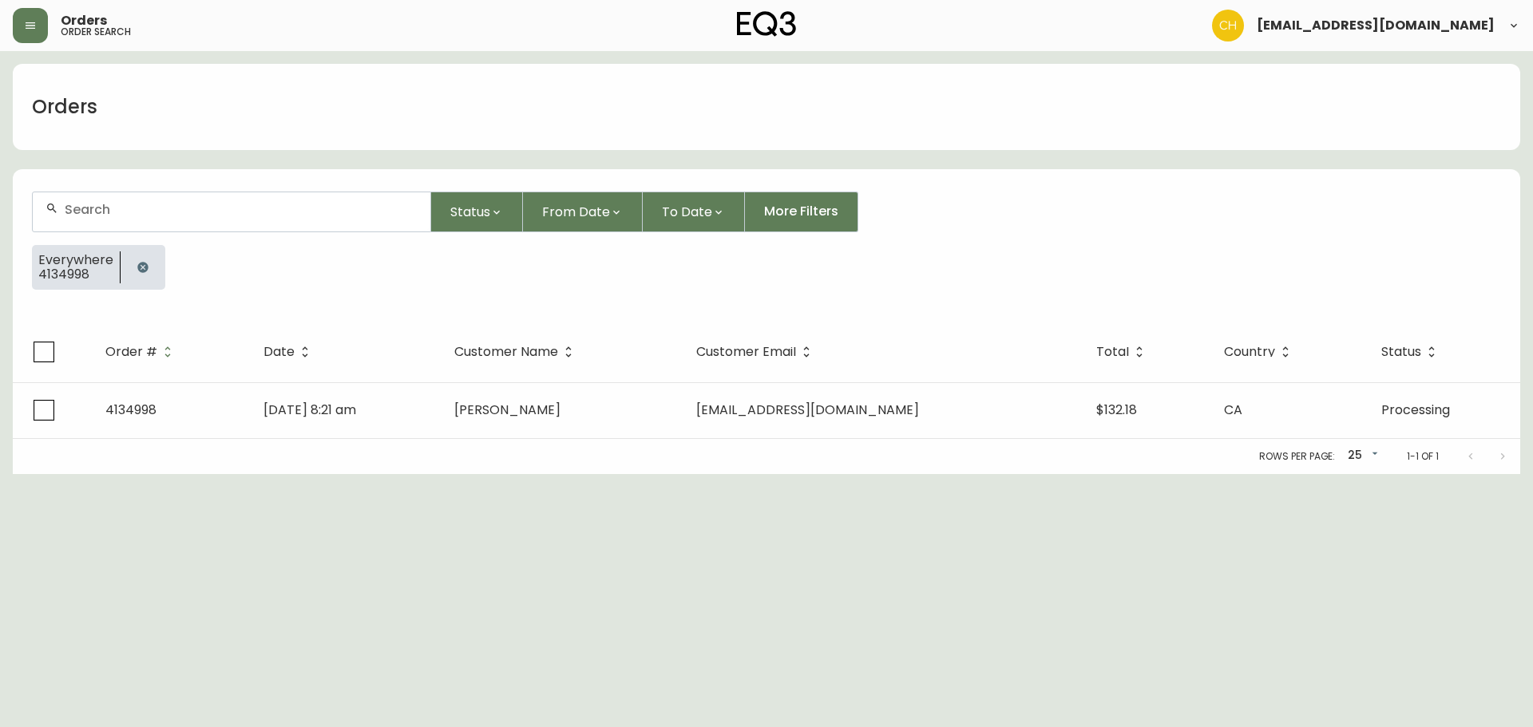
drag, startPoint x: 146, startPoint y: 208, endPoint x: 138, endPoint y: 198, distance: 12.5
click at [145, 206] on input "text" at bounding box center [241, 209] width 353 height 15
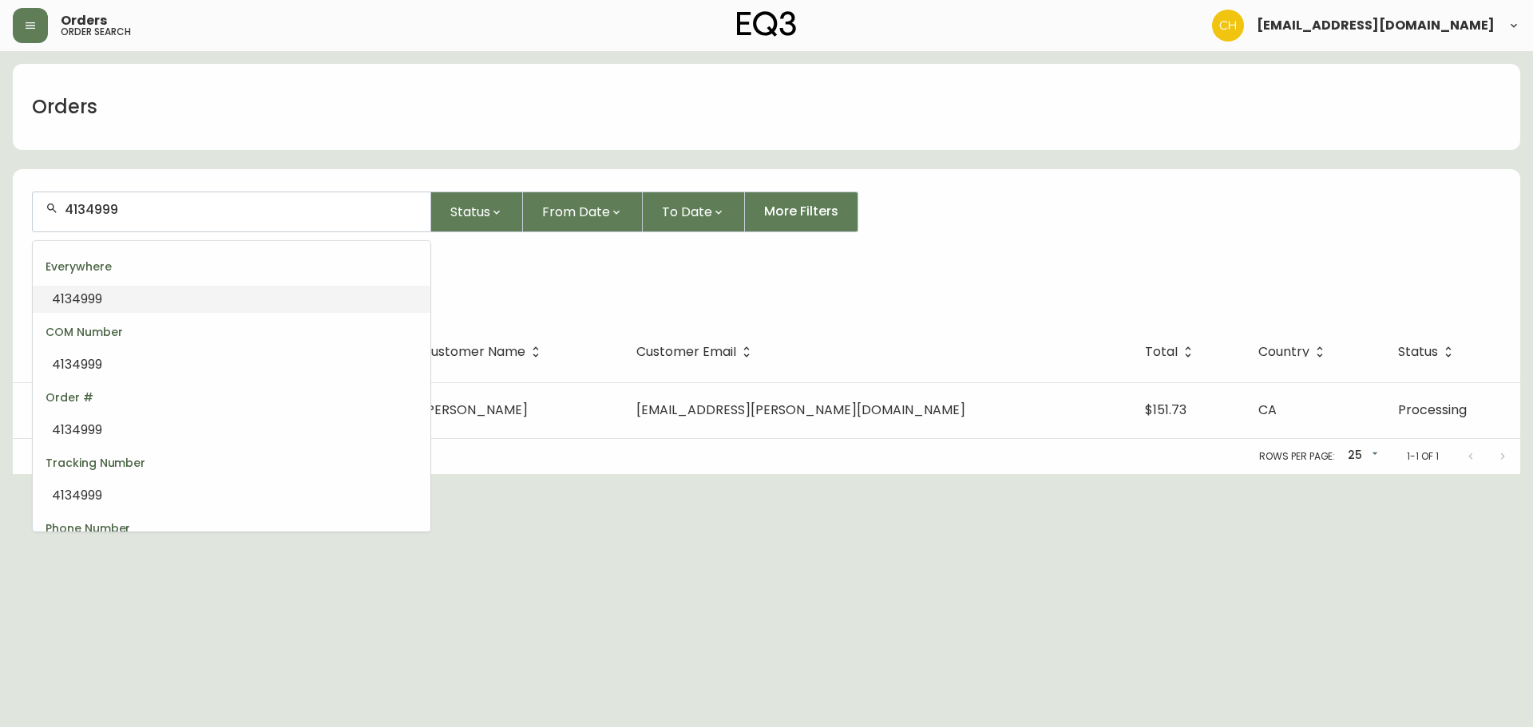
drag, startPoint x: 172, startPoint y: 216, endPoint x: 49, endPoint y: 205, distance: 123.4
click at [41, 210] on div "4134999" at bounding box center [232, 211] width 398 height 39
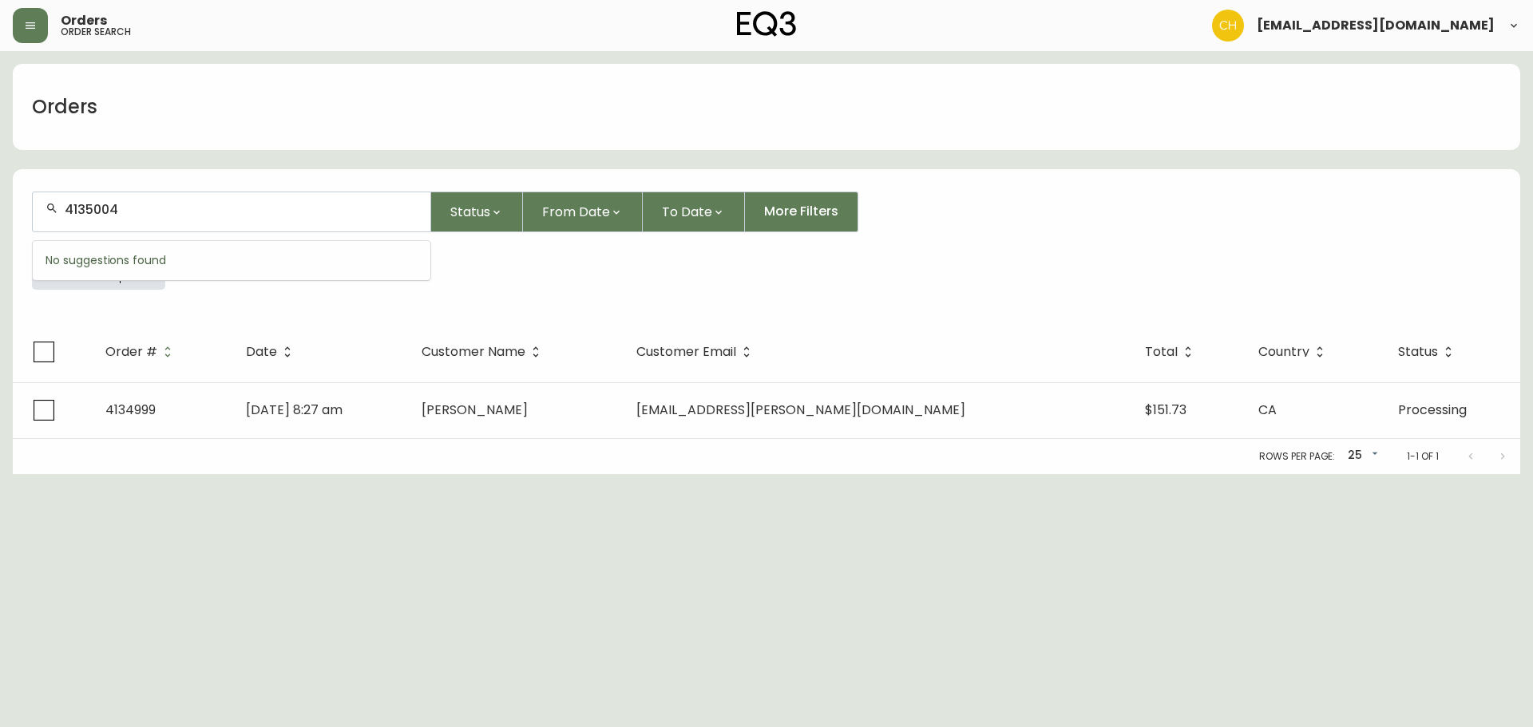
type input "4135004"
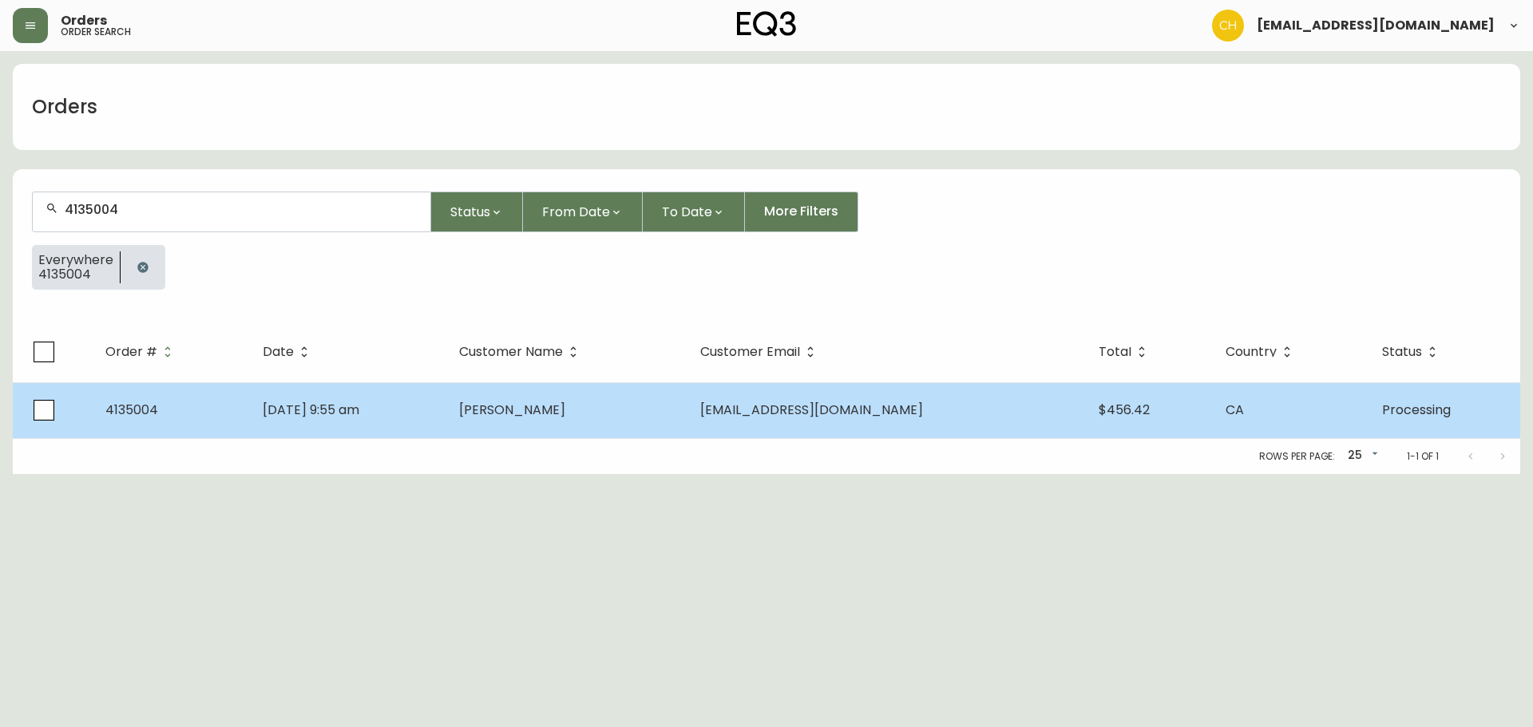
click at [595, 434] on td "[PERSON_NAME]" at bounding box center [566, 410] width 241 height 56
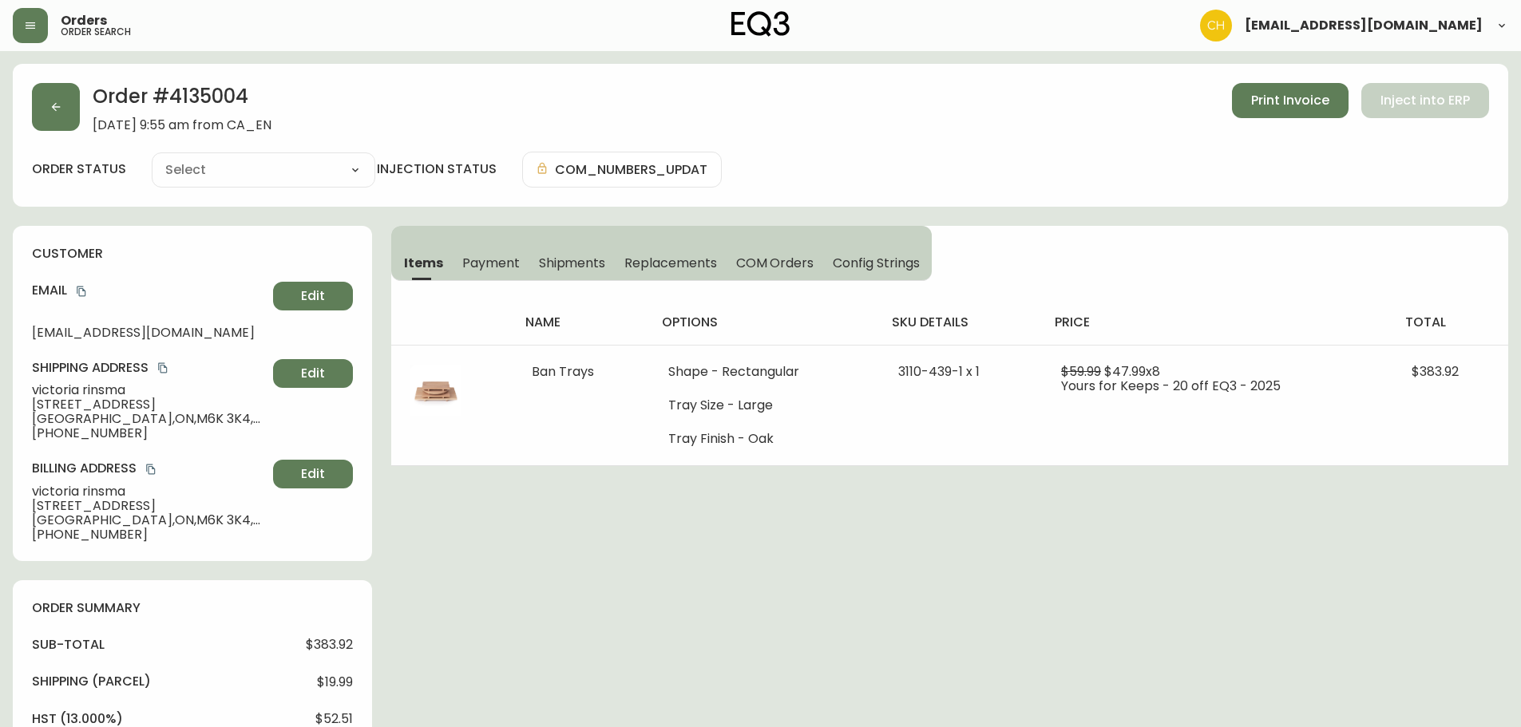
type input "Processing"
select select "PROCESSING"
click at [70, 111] on button "button" at bounding box center [56, 107] width 48 height 48
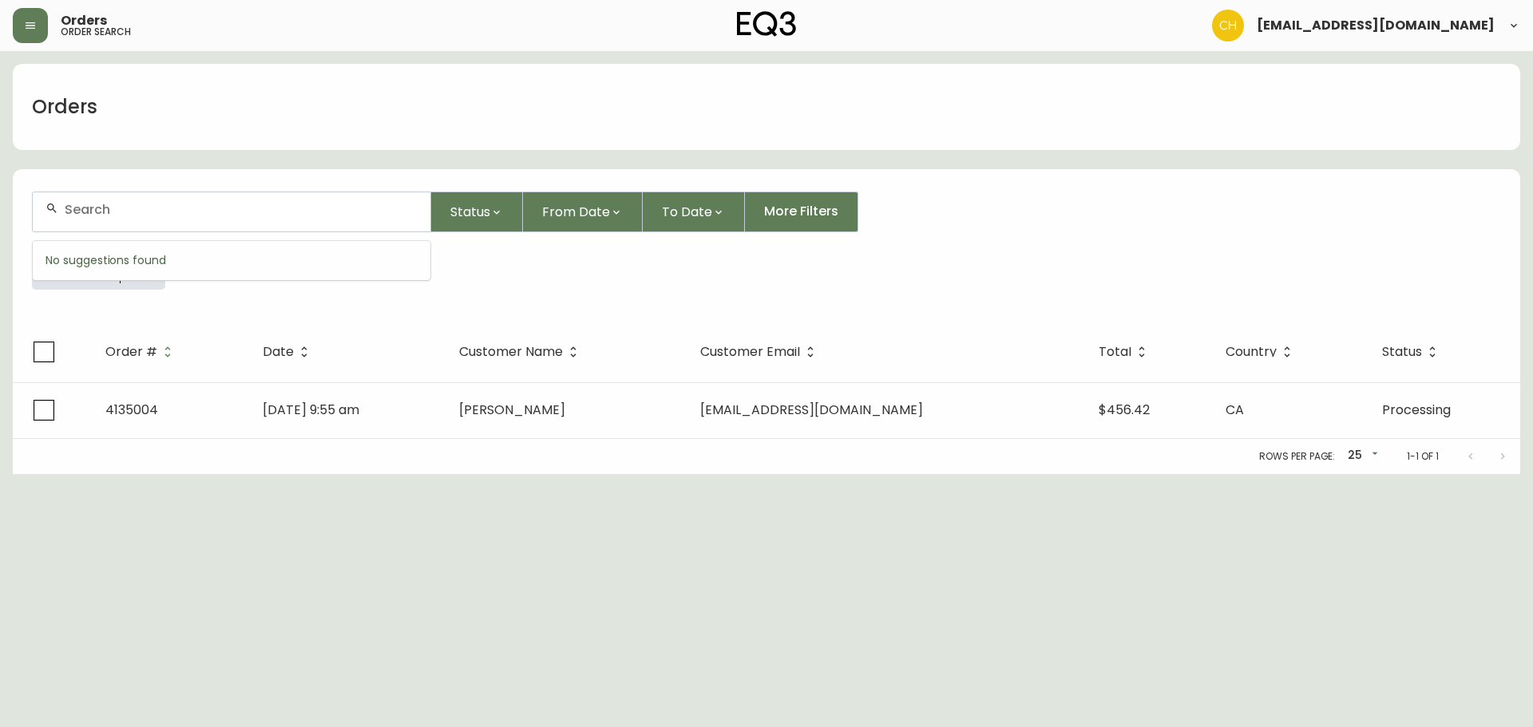
drag, startPoint x: 144, startPoint y: 211, endPoint x: 148, endPoint y: 188, distance: 22.9
click at [147, 208] on input "text" at bounding box center [241, 209] width 353 height 15
type input "4135012"
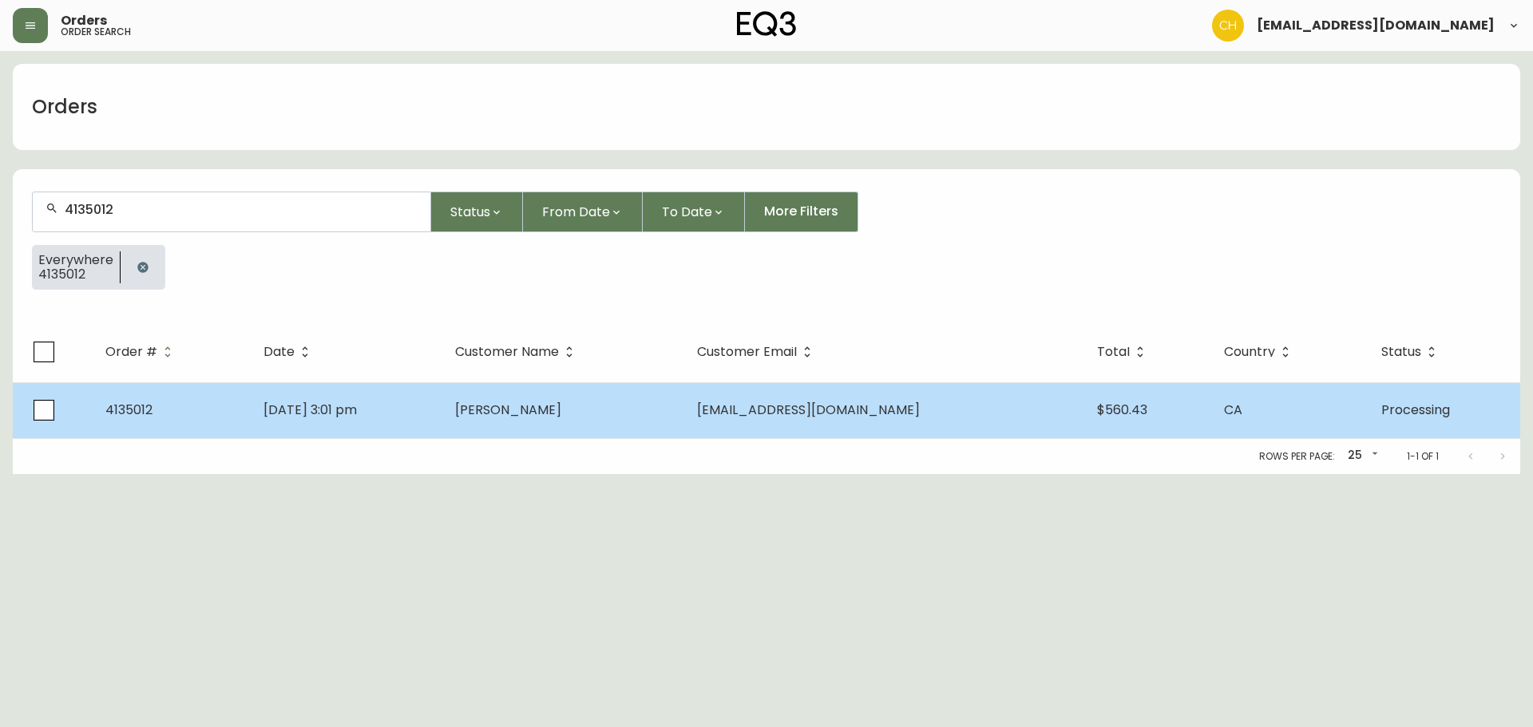
click at [607, 429] on td "[PERSON_NAME]" at bounding box center [563, 410] width 242 height 56
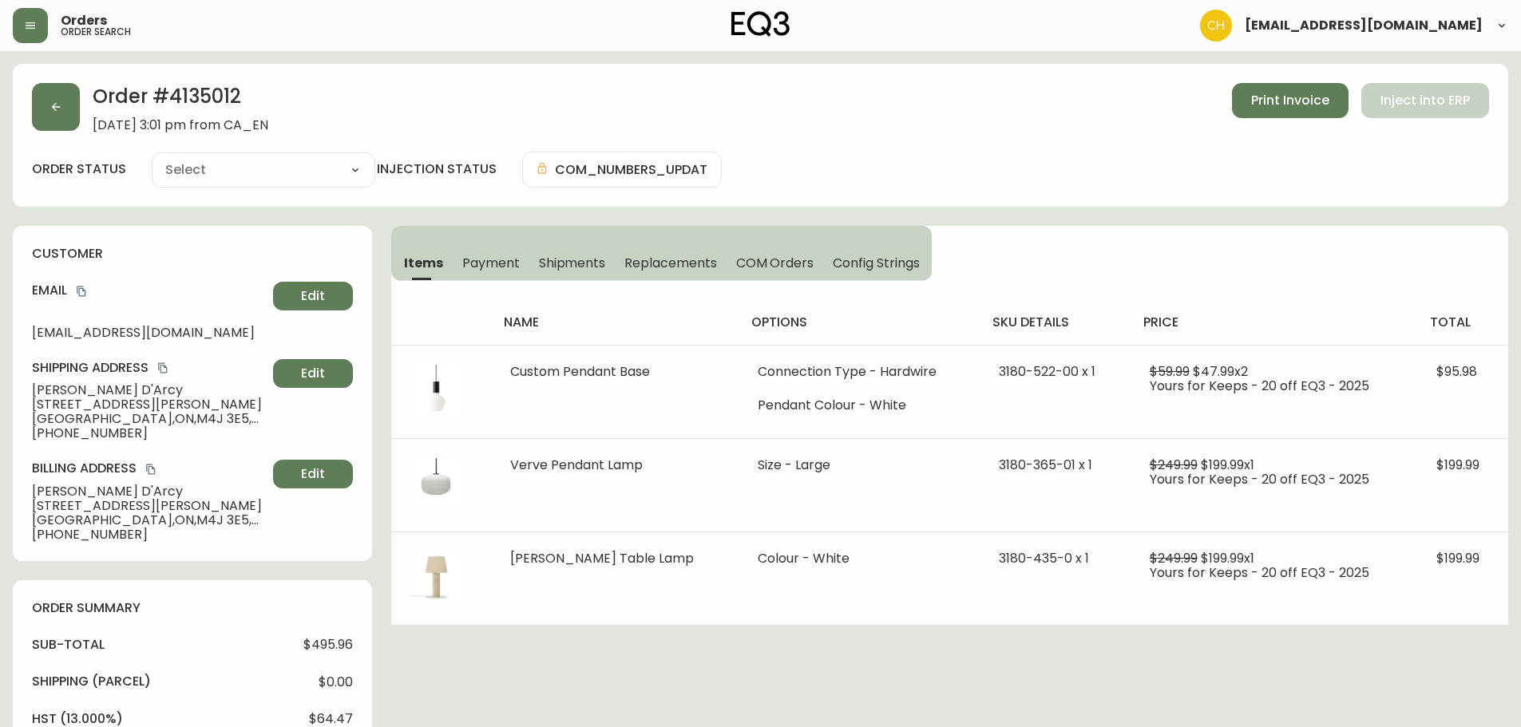
type input "Processing"
select select "PROCESSING"
click at [71, 109] on button "button" at bounding box center [56, 107] width 48 height 48
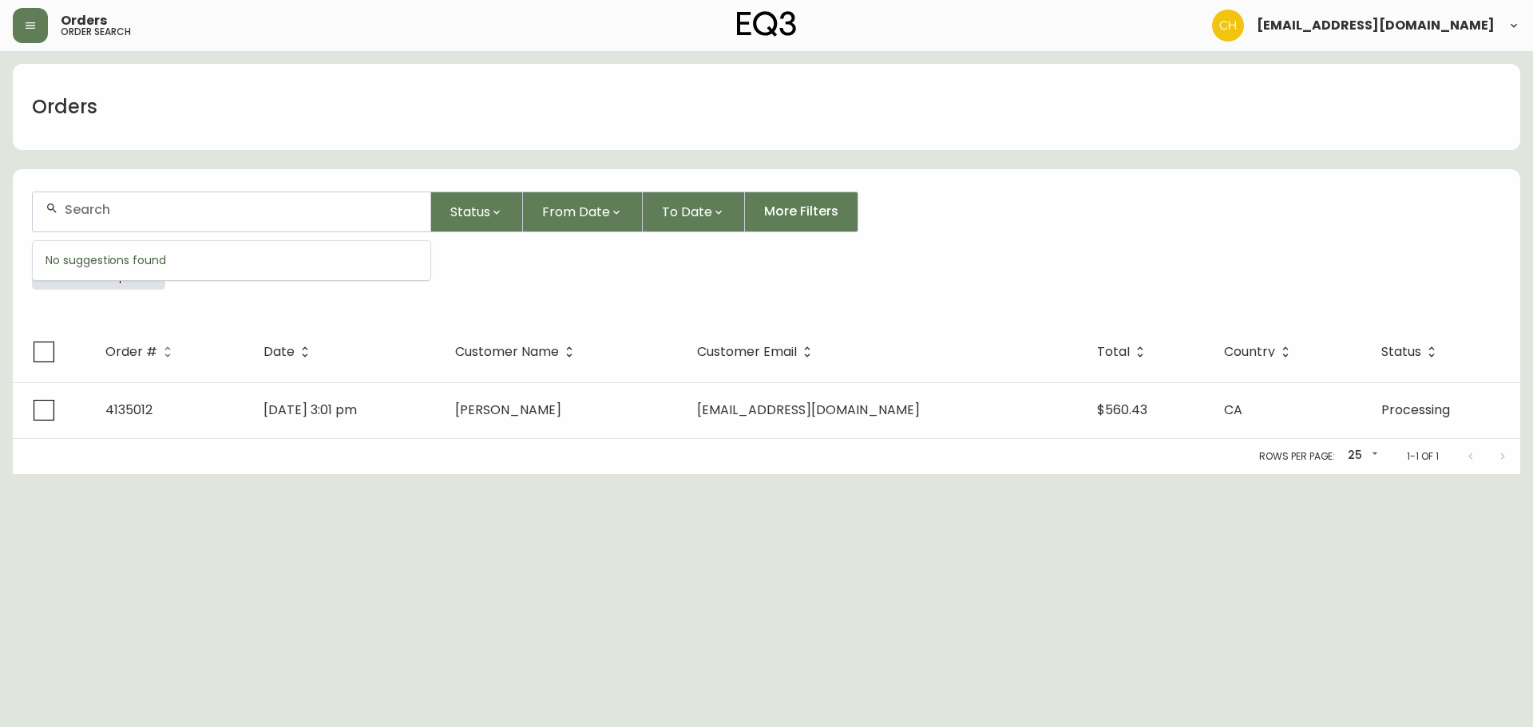
drag, startPoint x: 127, startPoint y: 208, endPoint x: 146, endPoint y: 208, distance: 19.2
click at [144, 209] on input "text" at bounding box center [241, 209] width 353 height 15
type input "4135013"
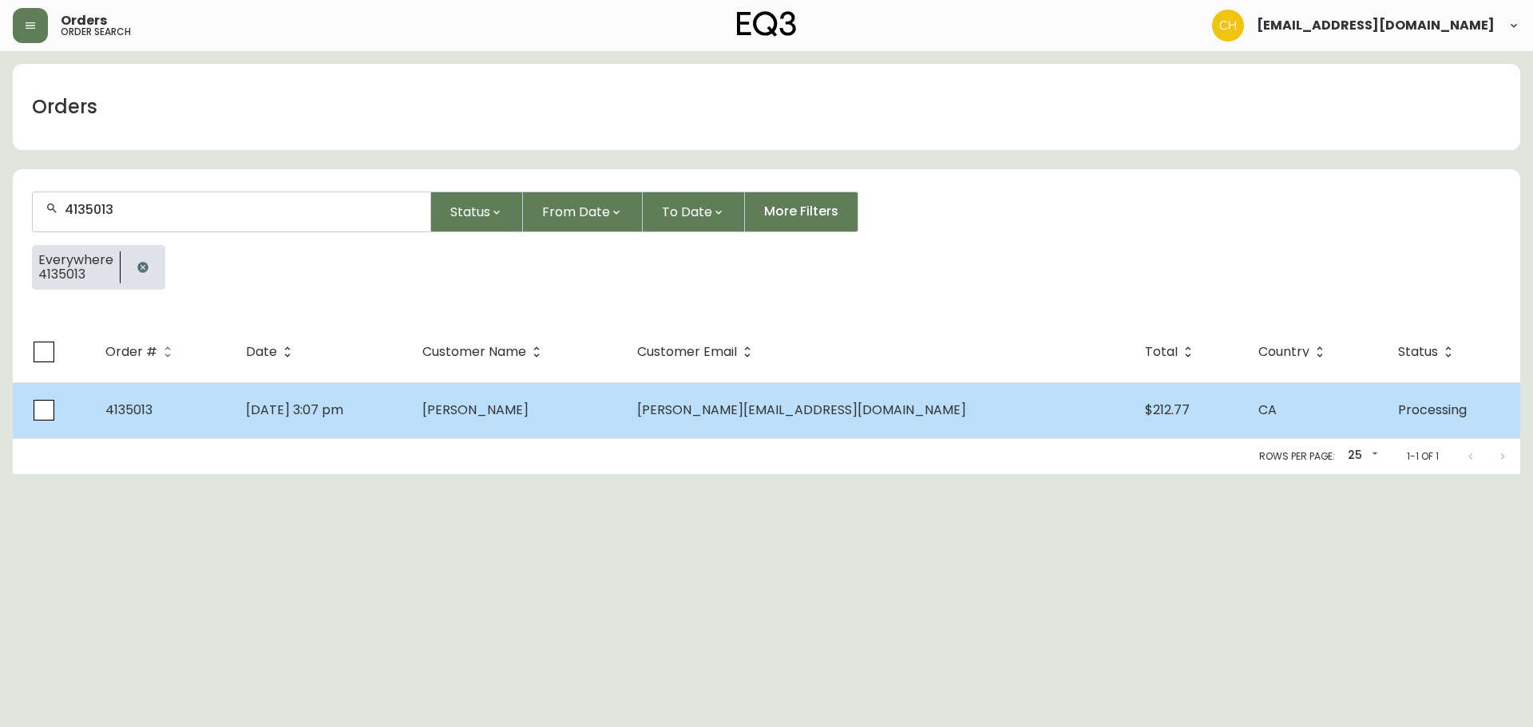
click at [409, 417] on td "[DATE] 3:07 pm" at bounding box center [321, 410] width 176 height 56
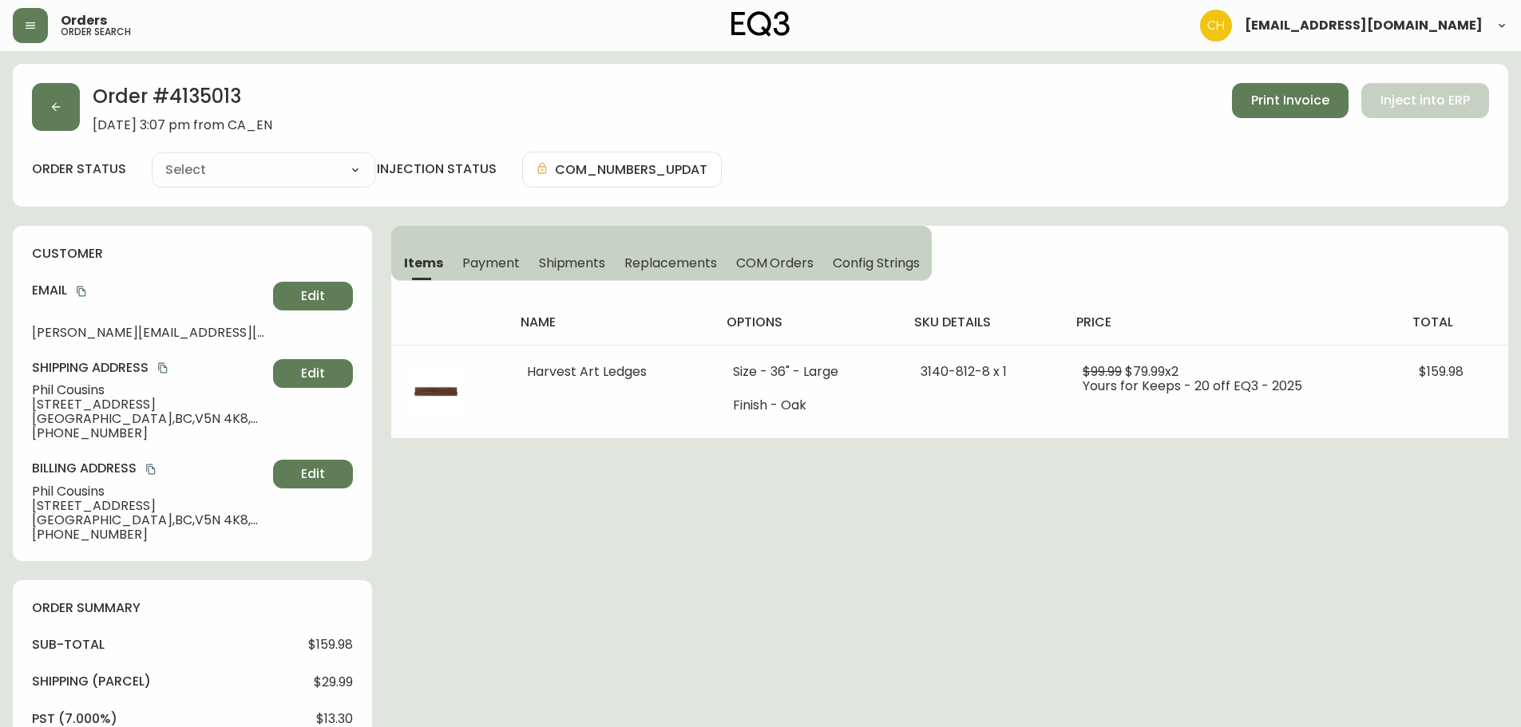
type input "Processing"
select select "PROCESSING"
click at [69, 117] on button "button" at bounding box center [56, 107] width 48 height 48
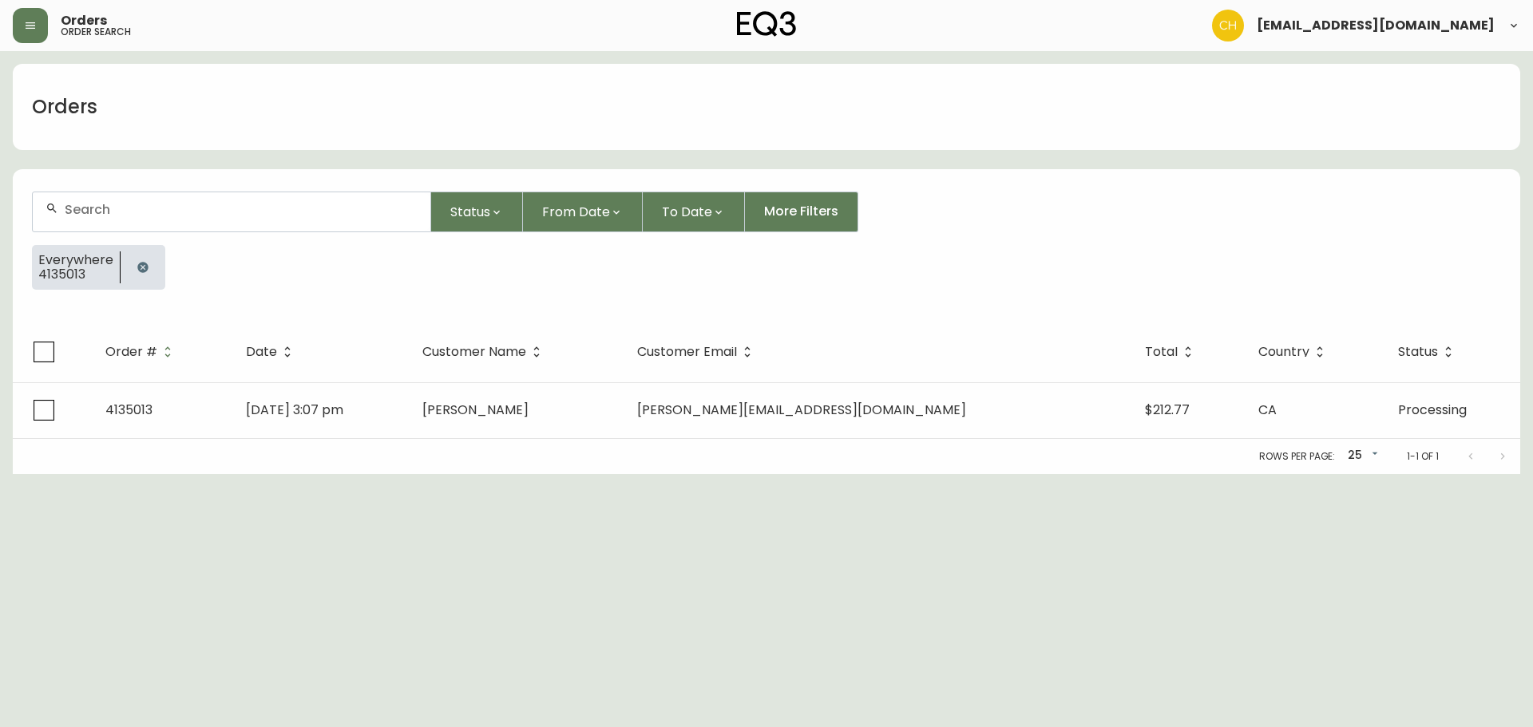
click at [113, 204] on input "text" at bounding box center [241, 209] width 353 height 15
type input "4135014"
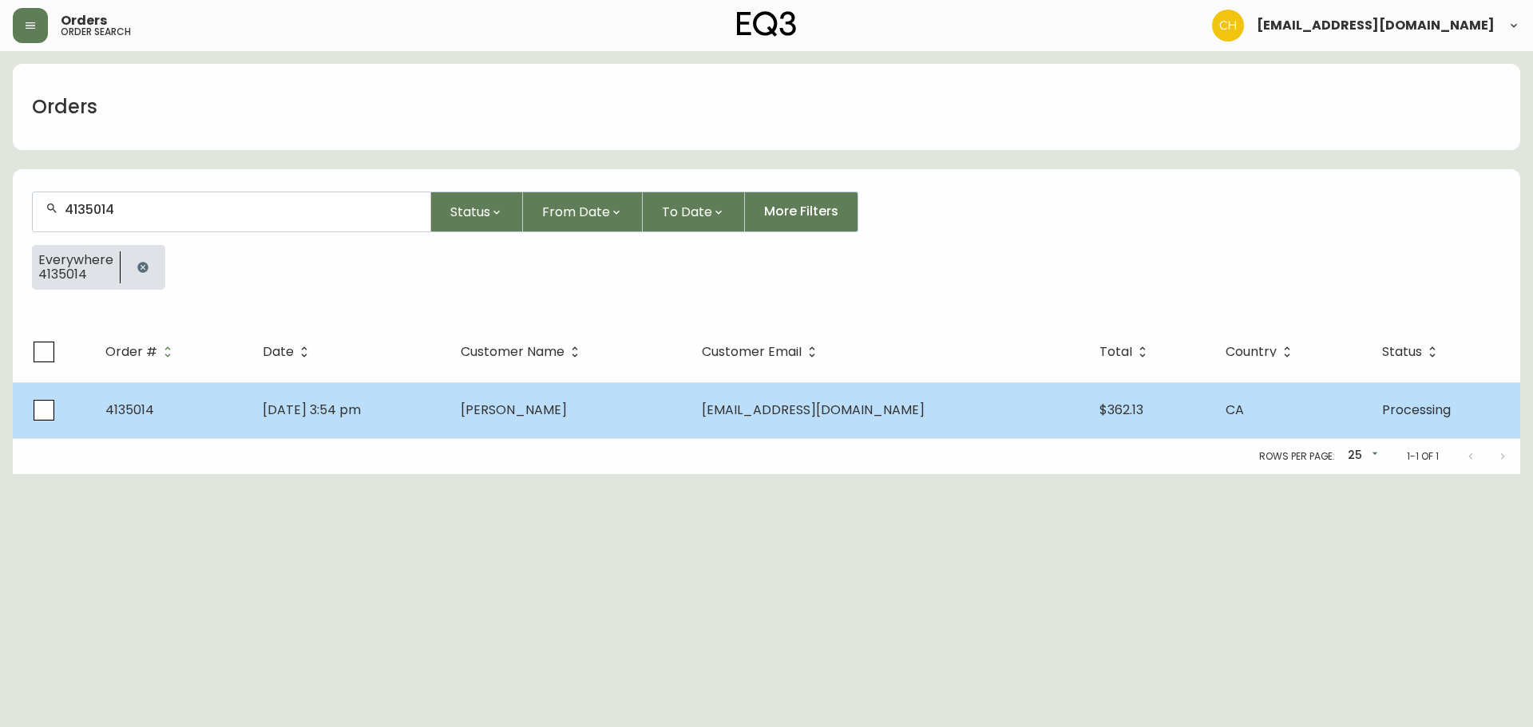
click at [448, 398] on td "[DATE] 3:54 pm" at bounding box center [349, 410] width 198 height 56
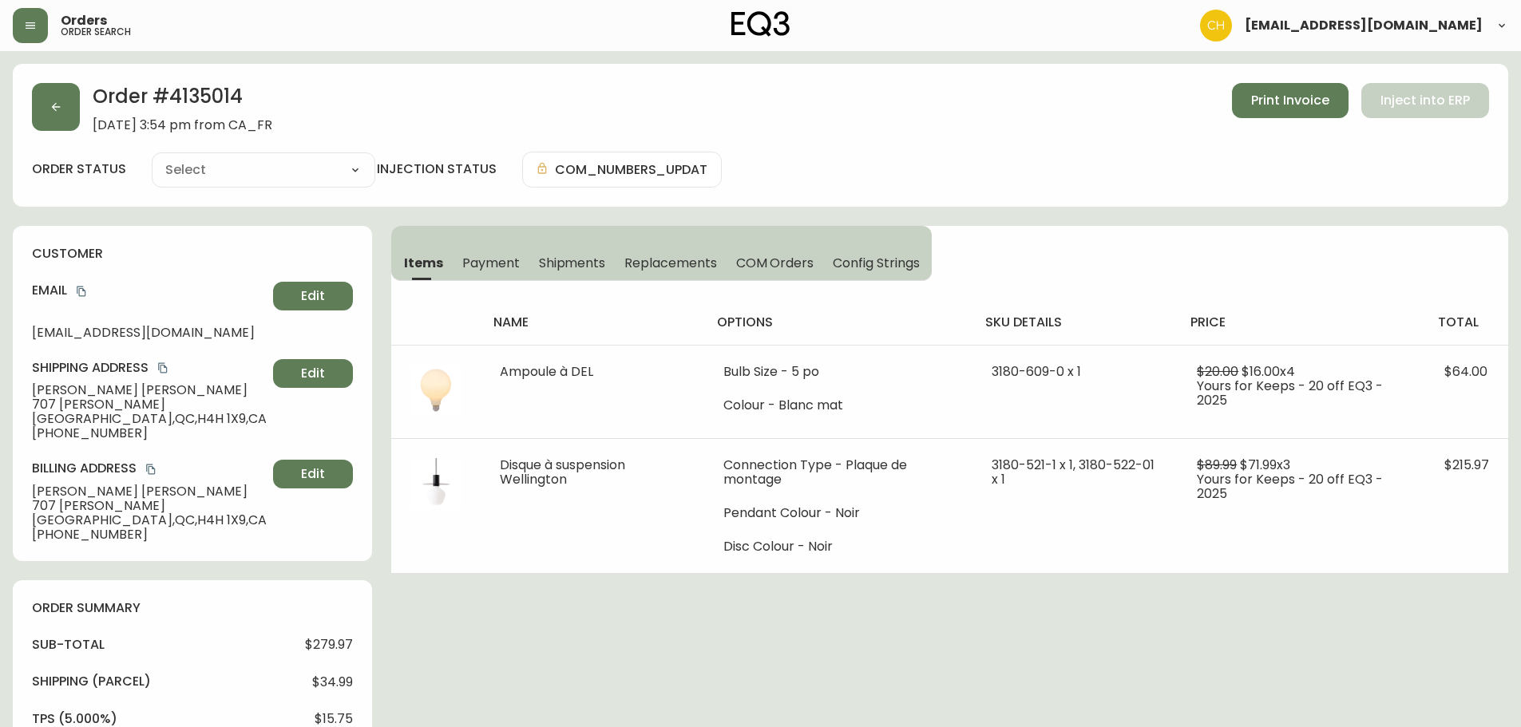
type input "Processing"
select select "PROCESSING"
click at [65, 102] on button "button" at bounding box center [56, 107] width 48 height 48
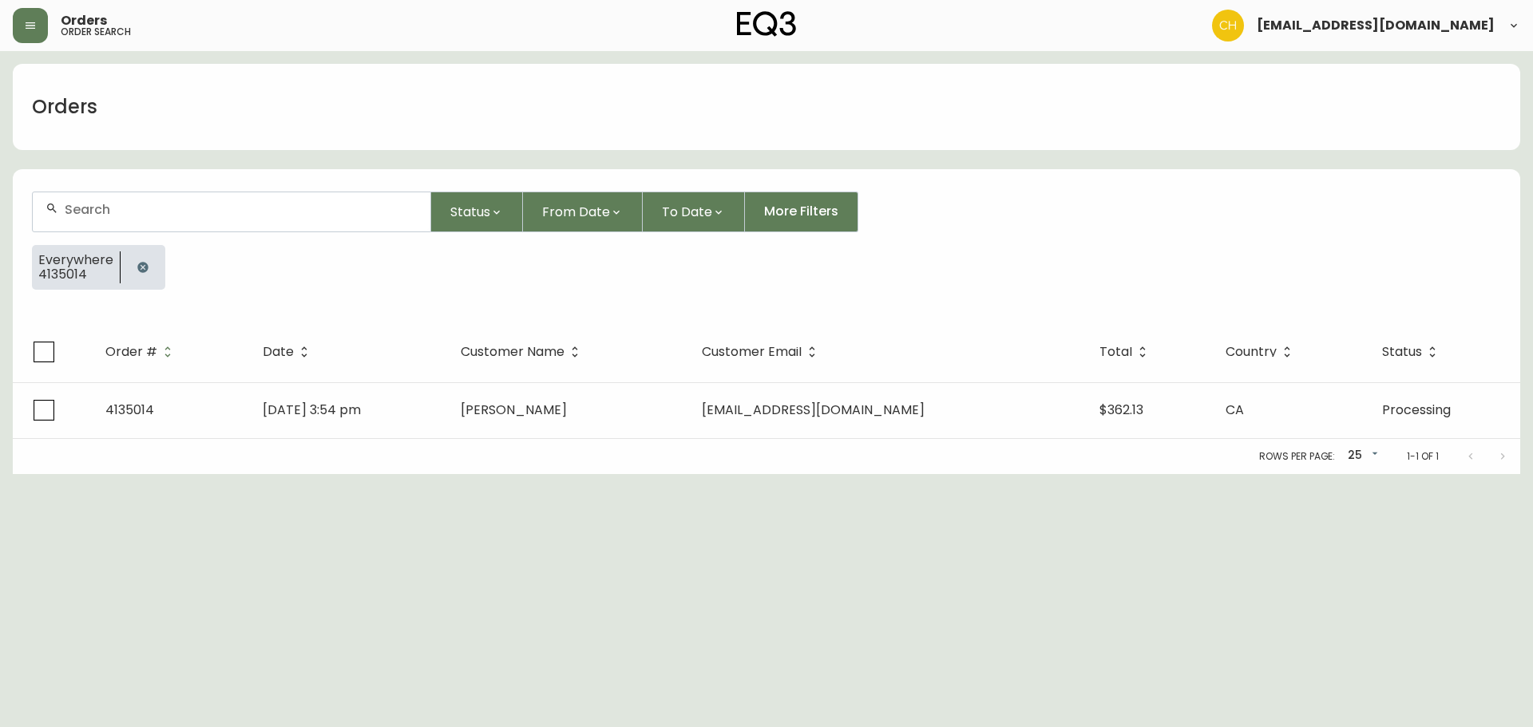
click at [102, 220] on div at bounding box center [232, 211] width 398 height 39
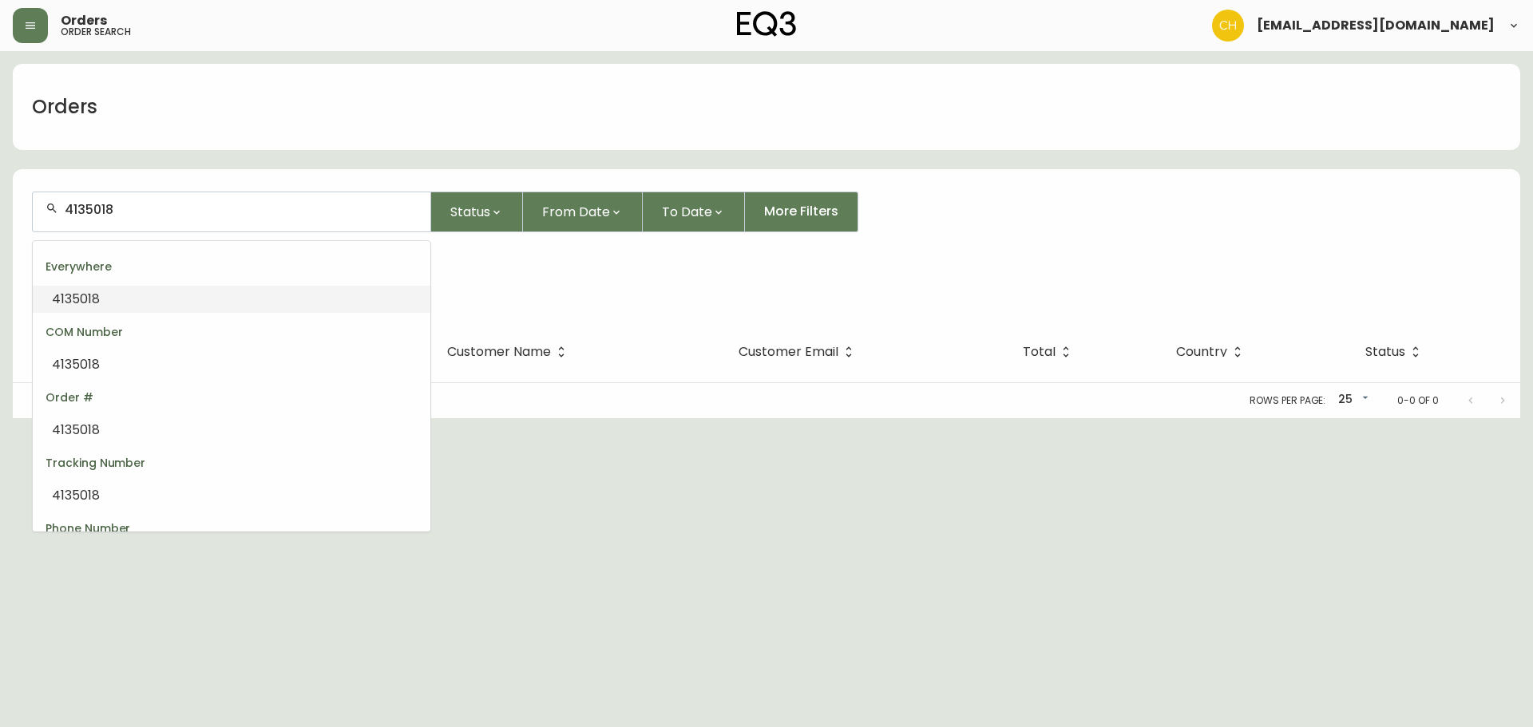
drag, startPoint x: 172, startPoint y: 208, endPoint x: 50, endPoint y: 200, distance: 121.6
click at [50, 200] on div "4135018" at bounding box center [232, 211] width 398 height 39
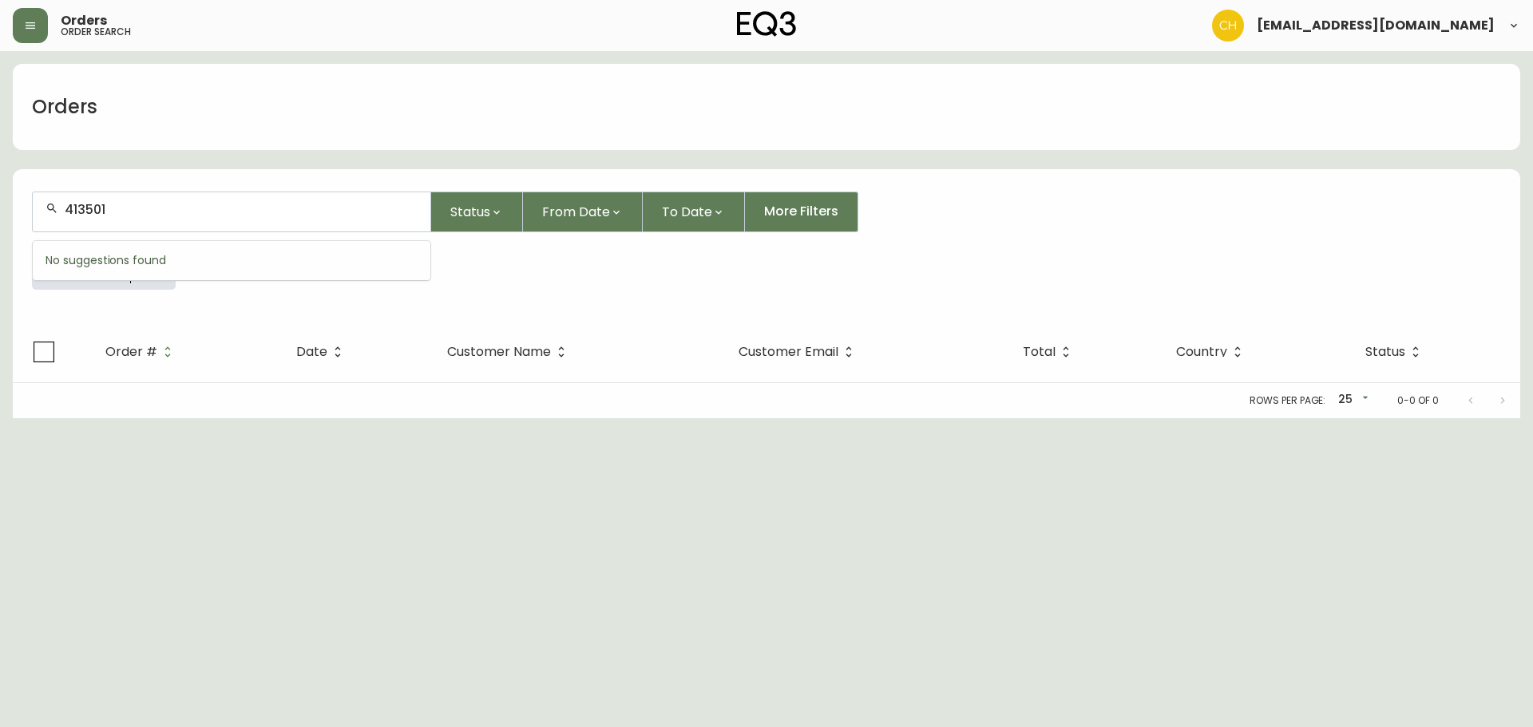
type input "4135018"
click at [160, 266] on icon "button" at bounding box center [153, 267] width 13 height 13
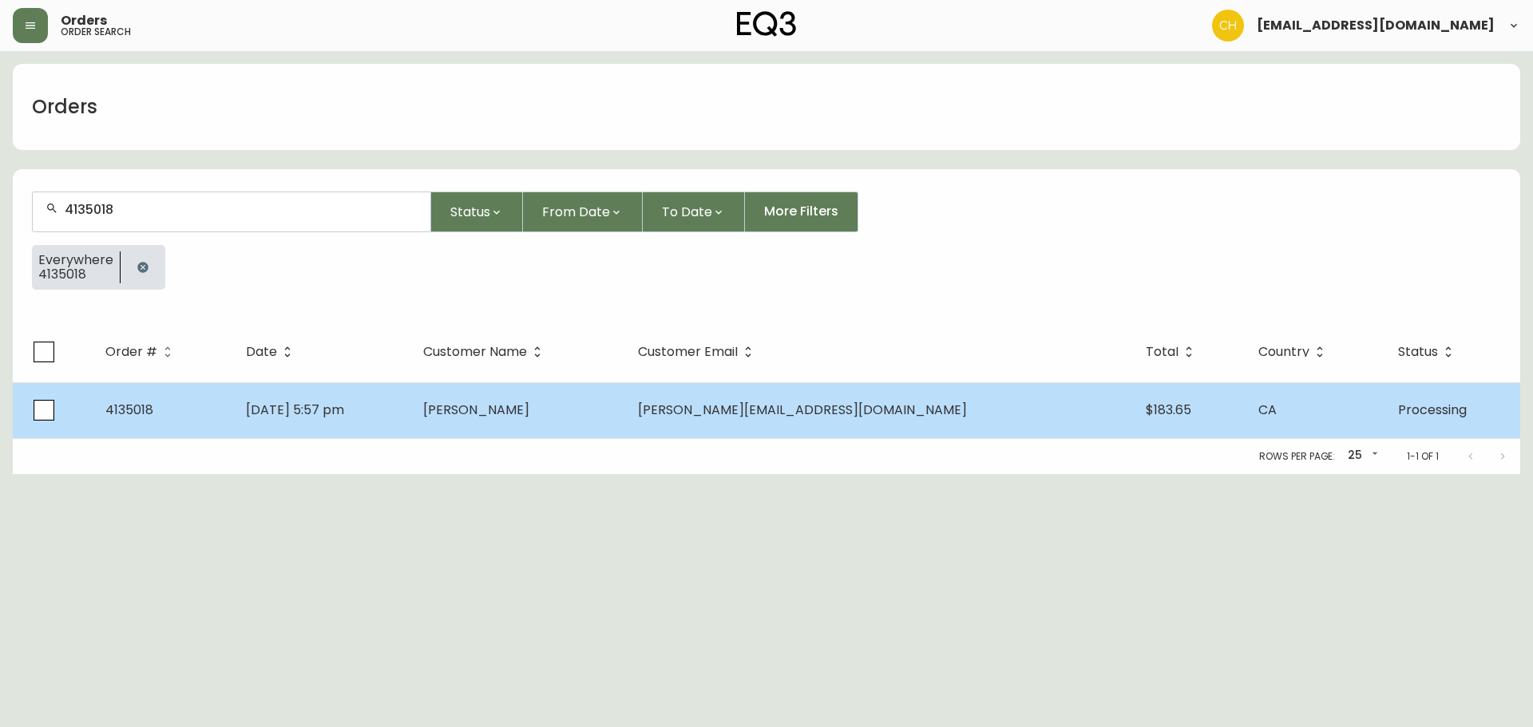
click at [529, 410] on span "[PERSON_NAME]" at bounding box center [476, 410] width 106 height 18
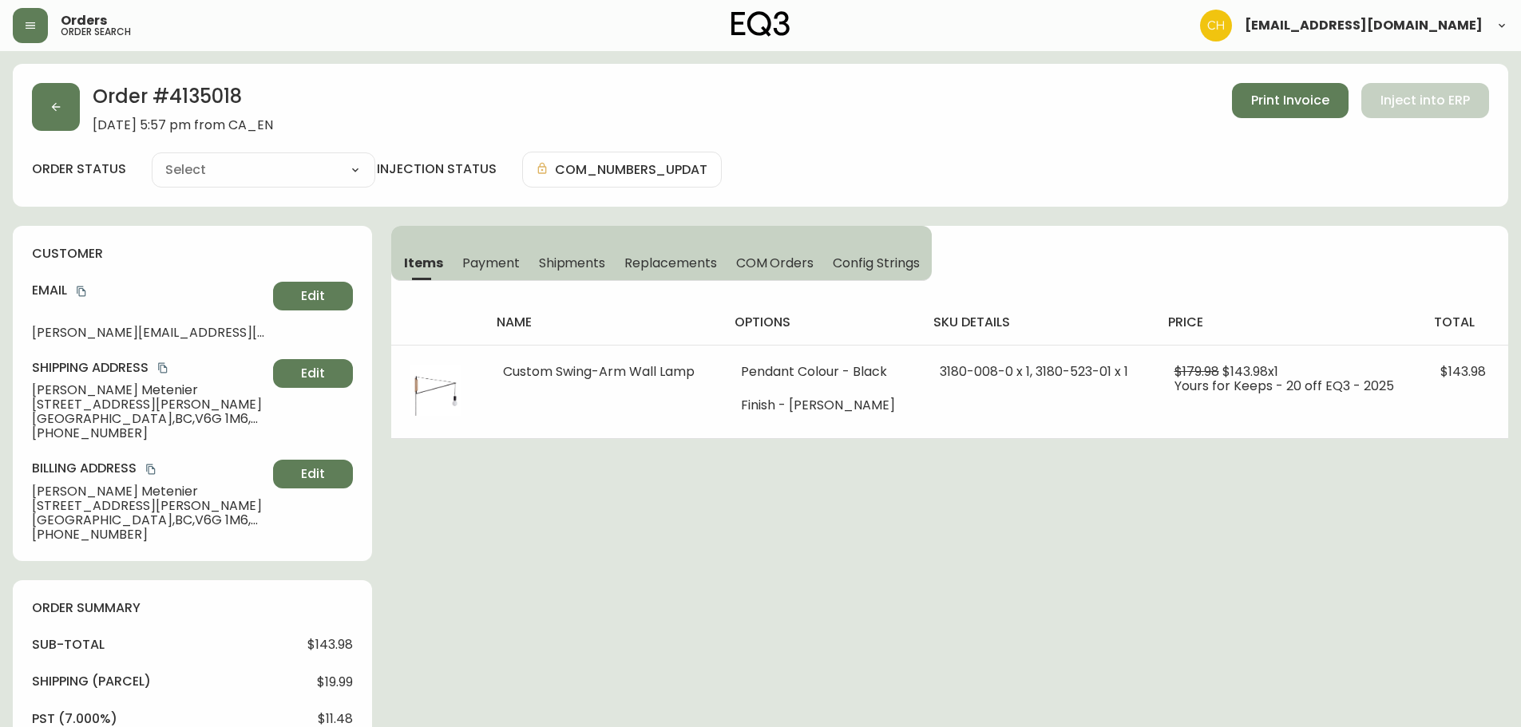
type input "Processing"
select select "PROCESSING"
click at [73, 113] on button "button" at bounding box center [56, 107] width 48 height 48
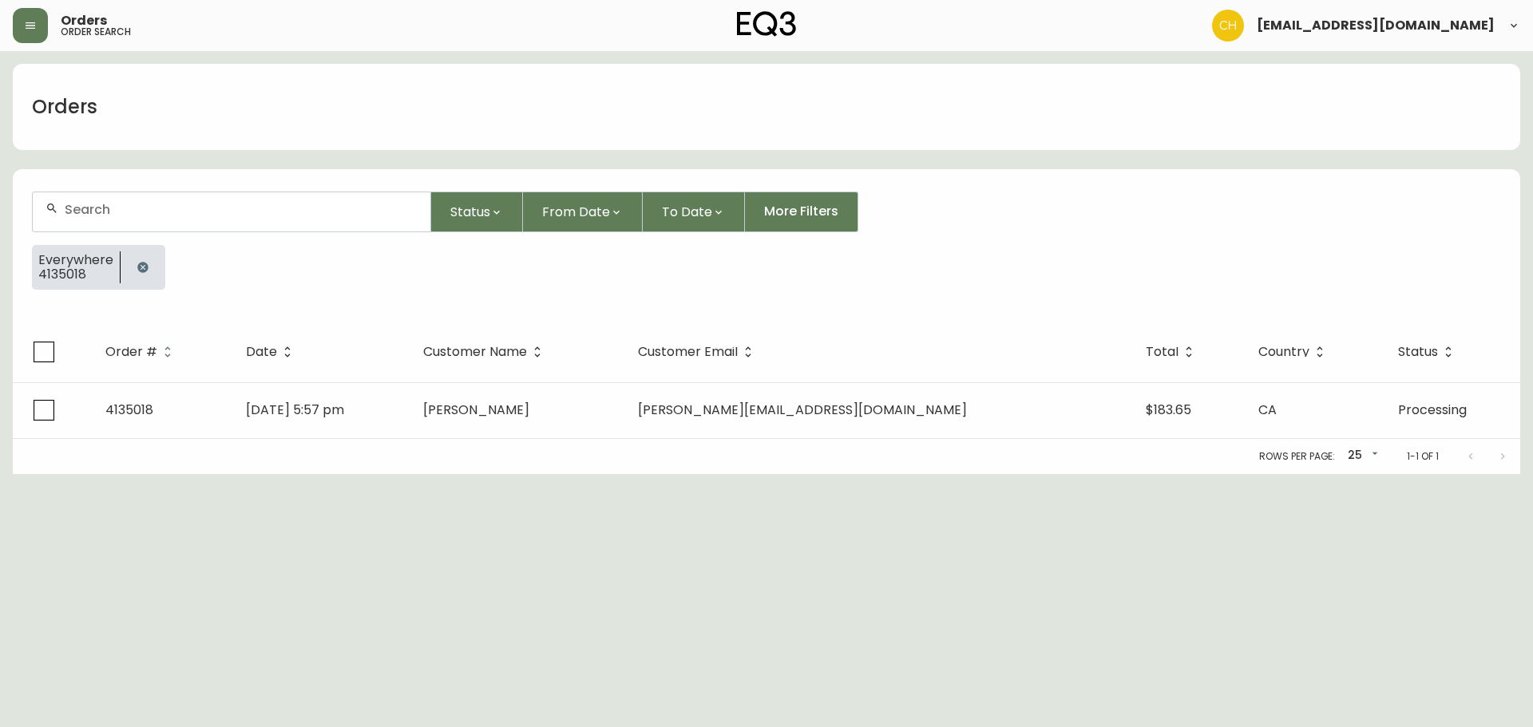
click at [98, 199] on div at bounding box center [232, 211] width 398 height 39
type input "4135019"
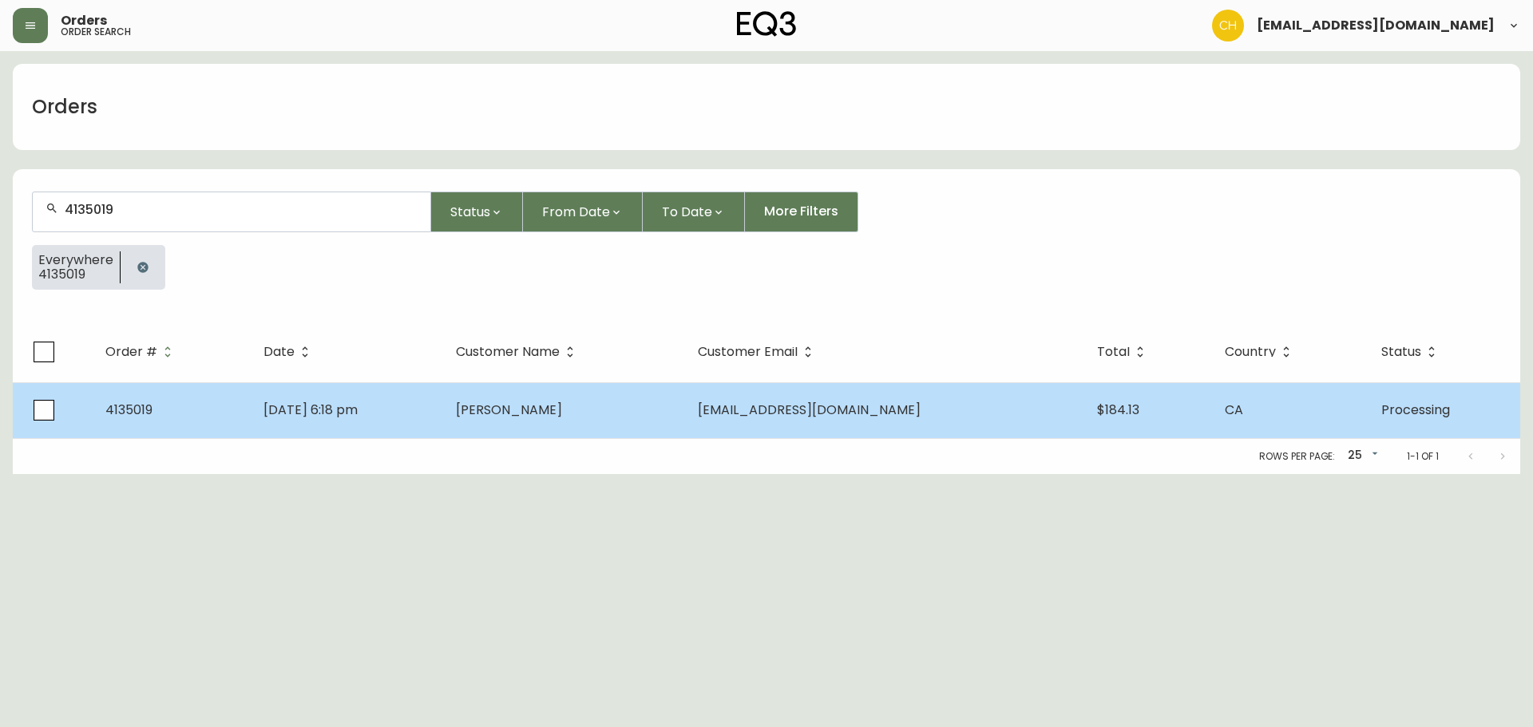
click at [501, 415] on td "[PERSON_NAME]" at bounding box center [564, 410] width 242 height 56
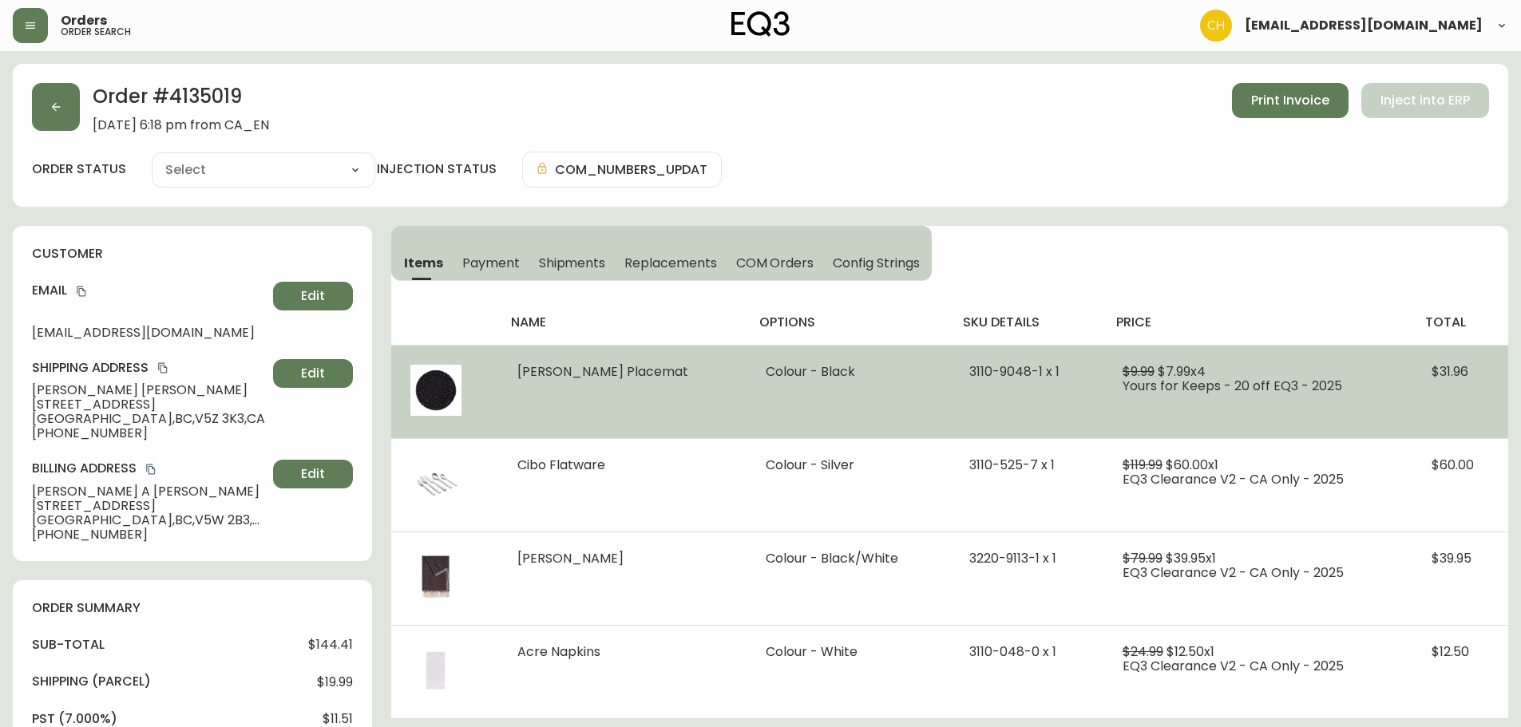
type input "Processing"
select select "PROCESSING"
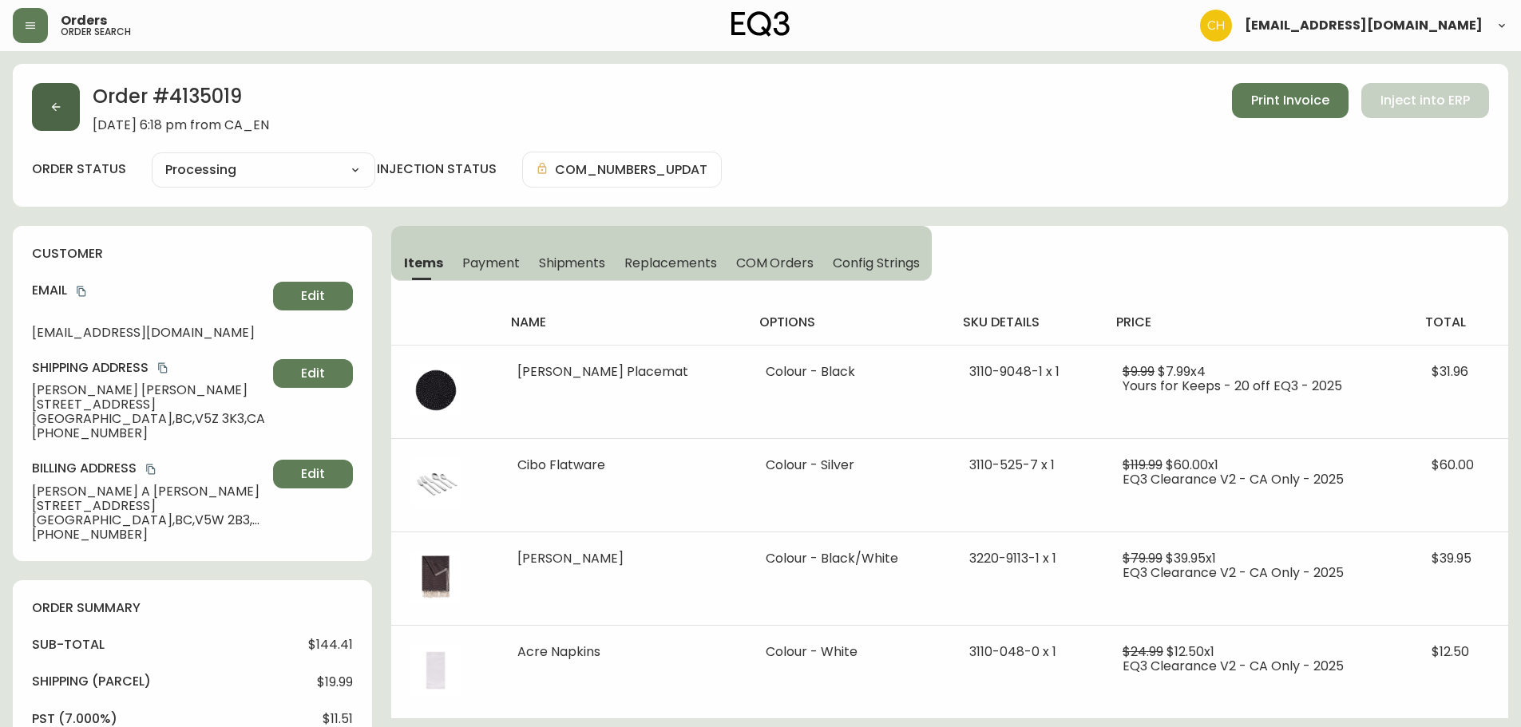
click at [61, 110] on icon "button" at bounding box center [55, 107] width 13 height 13
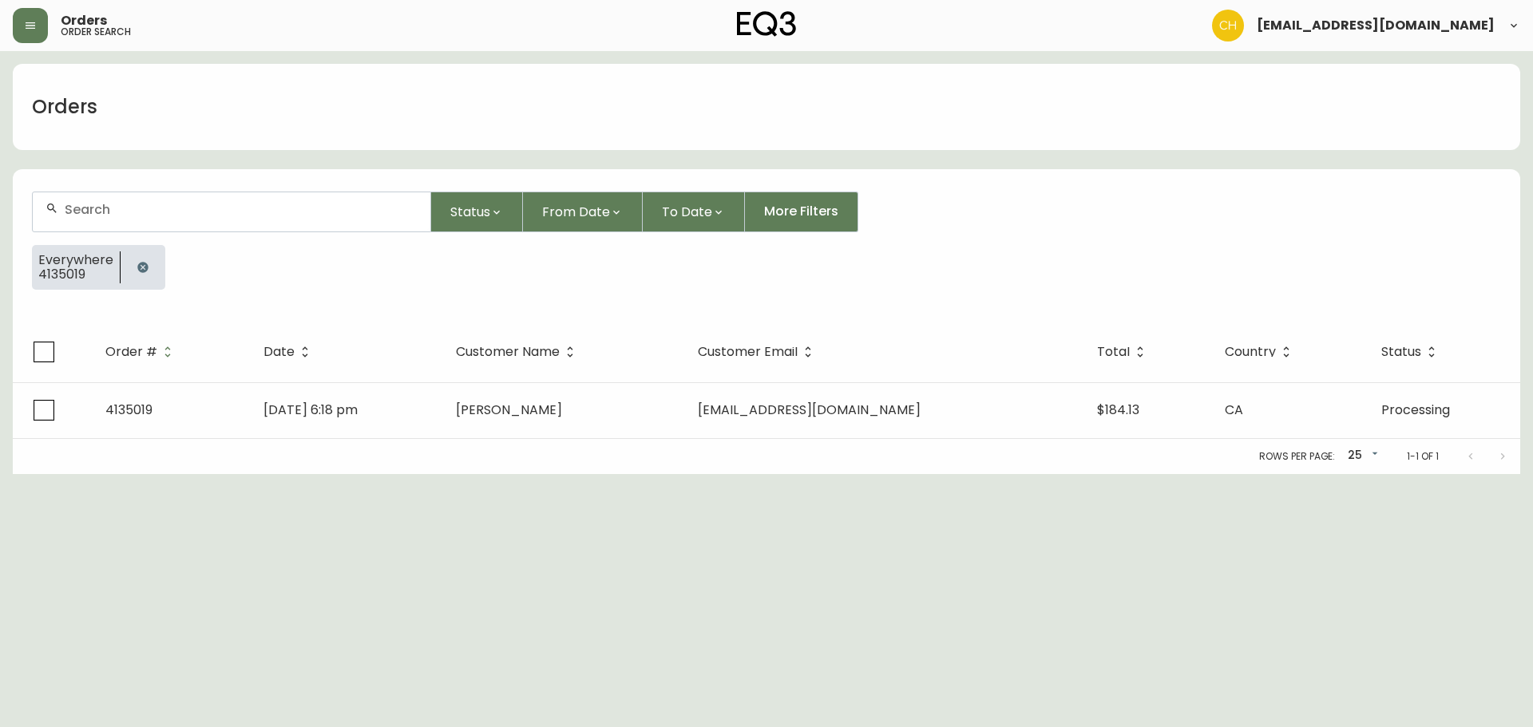
click at [83, 207] on input "text" at bounding box center [241, 209] width 353 height 15
type input "4135024"
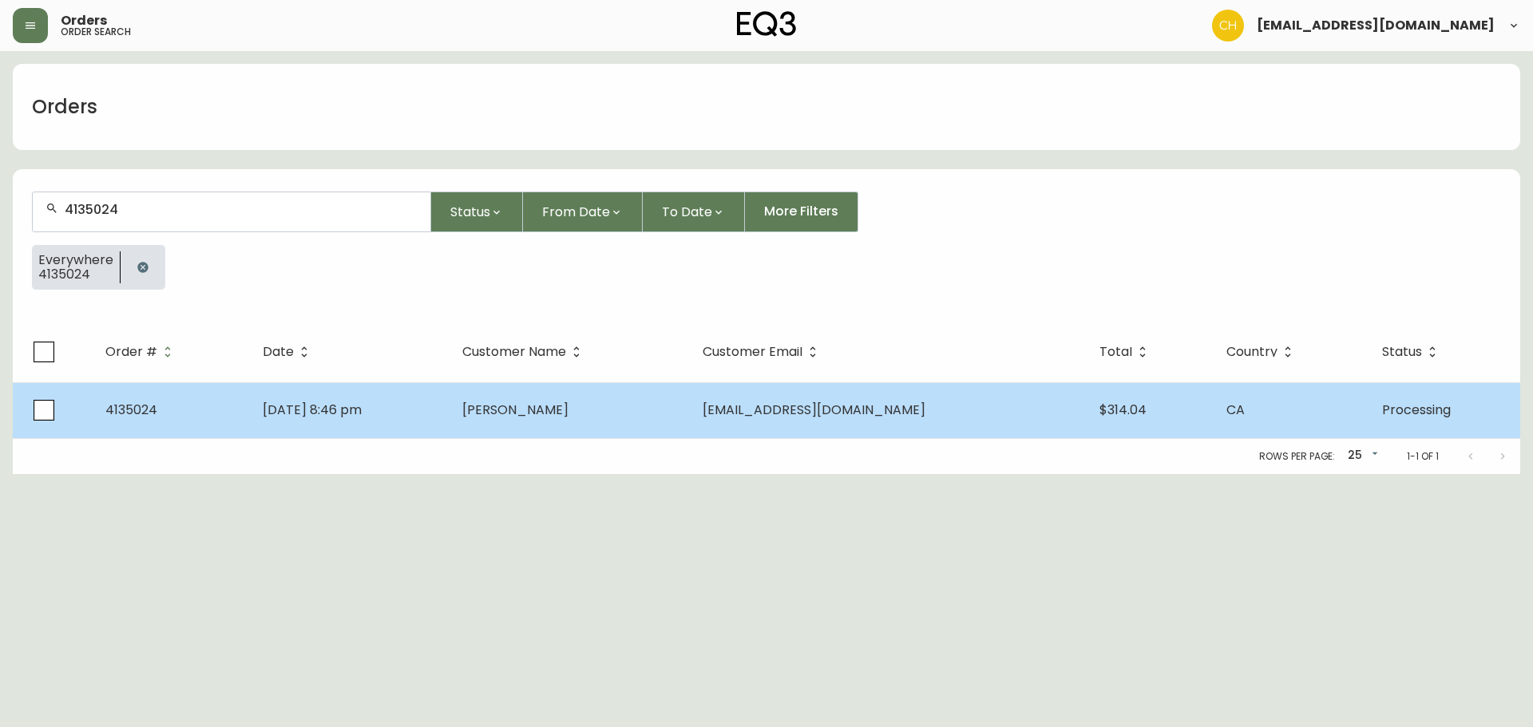
click at [568, 409] on span "[PERSON_NAME]" at bounding box center [515, 410] width 106 height 18
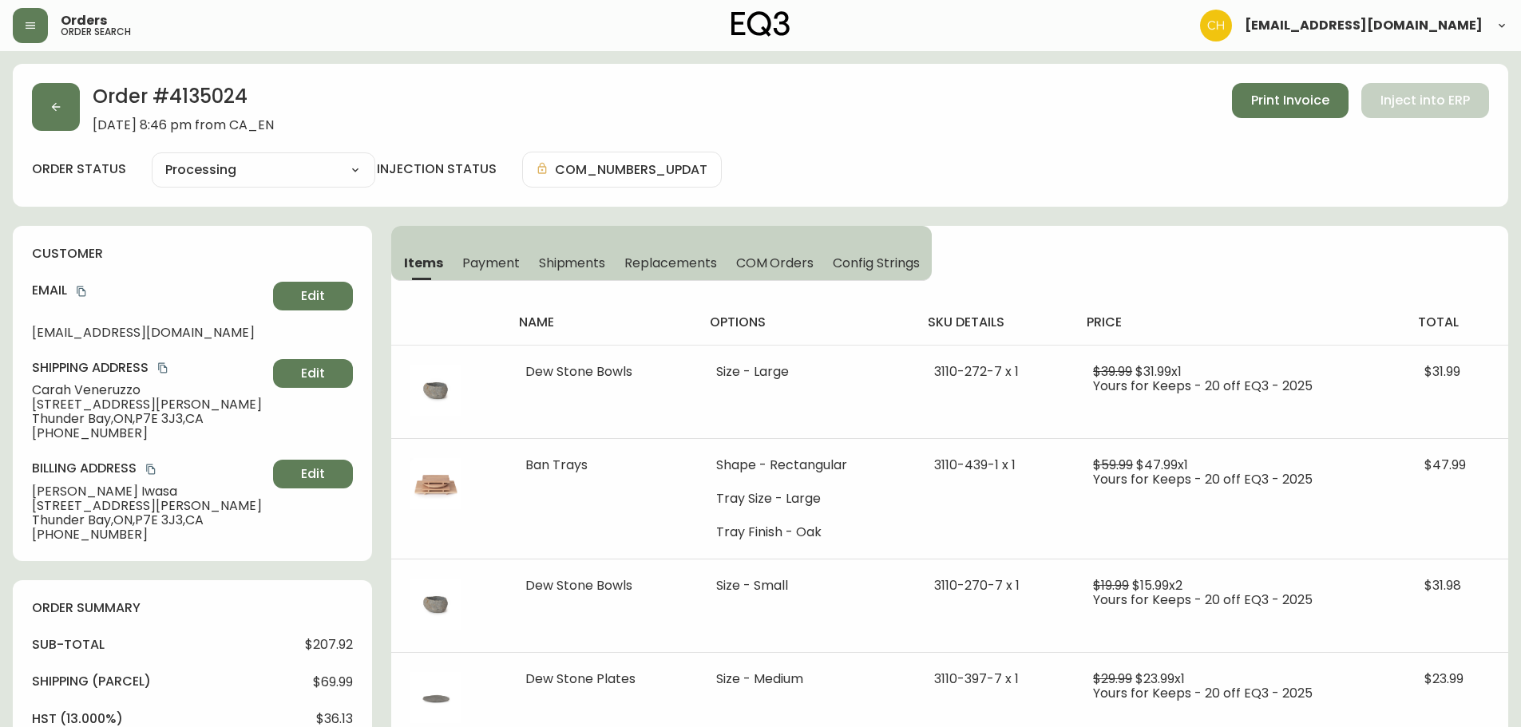
type input "Processing"
select select "PROCESSING"
click at [61, 111] on icon "button" at bounding box center [55, 107] width 13 height 13
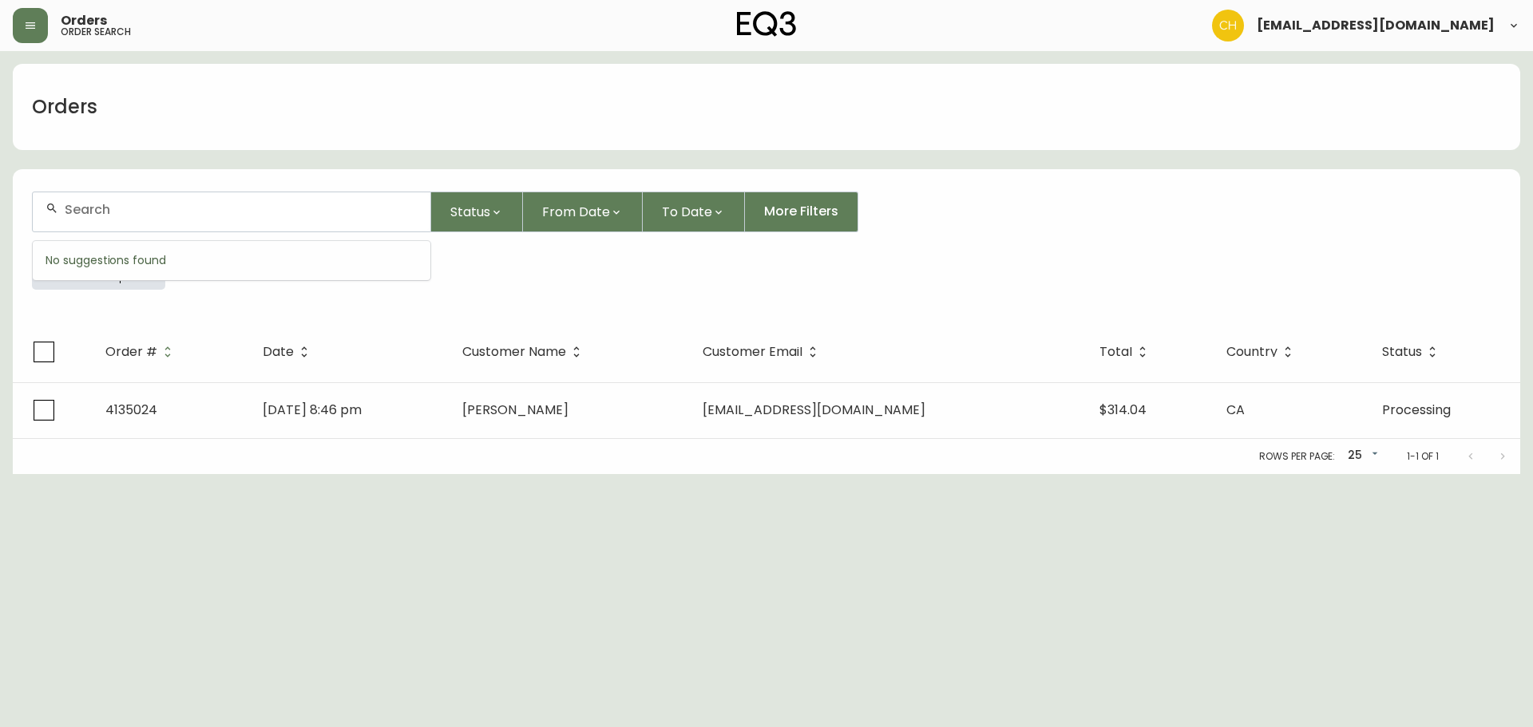
click at [117, 208] on input "text" at bounding box center [241, 209] width 353 height 15
type input "4135025"
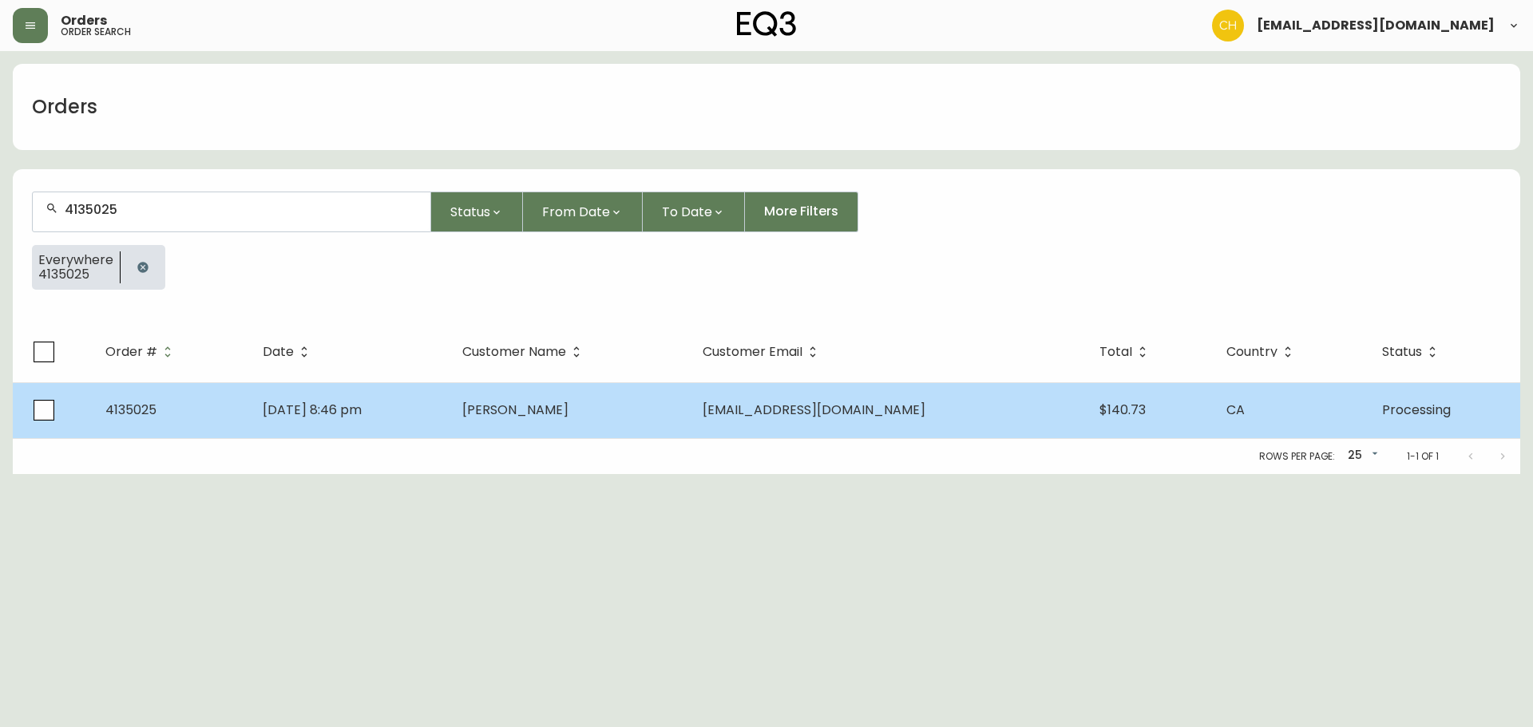
click at [513, 405] on td "[PERSON_NAME]" at bounding box center [569, 410] width 240 height 56
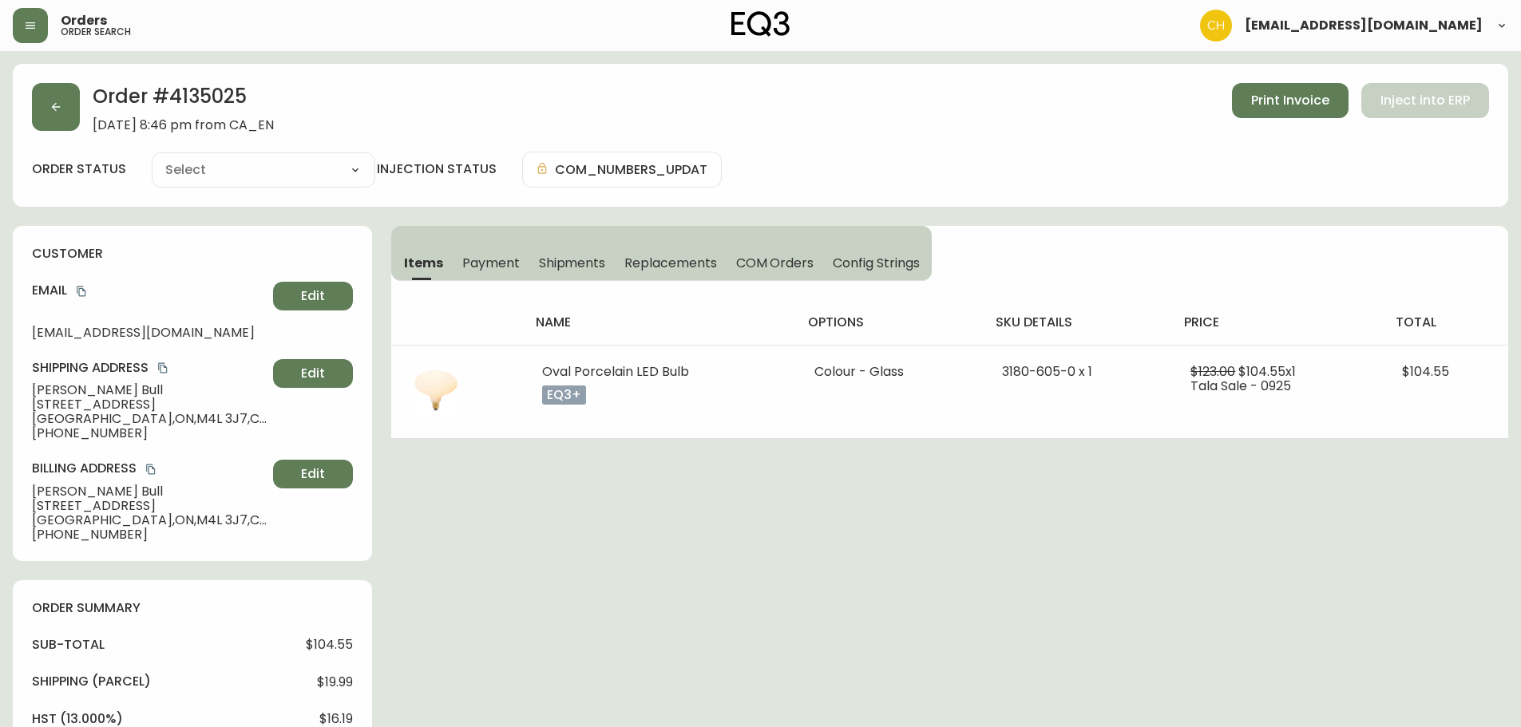
type input "Processing"
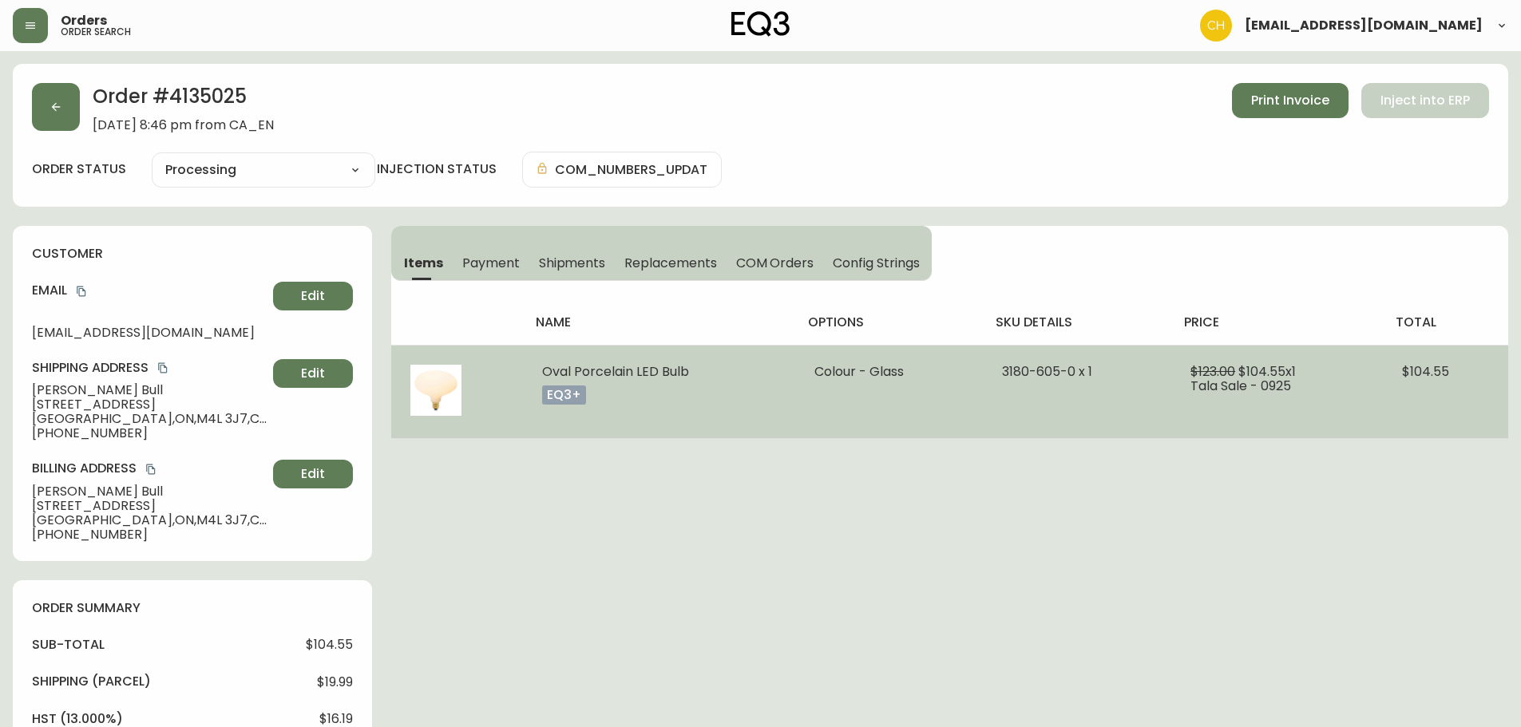
select select "PROCESSING"
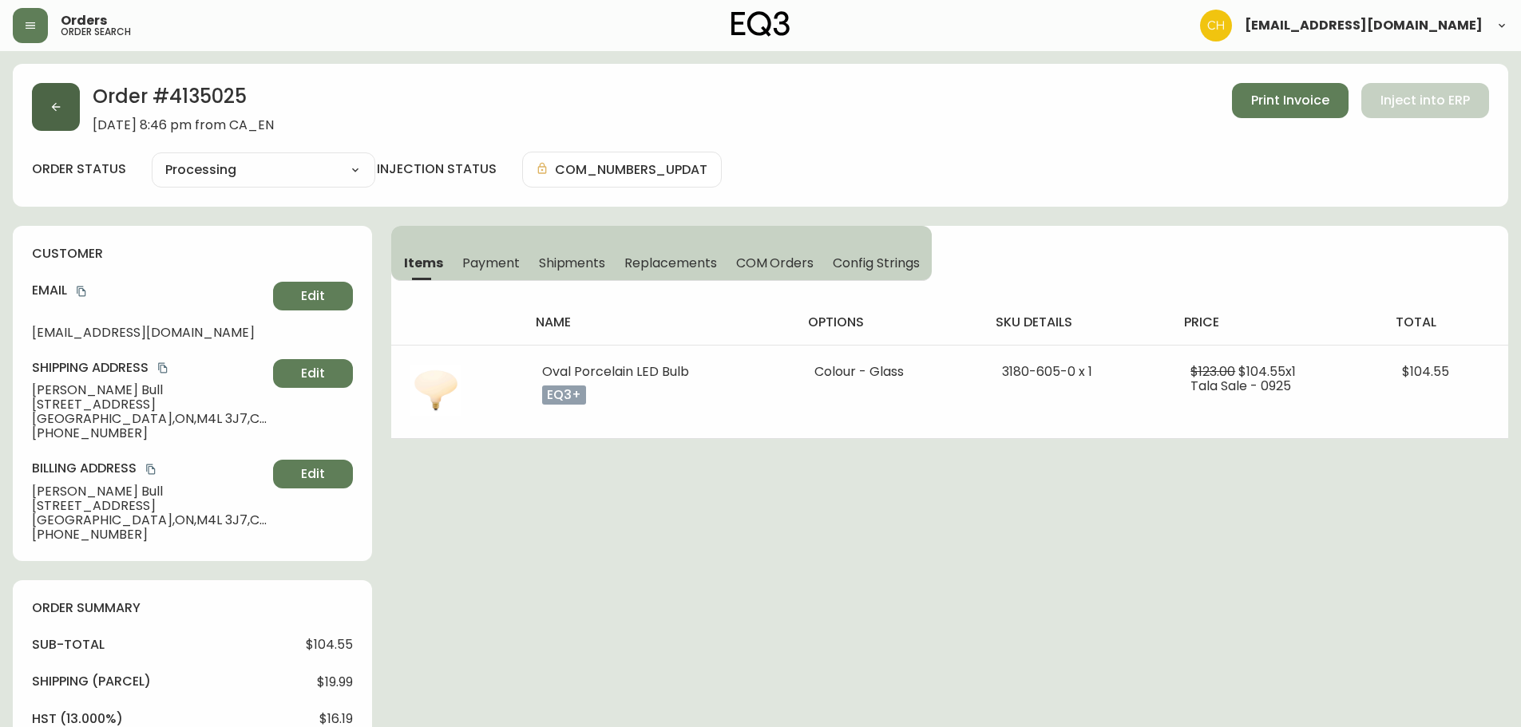
drag, startPoint x: 74, startPoint y: 105, endPoint x: 70, endPoint y: 113, distance: 8.2
click at [70, 113] on button "button" at bounding box center [56, 107] width 48 height 48
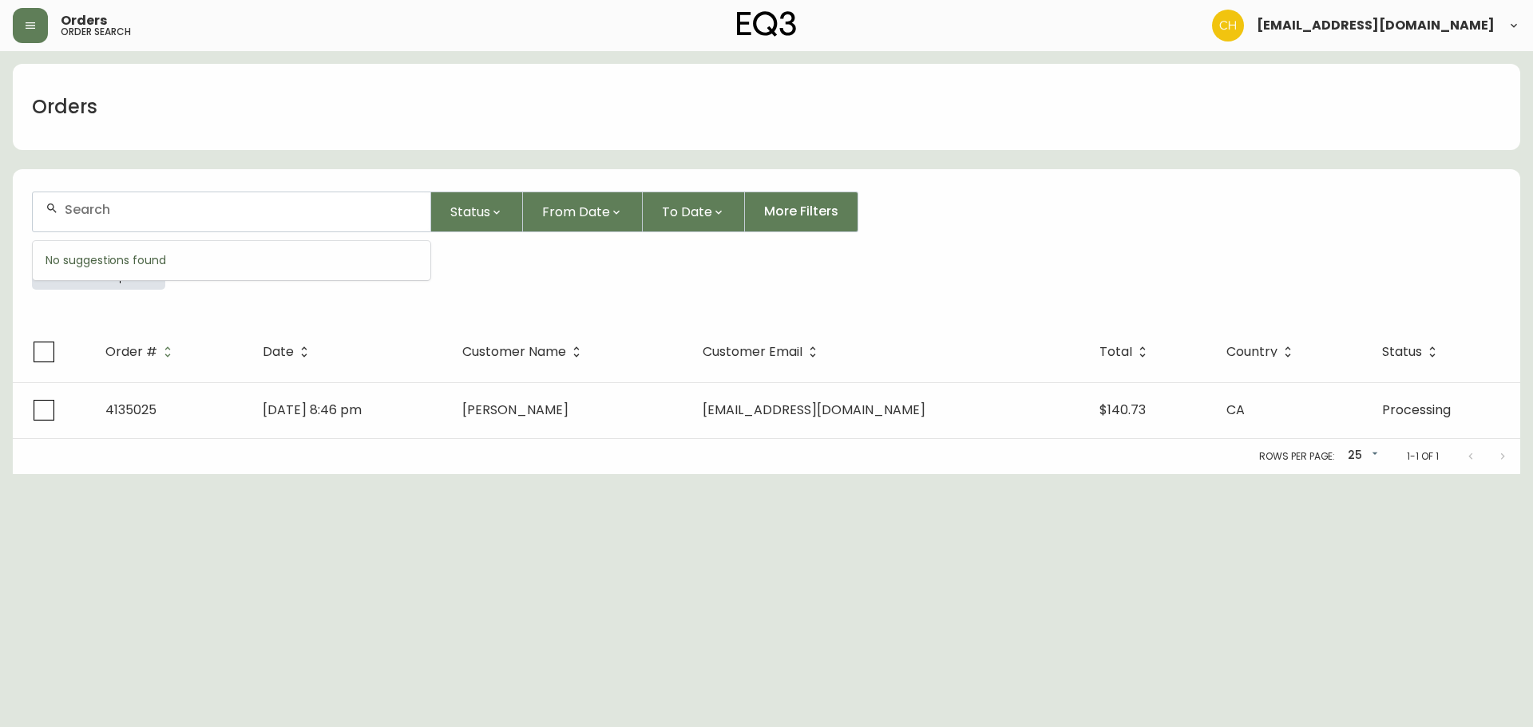
drag, startPoint x: 87, startPoint y: 208, endPoint x: 89, endPoint y: 195, distance: 13.7
click at [90, 206] on input "text" at bounding box center [241, 209] width 353 height 15
type input "4135030"
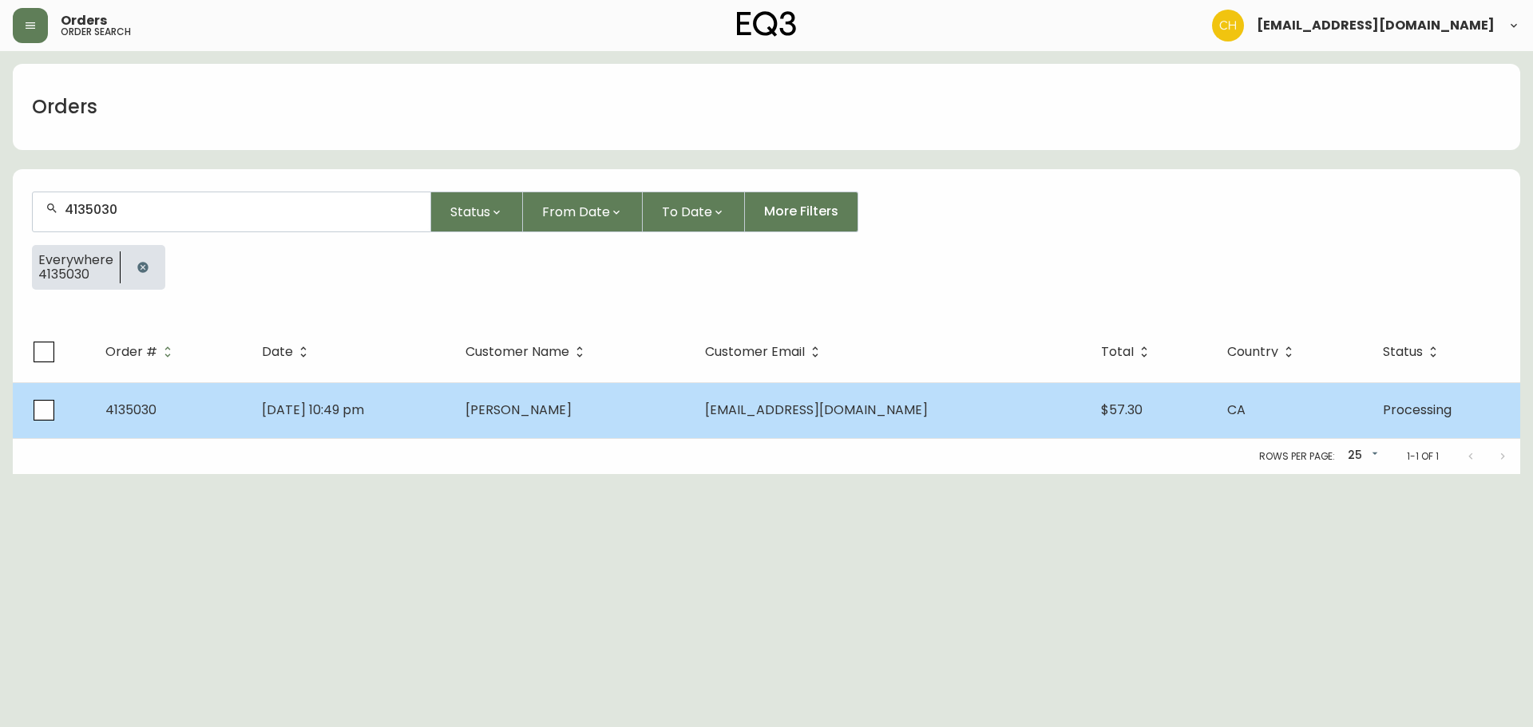
click at [631, 429] on td "[PERSON_NAME]" at bounding box center [572, 410] width 239 height 56
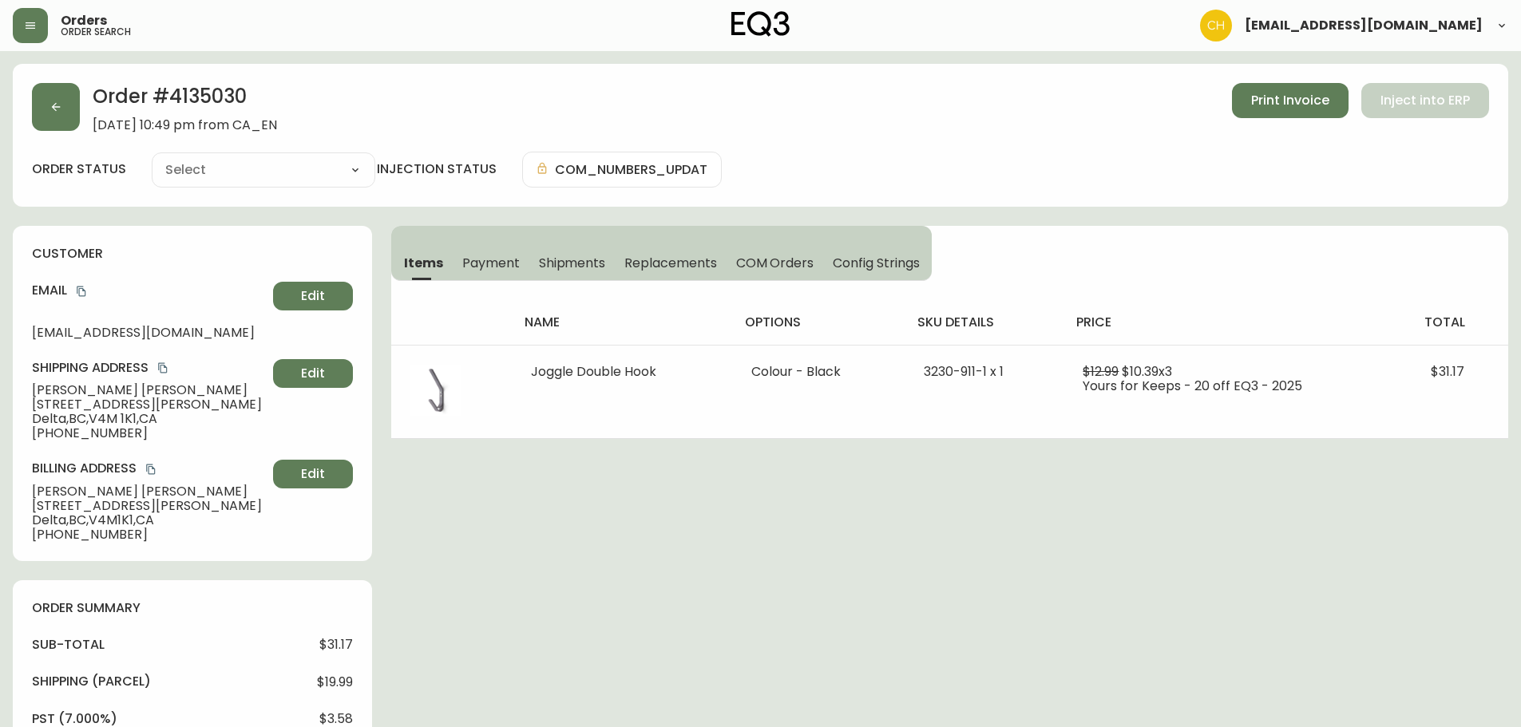
type input "Processing"
select select "PROCESSING"
click at [53, 113] on button "button" at bounding box center [56, 107] width 48 height 48
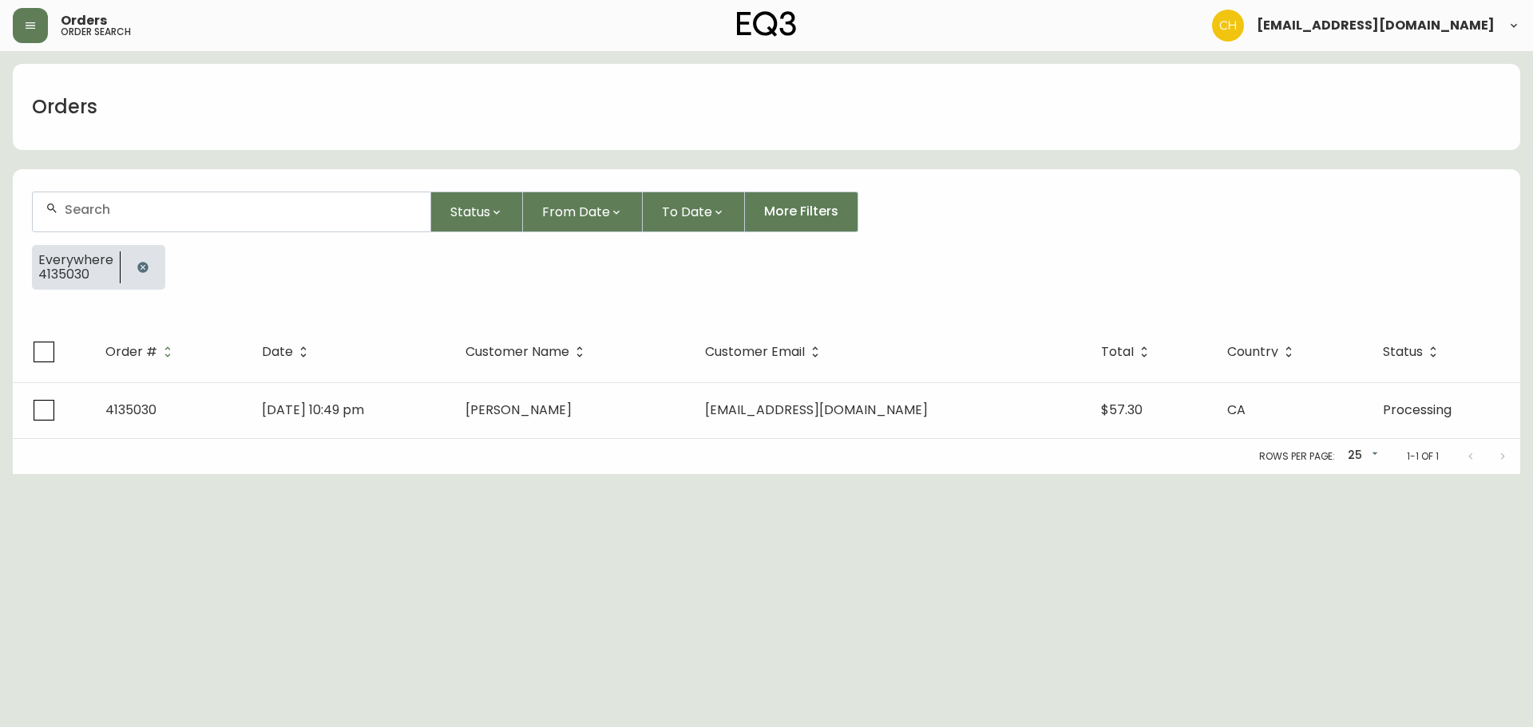
drag, startPoint x: 85, startPoint y: 221, endPoint x: 95, endPoint y: 214, distance: 12.0
click at [94, 216] on div at bounding box center [232, 211] width 398 height 39
type input "4135033"
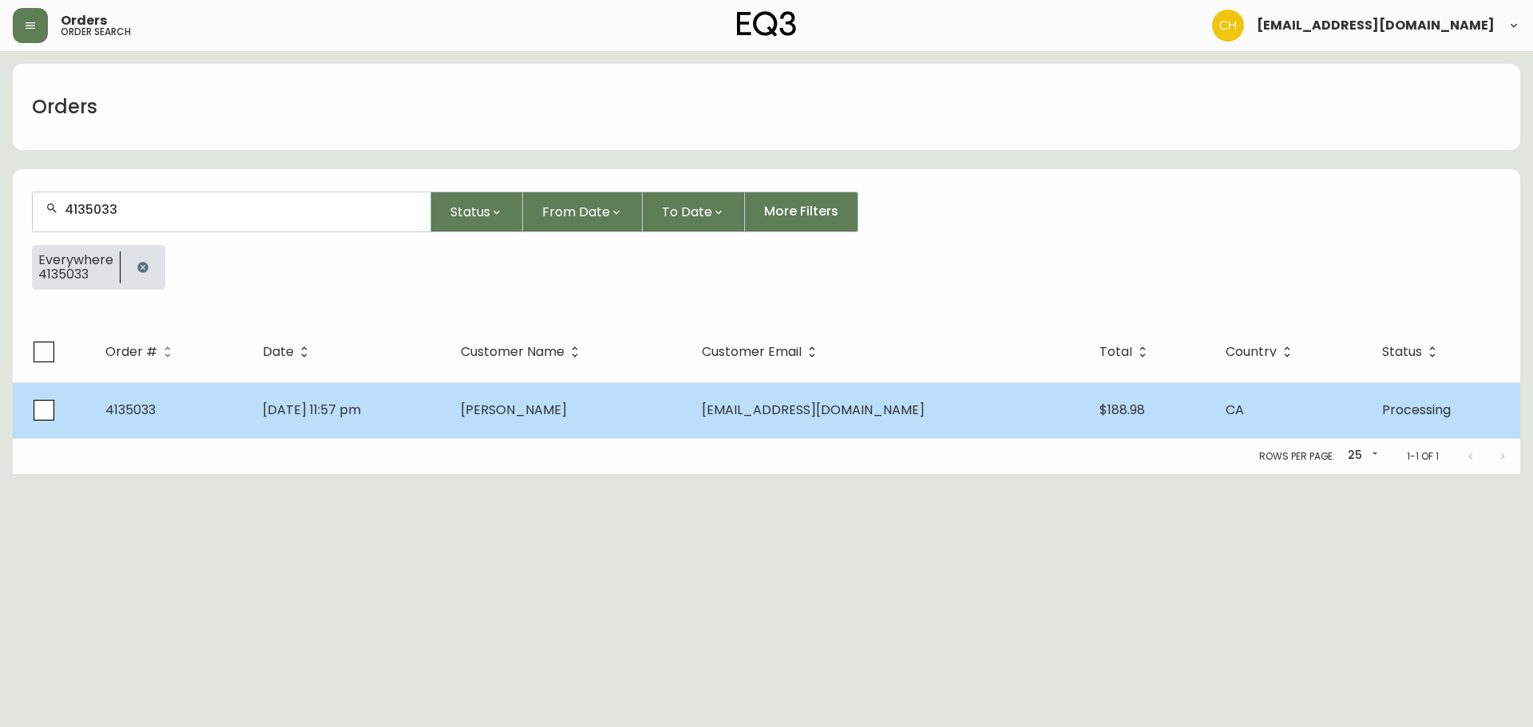
click at [564, 423] on td "[PERSON_NAME]" at bounding box center [568, 410] width 240 height 56
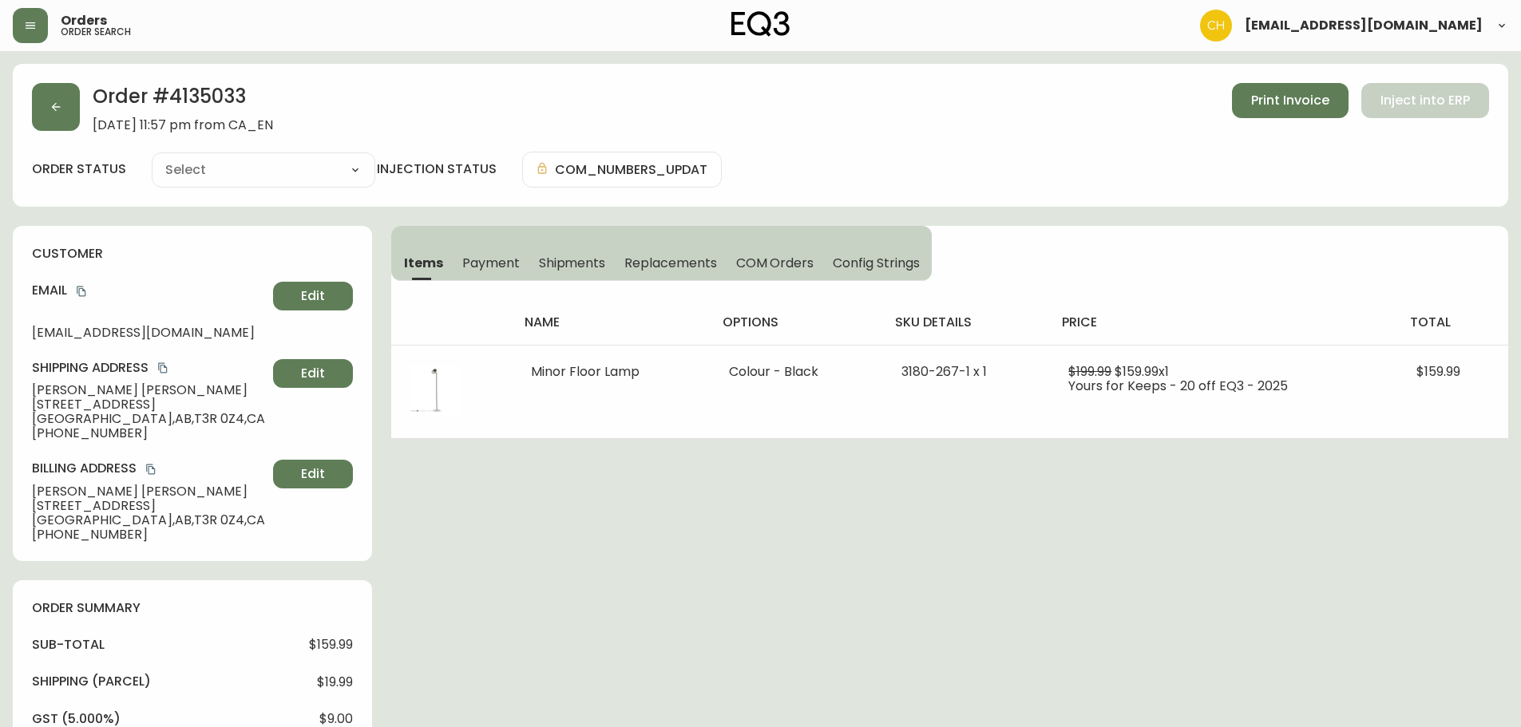
type input "Processing"
select select "PROCESSING"
click at [41, 113] on div "Order # 4135033 [DATE] 11:57 pm from CA_EN Print Invoice Inject into ERP order …" at bounding box center [760, 135] width 1495 height 143
click at [64, 113] on button "button" at bounding box center [56, 107] width 48 height 48
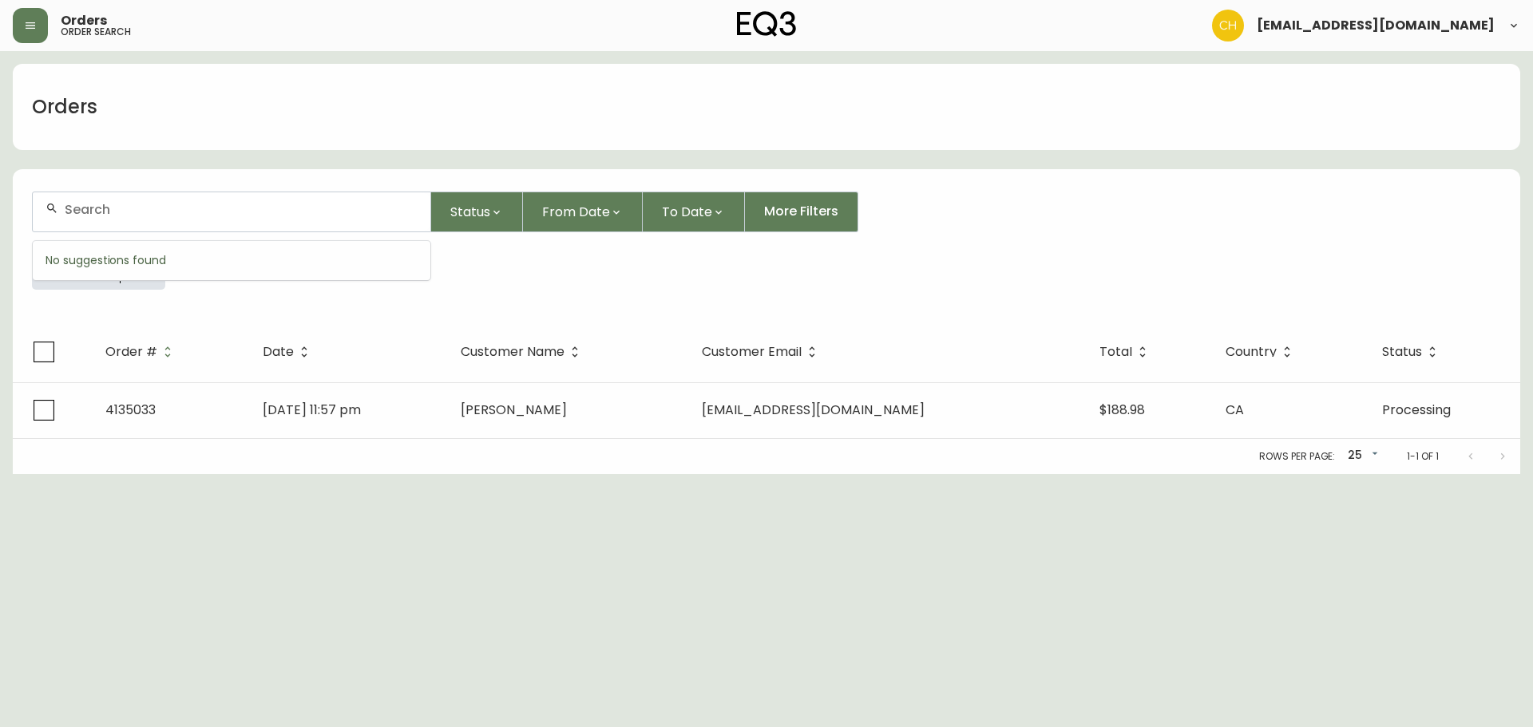
drag, startPoint x: 133, startPoint y: 209, endPoint x: 132, endPoint y: 174, distance: 35.1
click at [136, 200] on div at bounding box center [232, 211] width 398 height 39
type input "4135036"
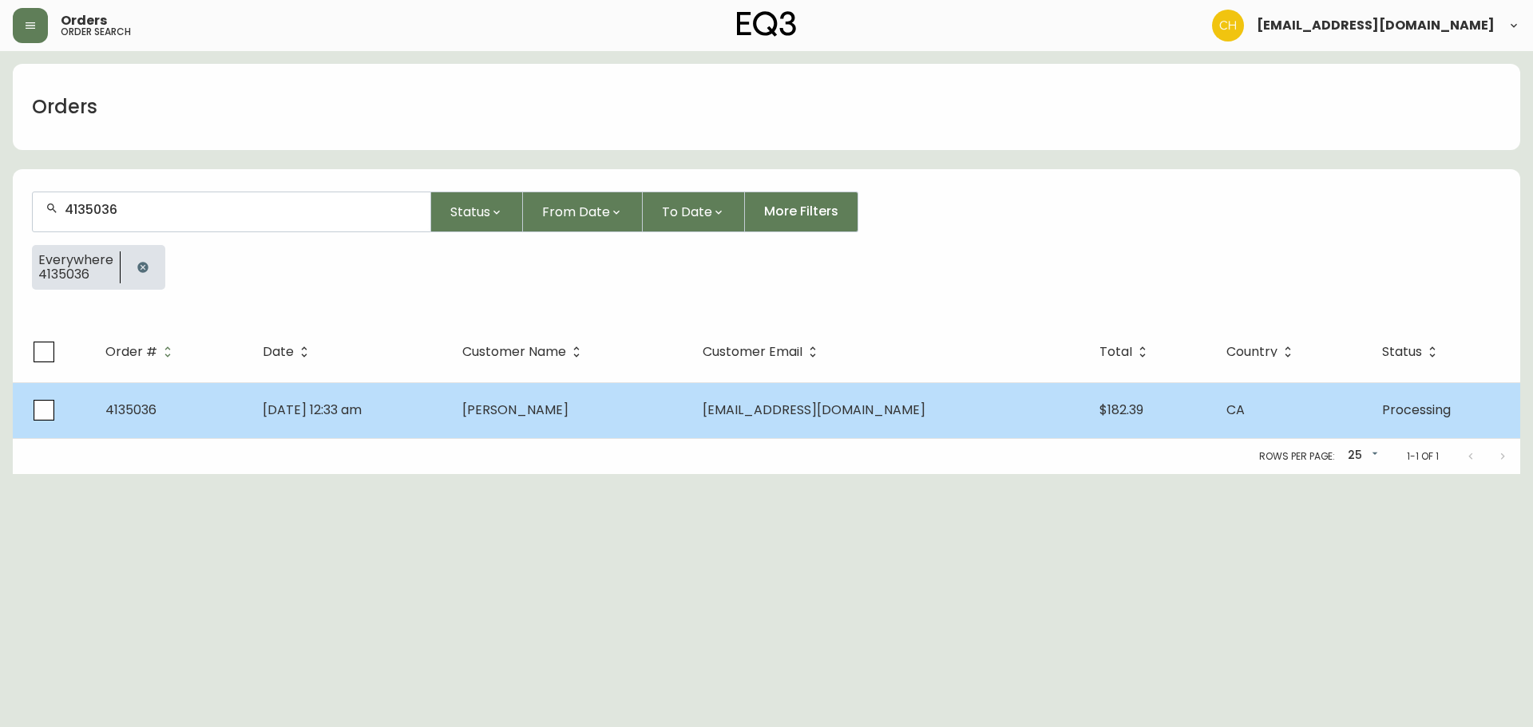
click at [449, 412] on td "[DATE] 12:33 am" at bounding box center [350, 410] width 200 height 56
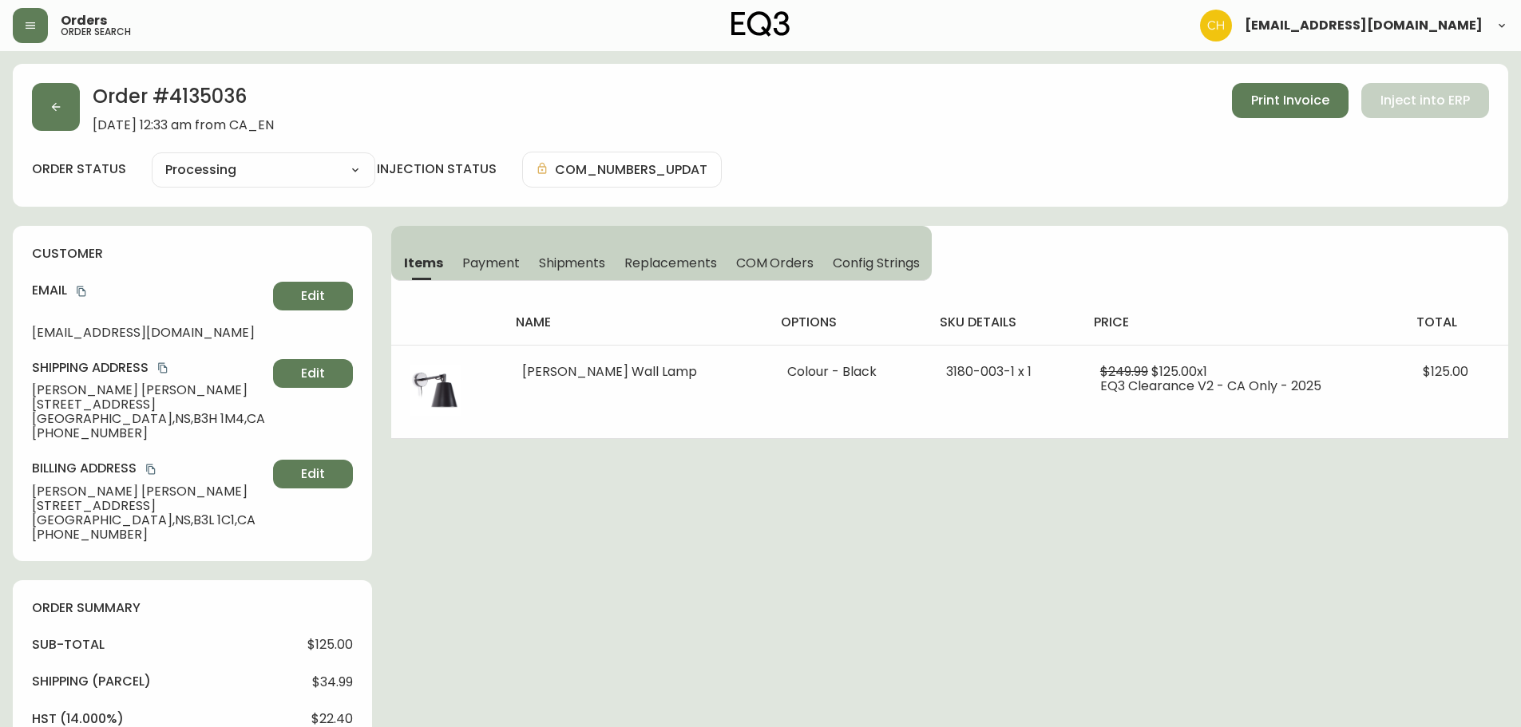
type input "Processing"
select select "PROCESSING"
click at [50, 99] on button "button" at bounding box center [56, 107] width 48 height 48
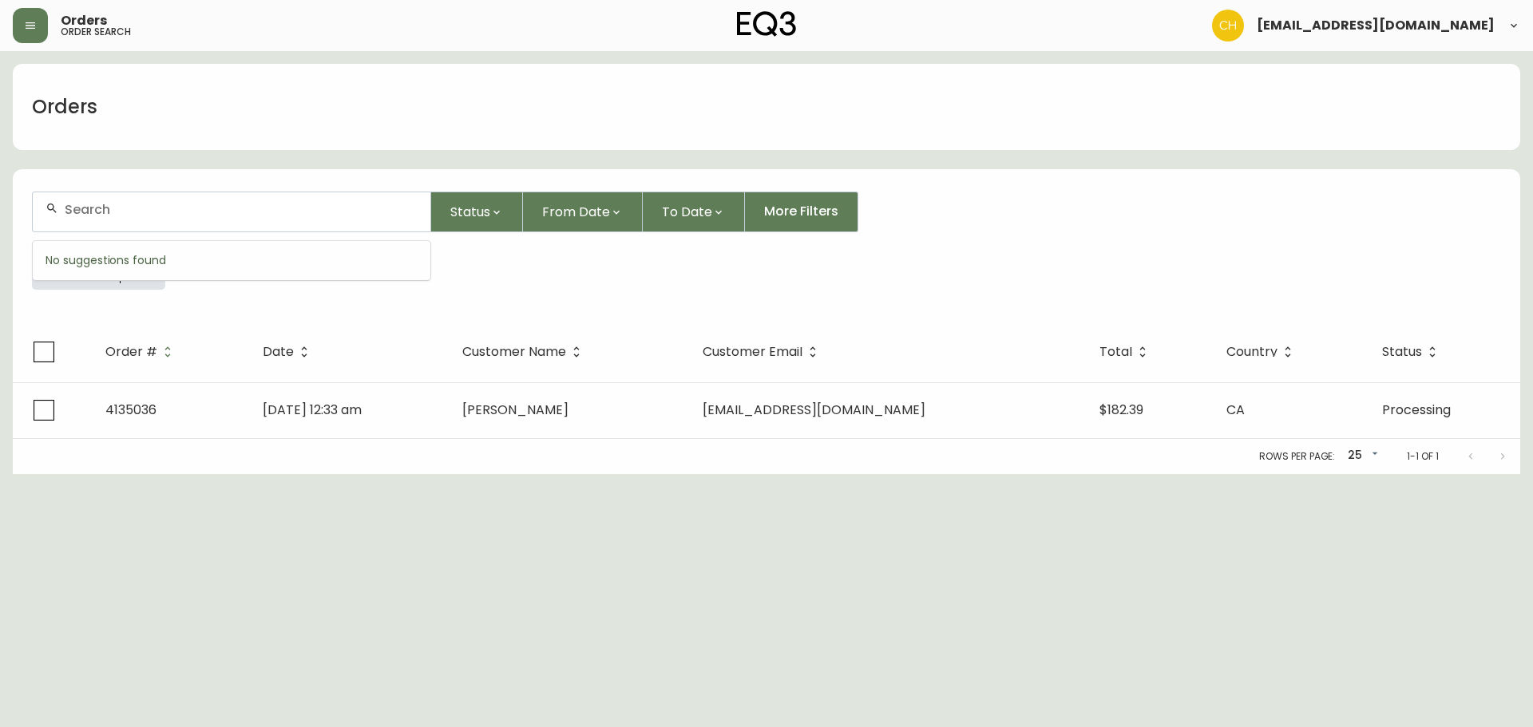
click at [125, 212] on input "text" at bounding box center [241, 209] width 353 height 15
type input "4134762"
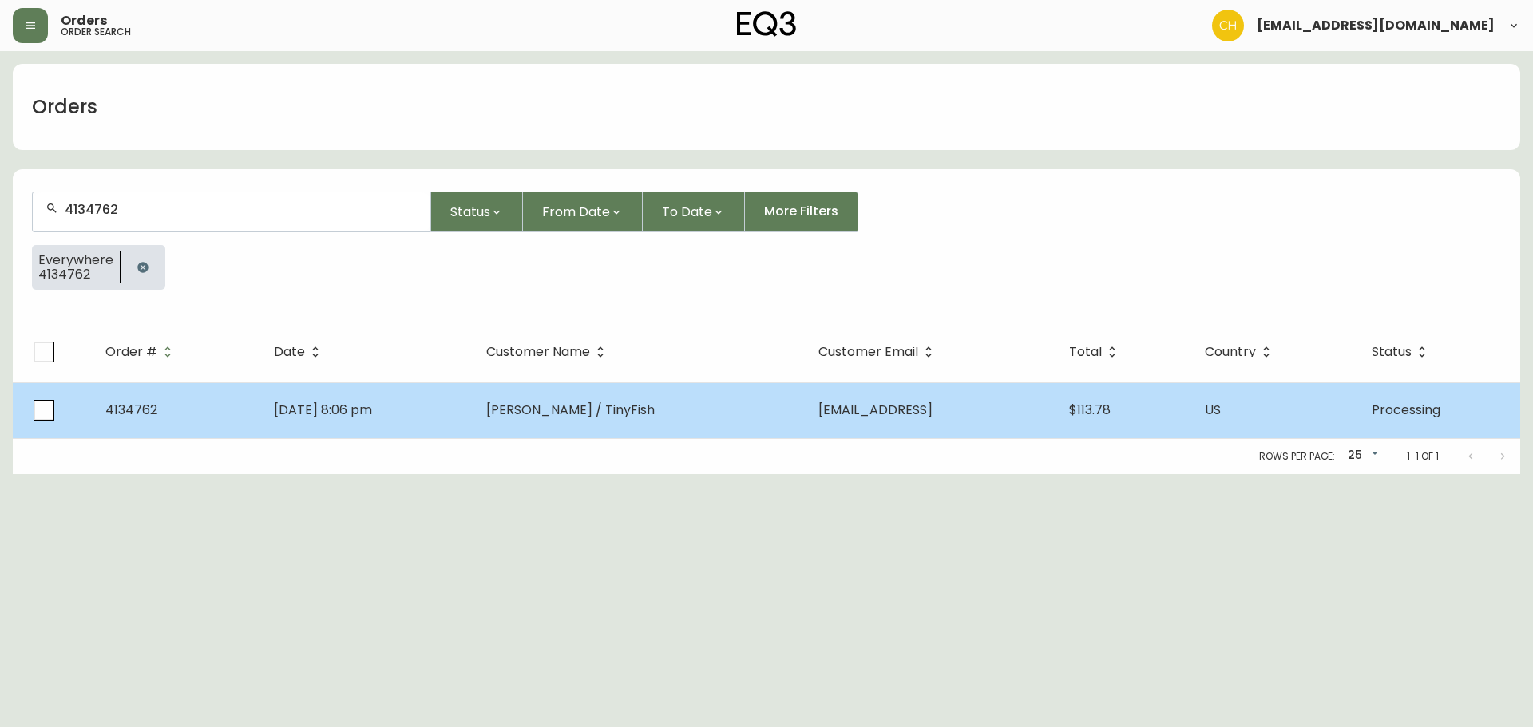
click at [562, 412] on span "[PERSON_NAME] / TinyFish" at bounding box center [570, 410] width 168 height 18
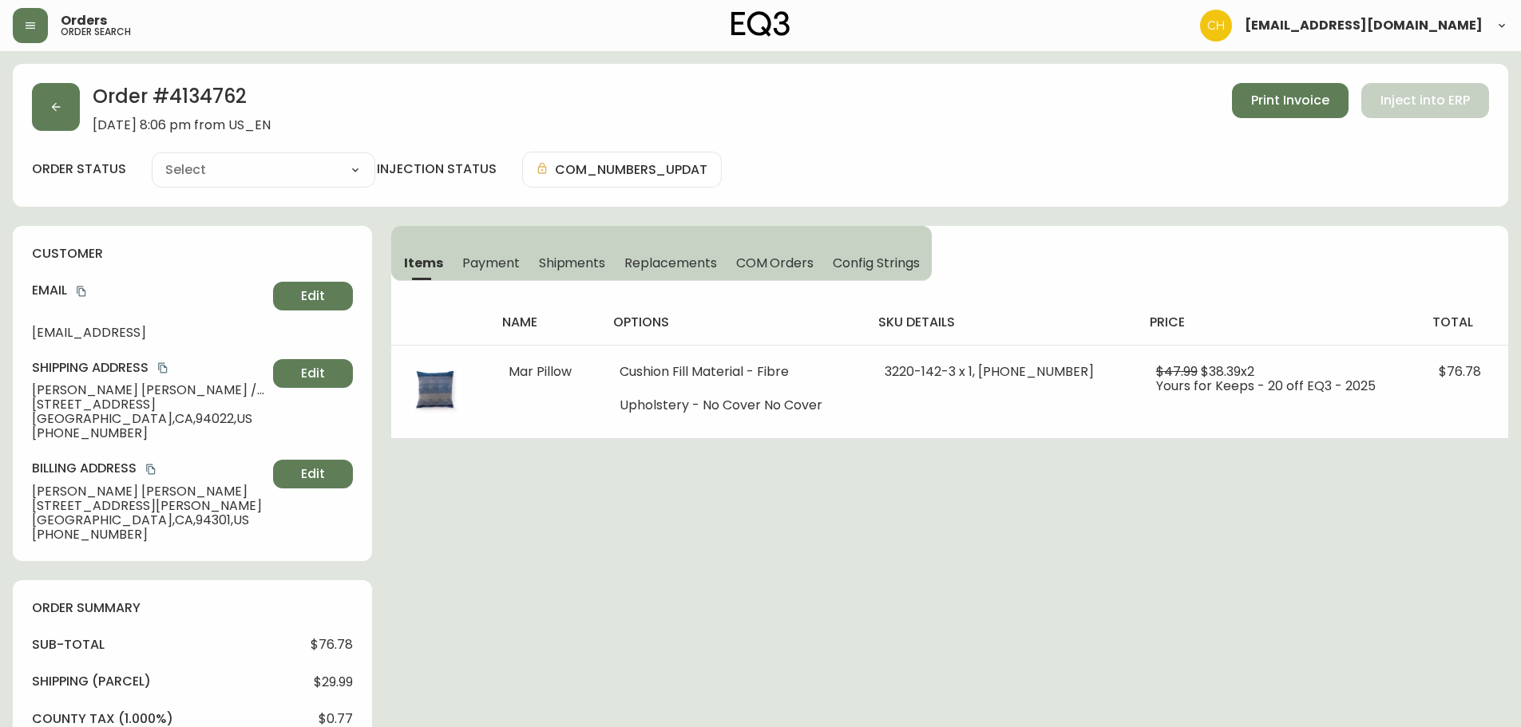
type input "Processing"
select select "PROCESSING"
click at [56, 90] on button "button" at bounding box center [56, 107] width 48 height 48
